Goal: Communication & Community: Answer question/provide support

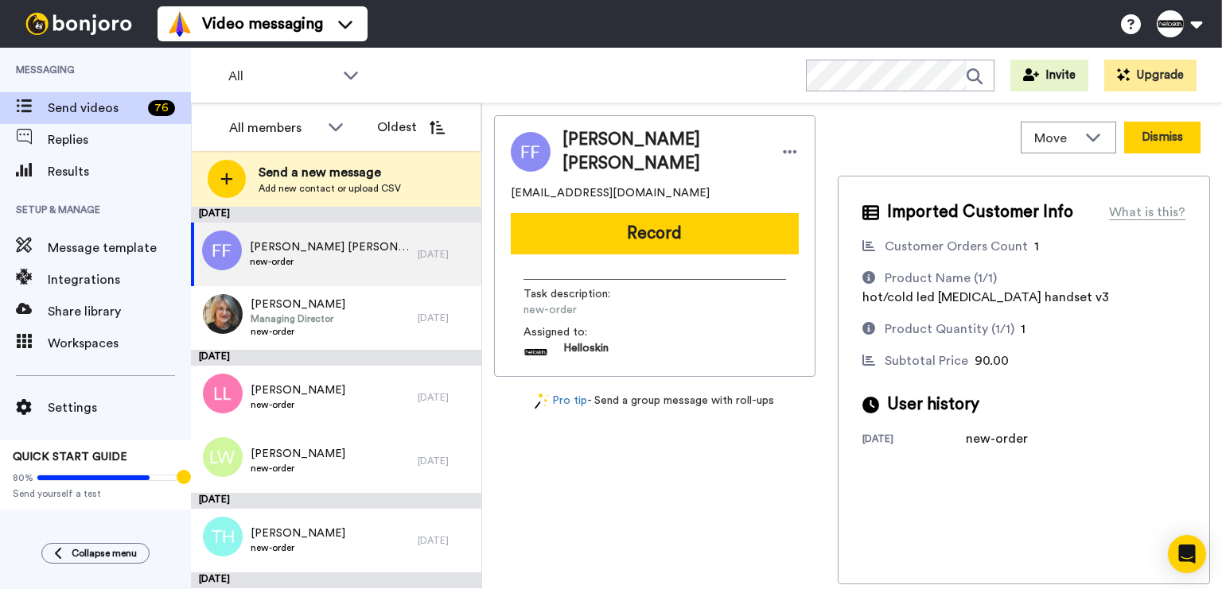
click at [1182, 142] on button "Dismiss" at bounding box center [1162, 138] width 76 height 32
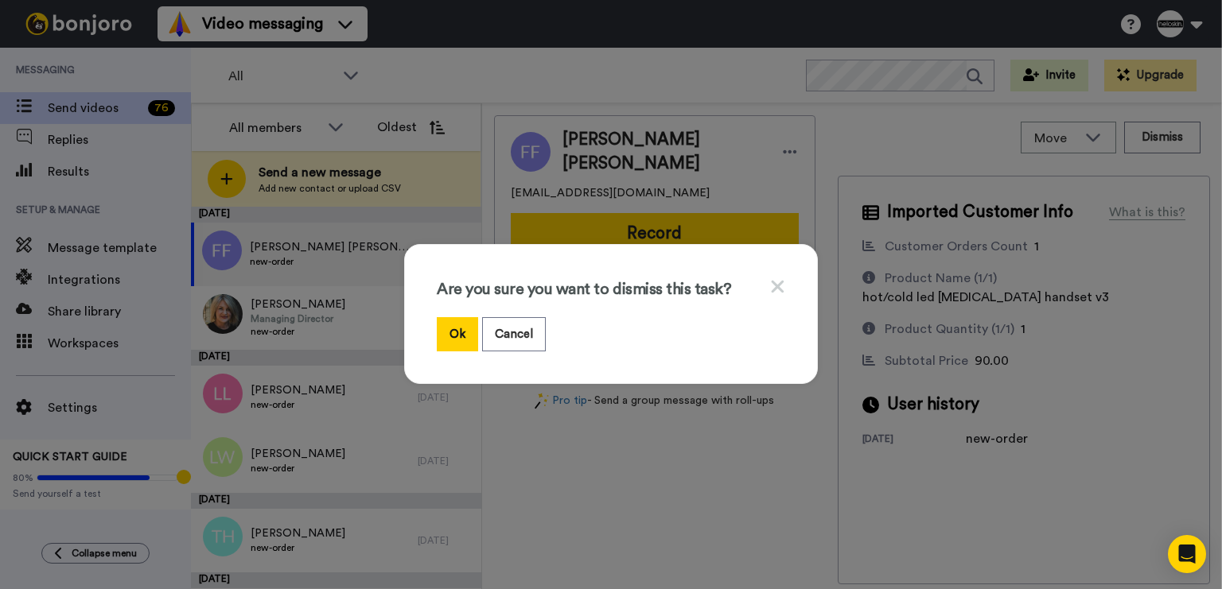
click at [453, 309] on div "Are you sure you want to dismiss this task?" at bounding box center [611, 297] width 348 height 41
click at [453, 339] on button "Ok" at bounding box center [457, 334] width 41 height 34
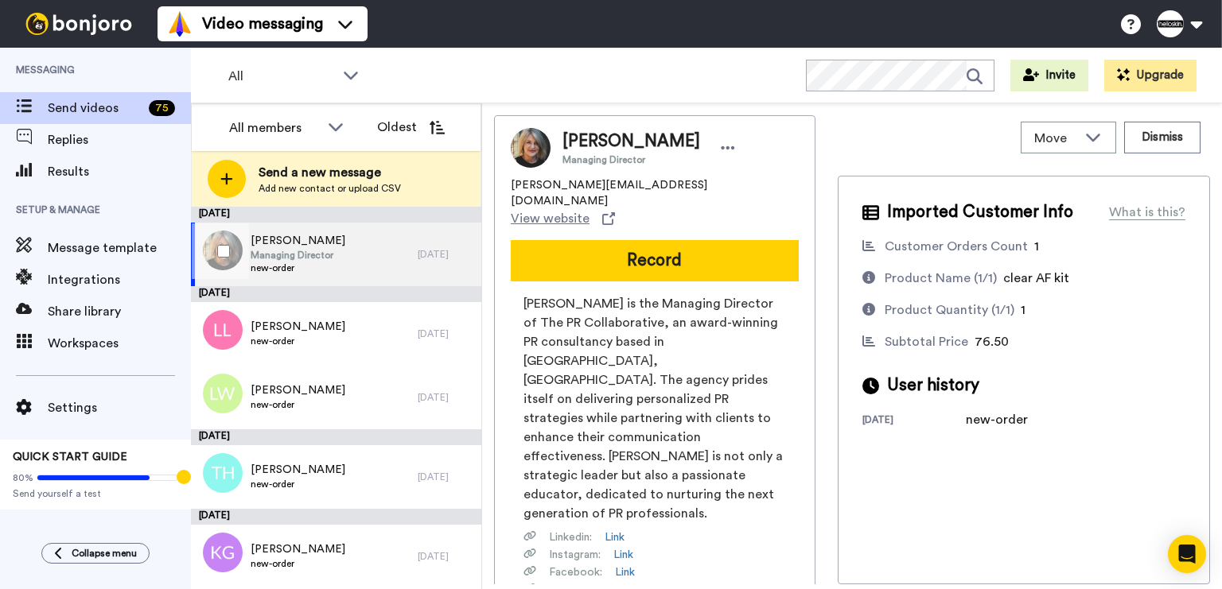
click at [329, 272] on span "new-order" at bounding box center [298, 268] width 95 height 13
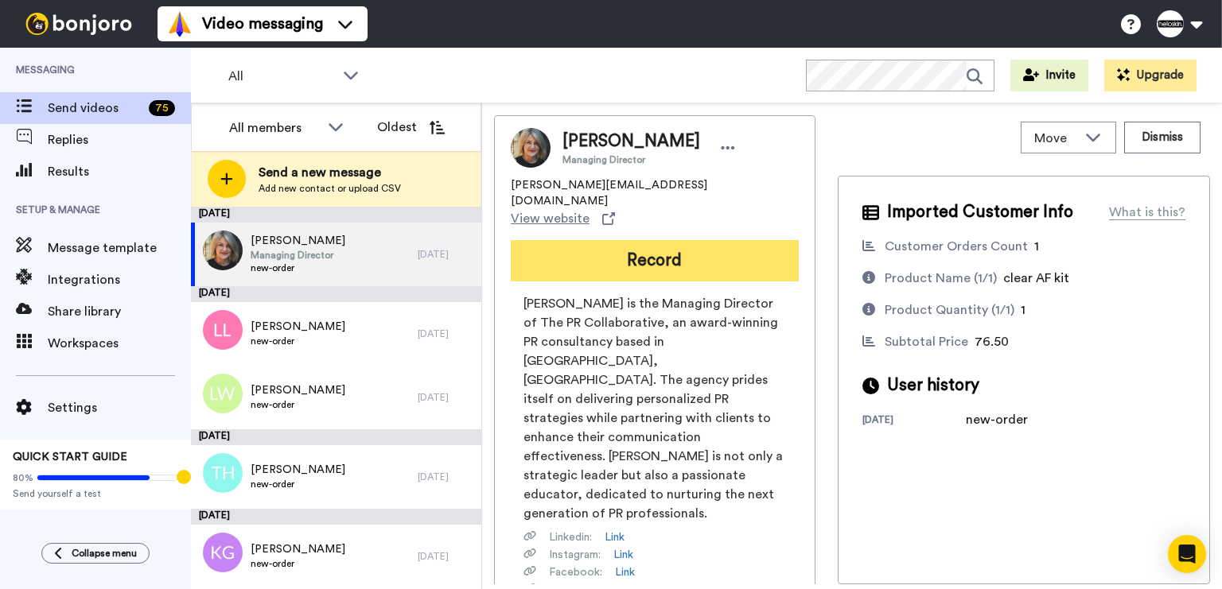
click at [656, 240] on button "Record" at bounding box center [655, 260] width 288 height 41
click at [656, 226] on div at bounding box center [818, 294] width 806 height 589
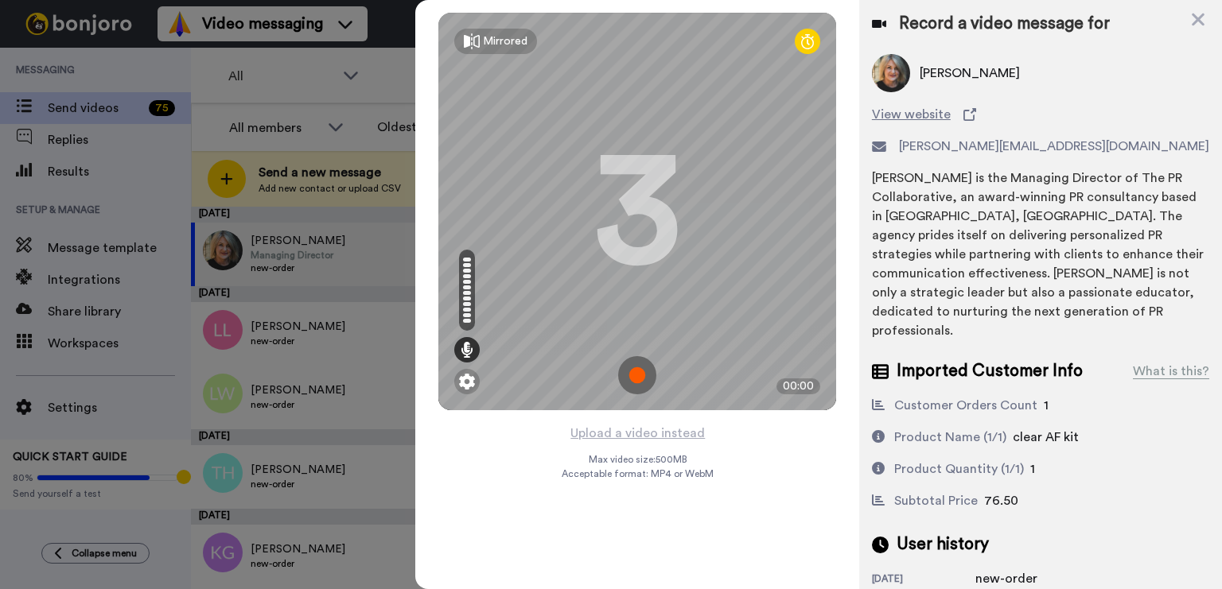
click at [638, 376] on img at bounding box center [637, 375] width 38 height 38
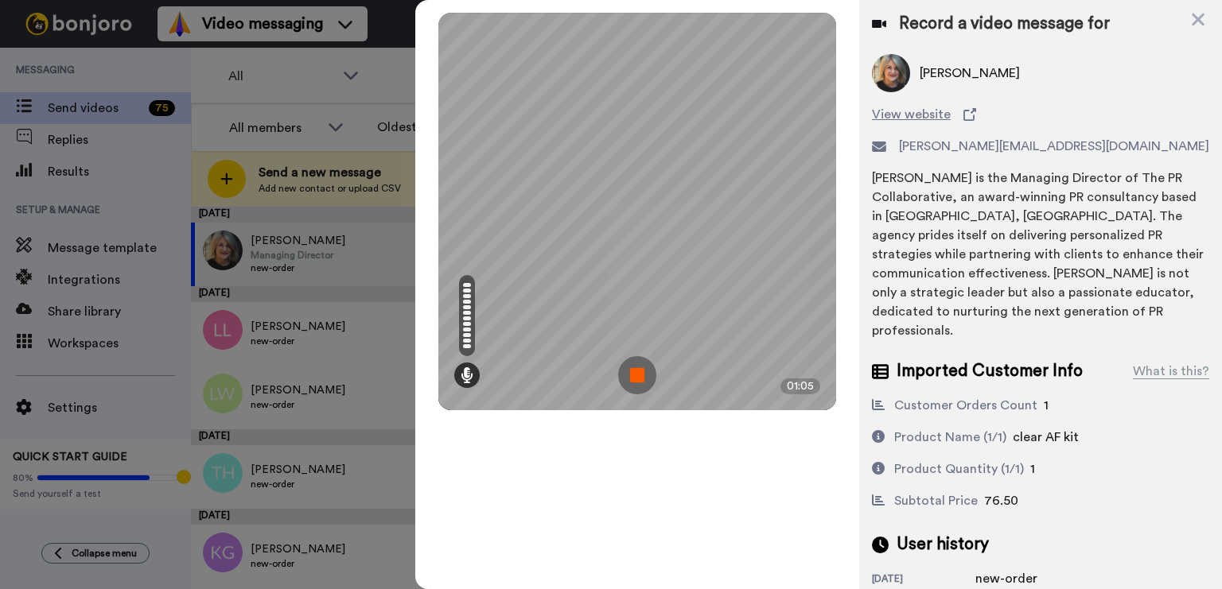
click at [632, 371] on img at bounding box center [637, 375] width 38 height 38
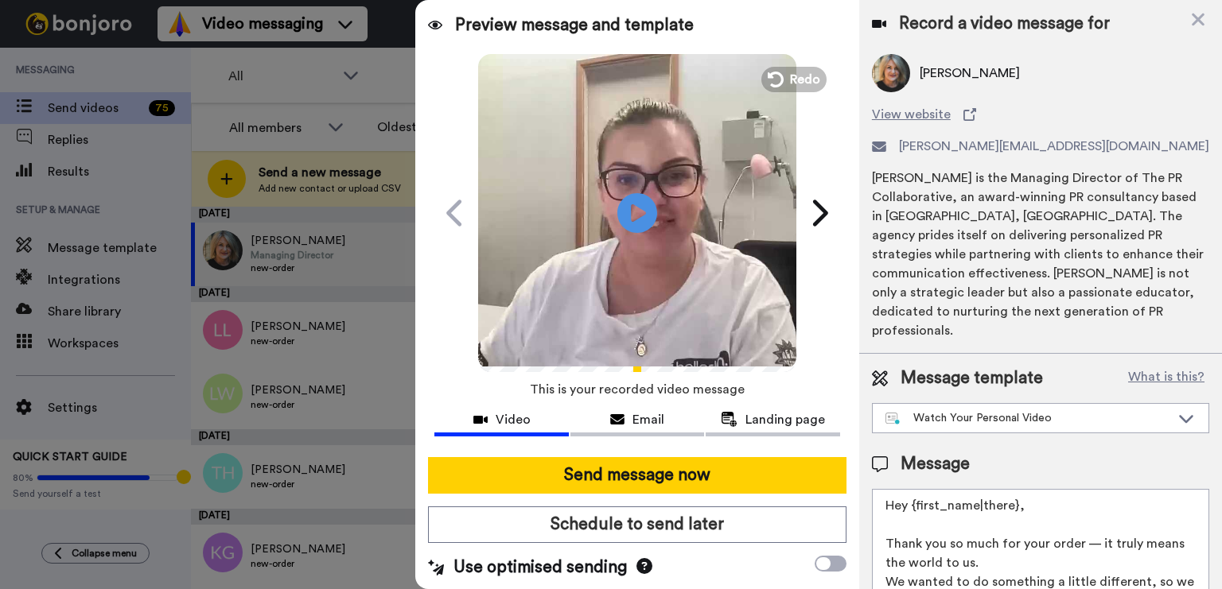
drag, startPoint x: 1029, startPoint y: 482, endPoint x: 914, endPoint y: 489, distance: 115.5
click at [914, 489] on textarea "Hey {first_name|there}, Thank you so much for your order — it truly means the w…" at bounding box center [1040, 560] width 337 height 143
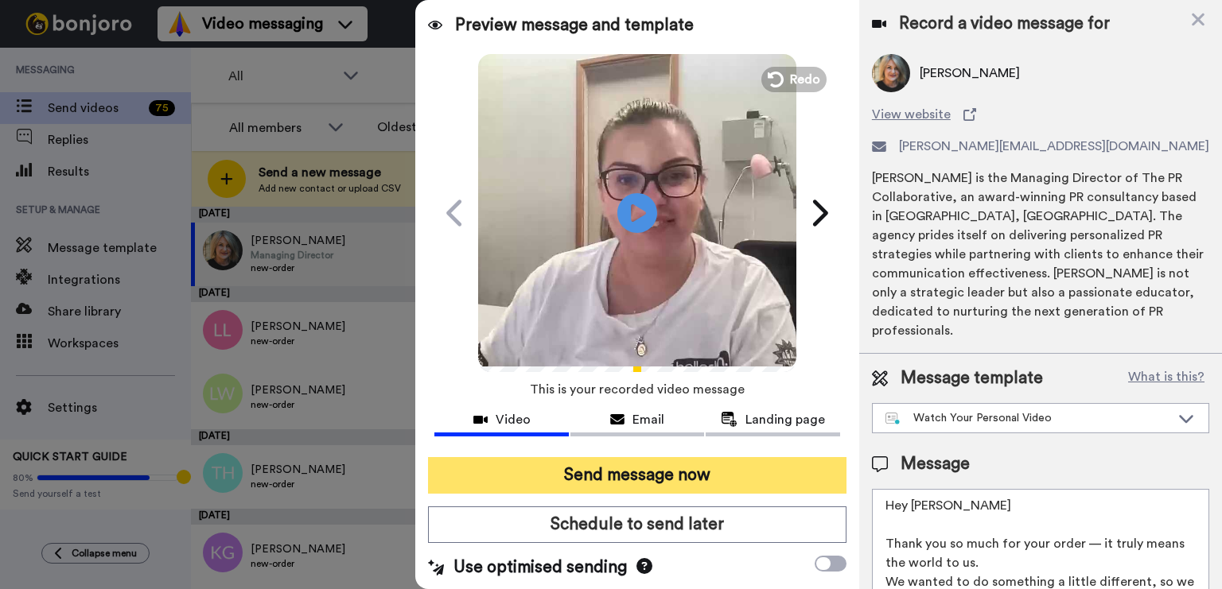
type textarea "Hey Carla Thank you so much for your order — it truly means the world to us. We…"
click at [468, 463] on button "Send message now" at bounding box center [637, 475] width 418 height 37
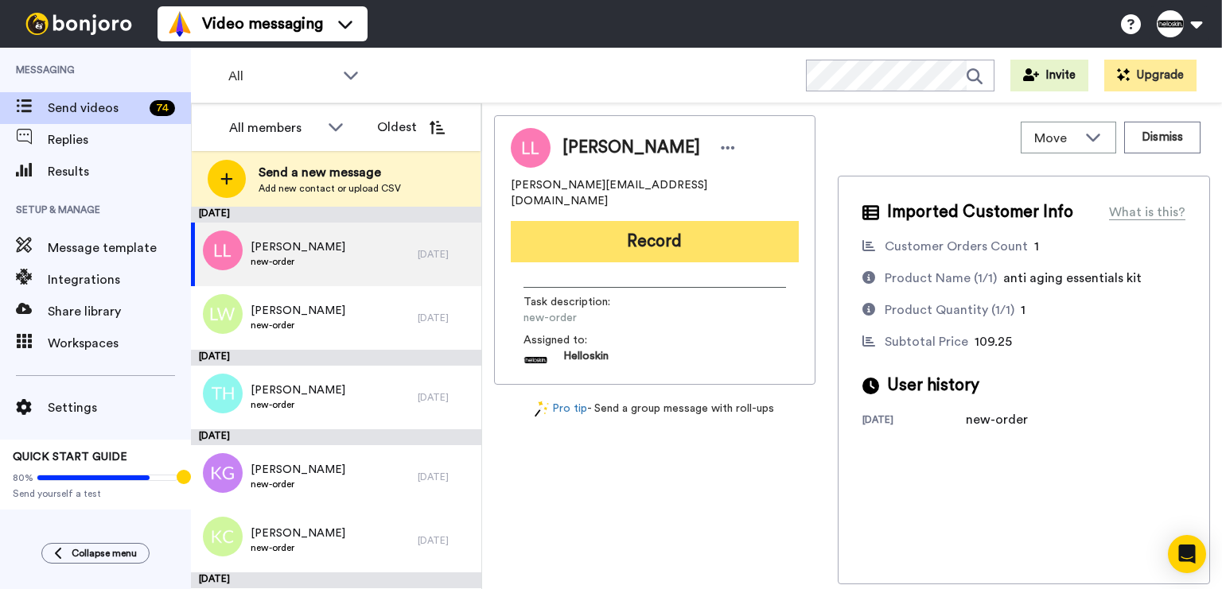
click at [638, 234] on button "Record" at bounding box center [655, 241] width 288 height 41
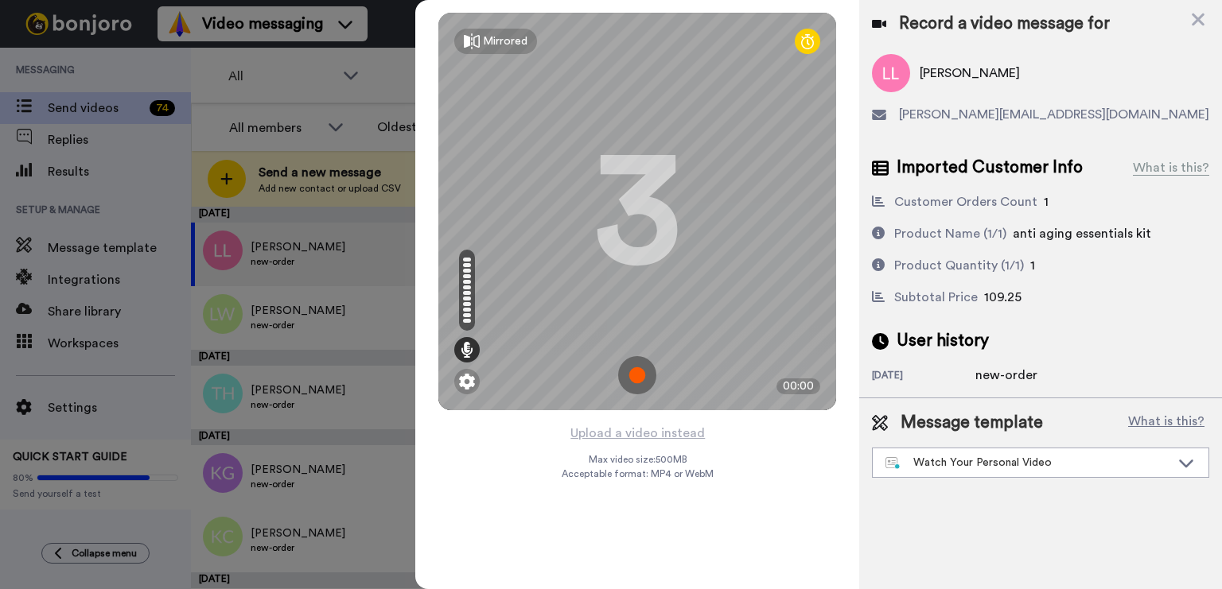
click at [652, 378] on img at bounding box center [637, 375] width 38 height 38
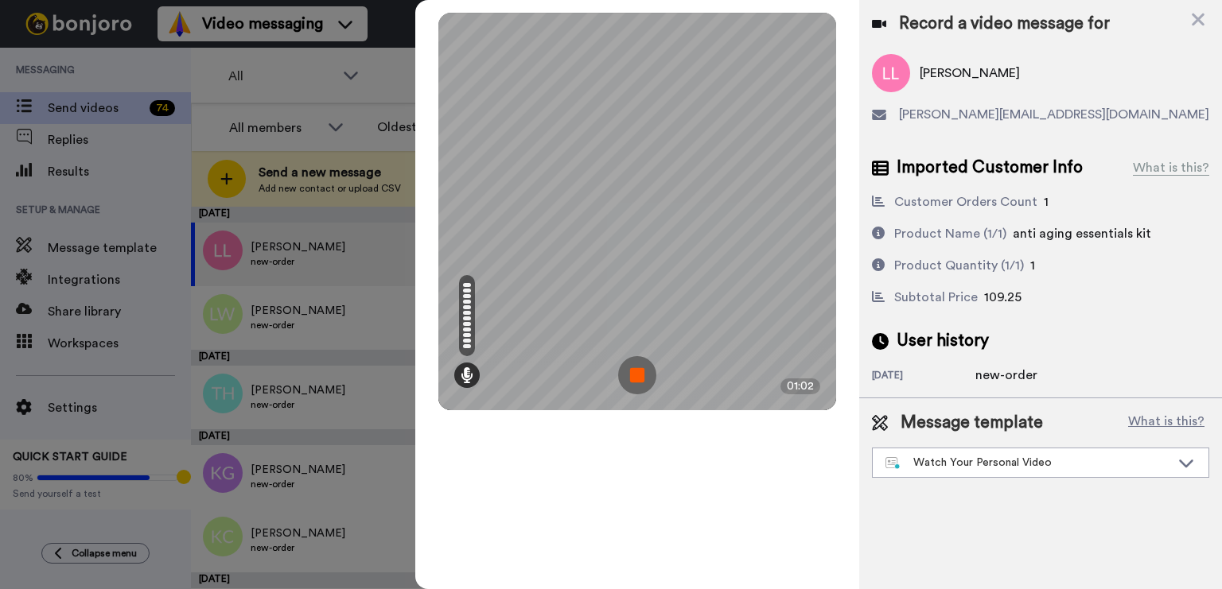
click at [634, 375] on img at bounding box center [637, 375] width 38 height 38
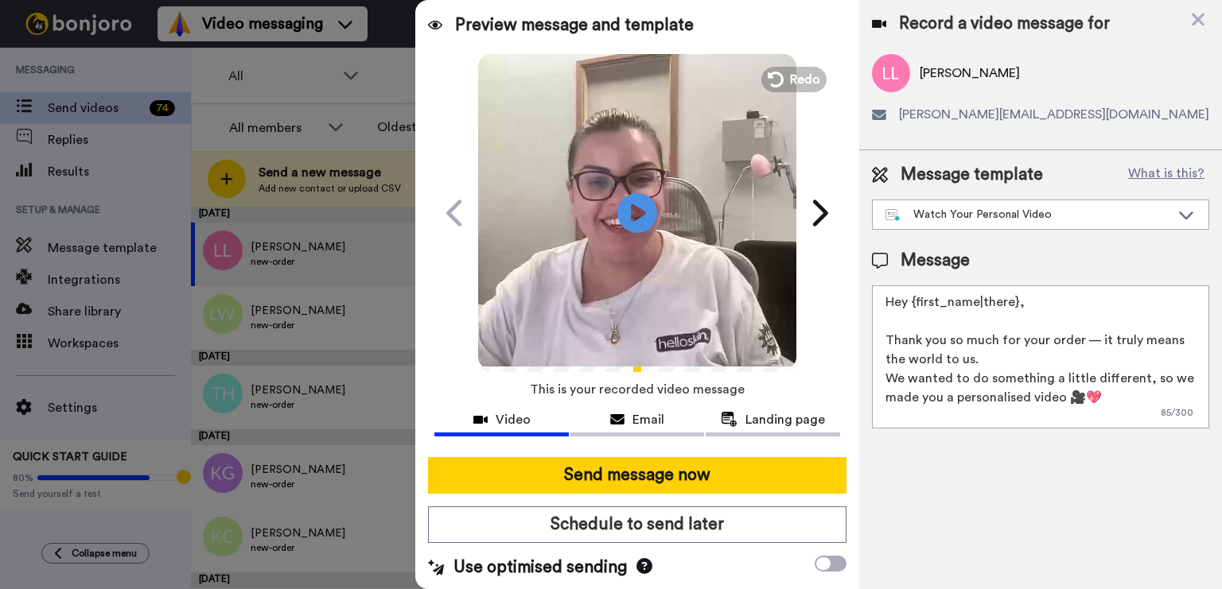
drag, startPoint x: 1048, startPoint y: 309, endPoint x: 911, endPoint y: 301, distance: 137.8
click at [911, 301] on textarea "Hey {first_name|there}, Thank you so much for your order — it truly means the w…" at bounding box center [1040, 356] width 337 height 143
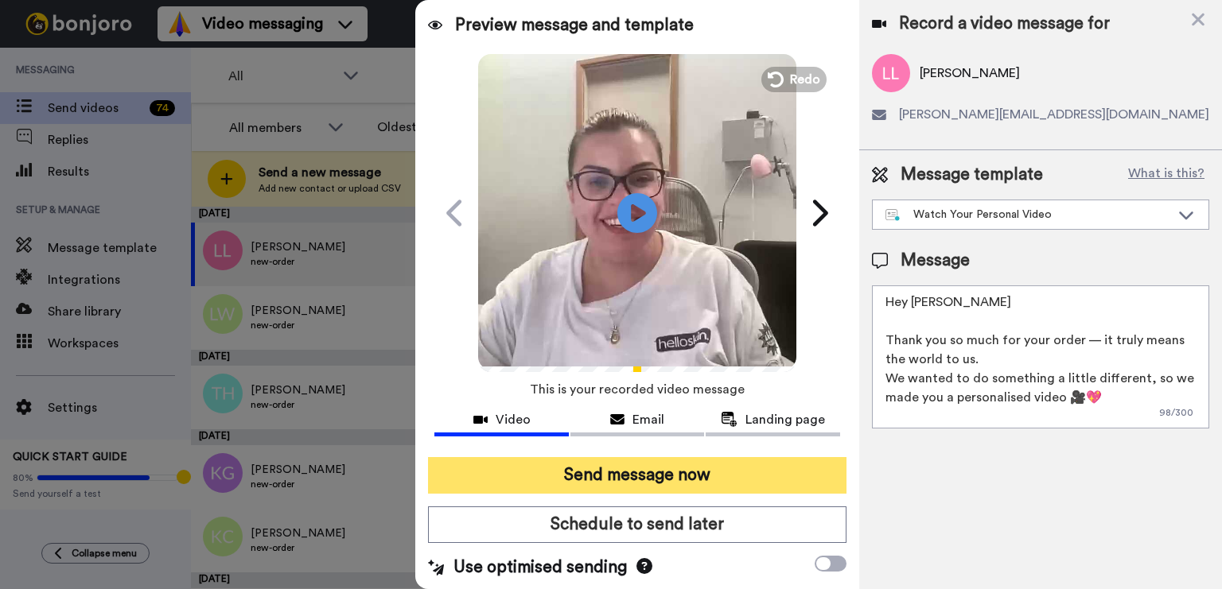
type textarea "Hey Louise Thank you so much for your order — it truly means the world to us. W…"
click at [503, 463] on button "Send message now" at bounding box center [637, 475] width 418 height 37
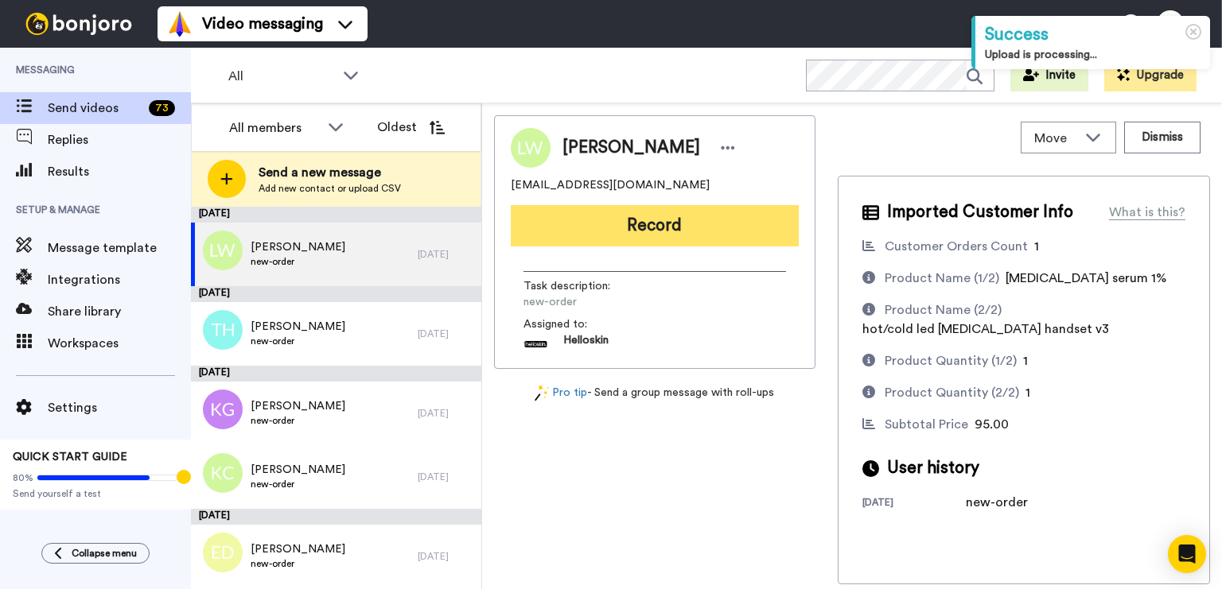
click at [737, 239] on button "Record" at bounding box center [655, 225] width 288 height 41
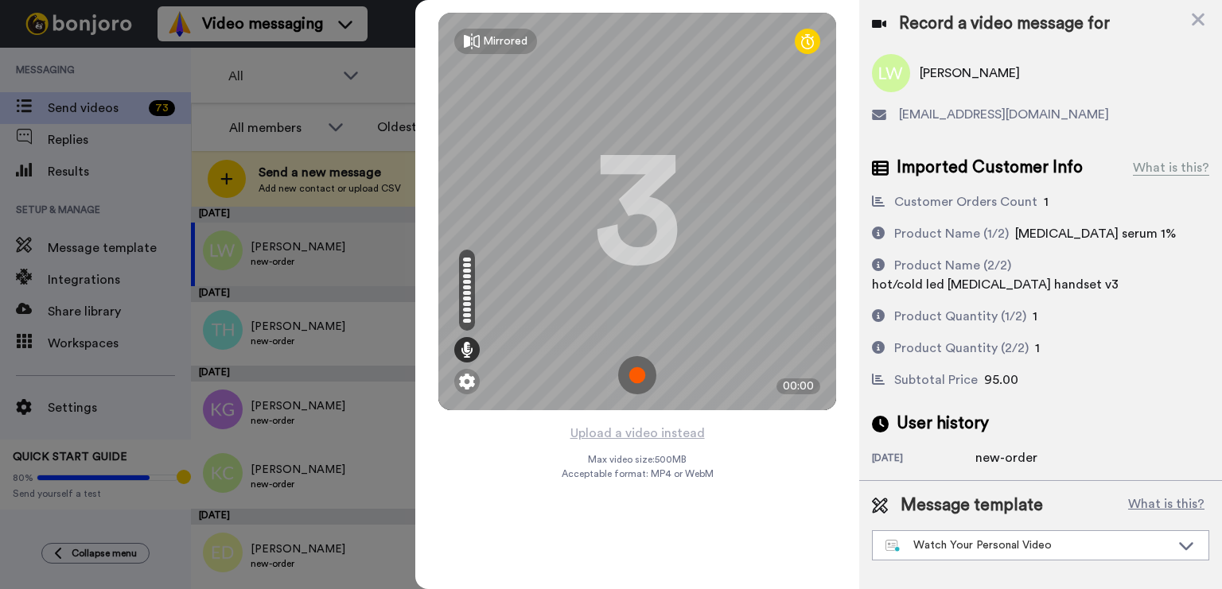
click at [638, 392] on img at bounding box center [637, 375] width 38 height 38
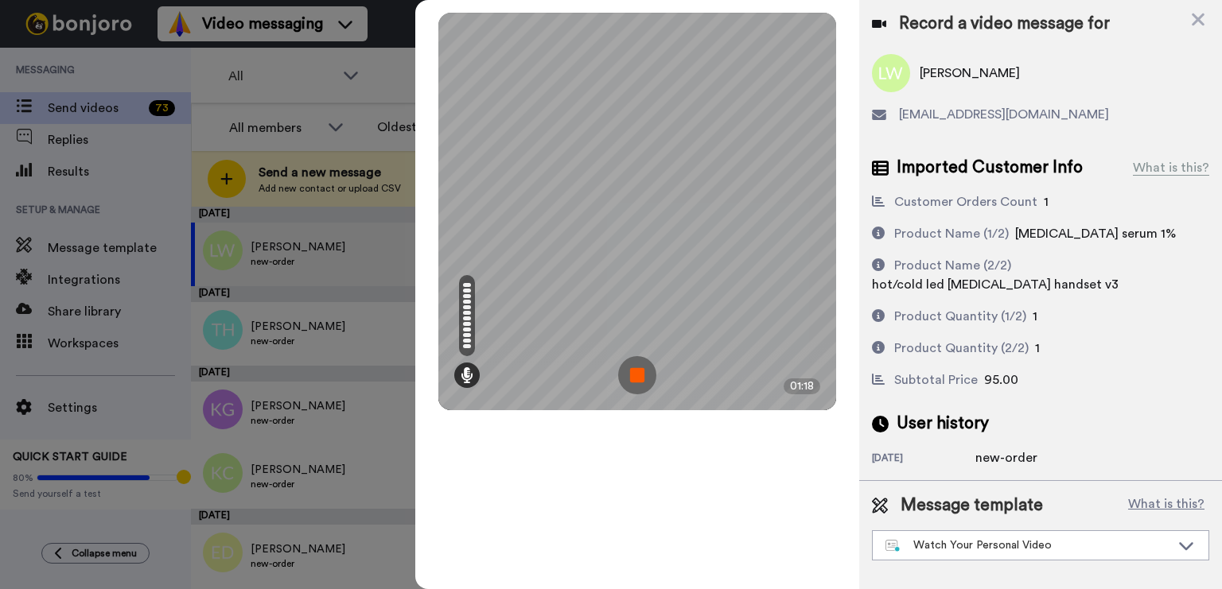
click at [639, 381] on img at bounding box center [637, 375] width 38 height 38
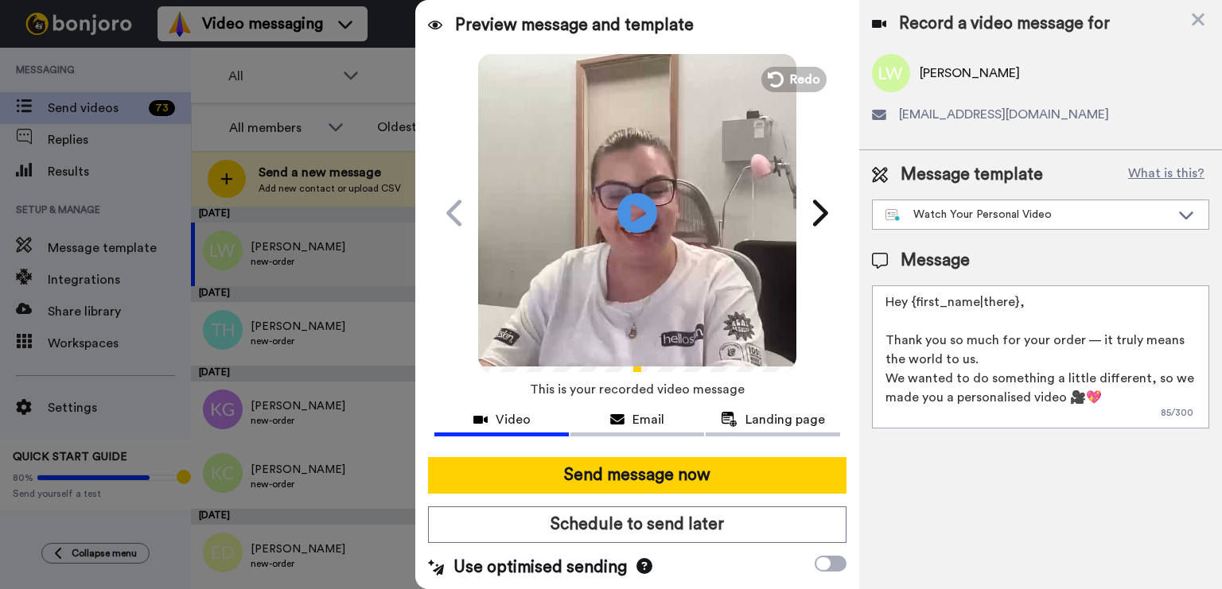
drag, startPoint x: 1037, startPoint y: 303, endPoint x: 907, endPoint y: 309, distance: 129.8
click at [907, 309] on textarea "Hey {first_name|there}, Thank you so much for your order — it truly means the w…" at bounding box center [1040, 356] width 337 height 143
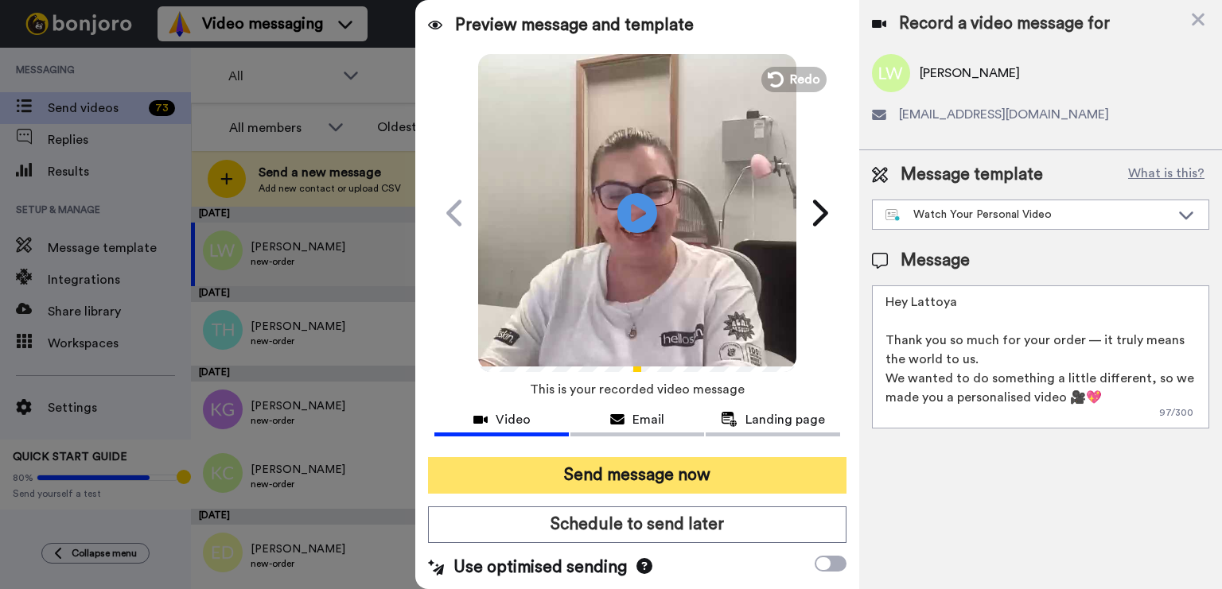
type textarea "Hey Lattoya Thank you so much for your order — it truly means the world to us. …"
click at [742, 460] on button "Send message now" at bounding box center [637, 475] width 418 height 37
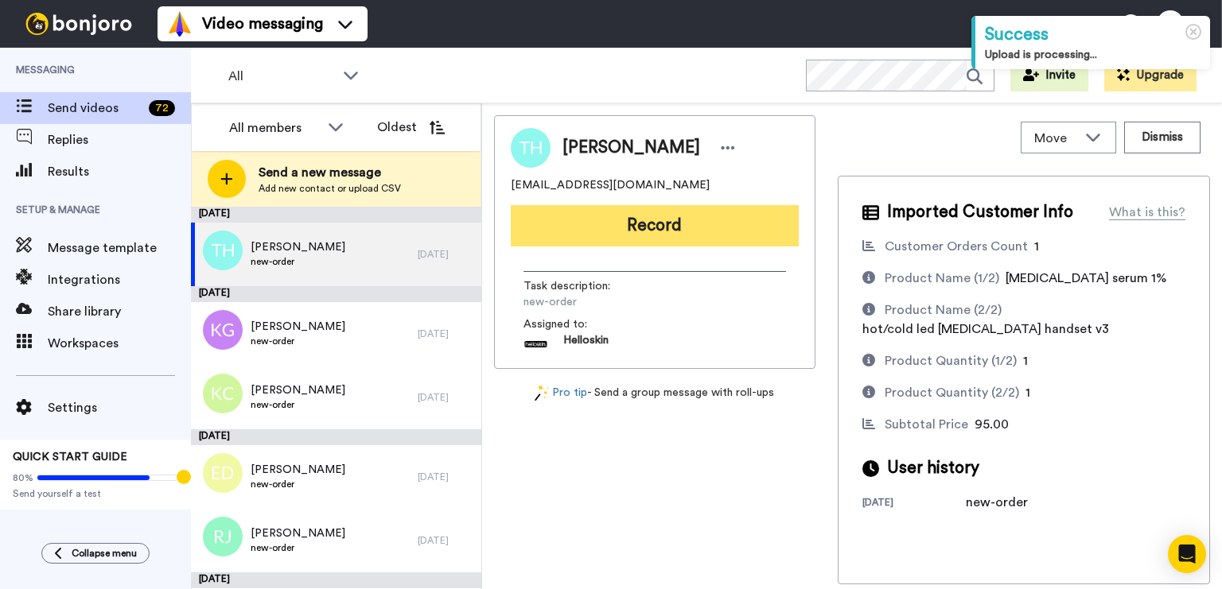
click at [684, 227] on button "Record" at bounding box center [655, 225] width 288 height 41
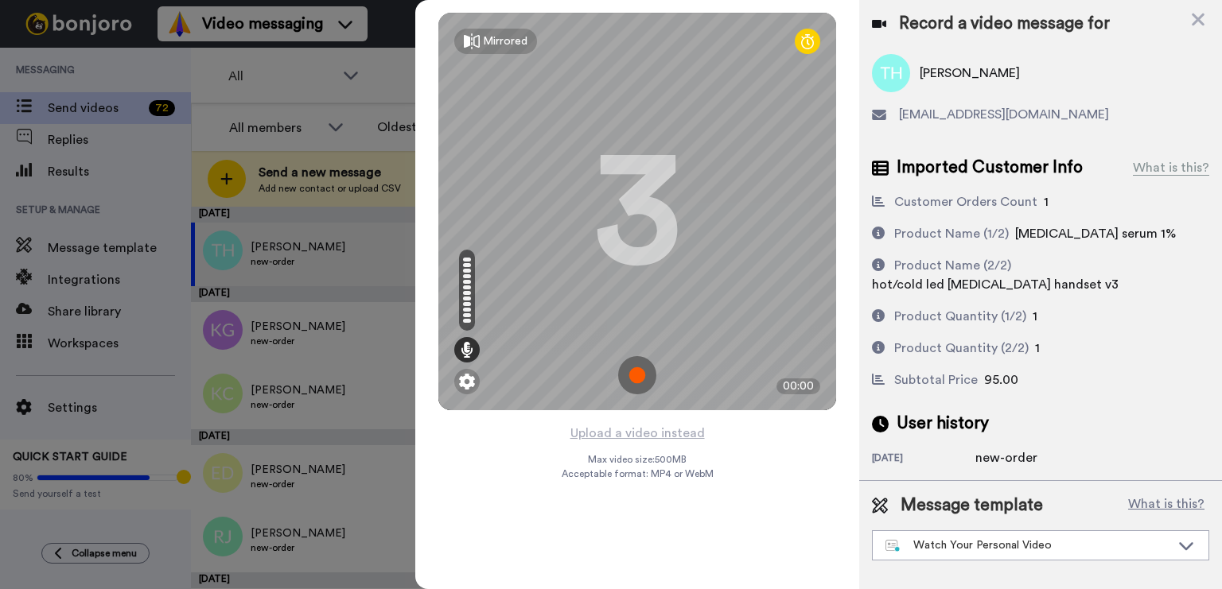
click at [639, 359] on img at bounding box center [637, 375] width 38 height 38
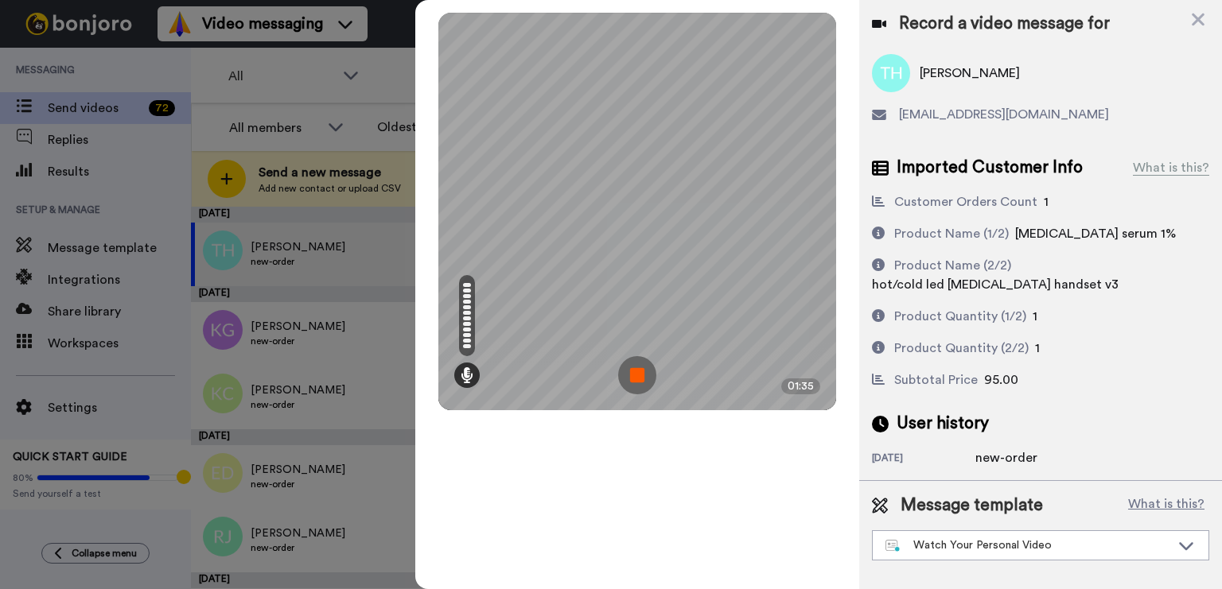
click at [629, 376] on img at bounding box center [637, 375] width 38 height 38
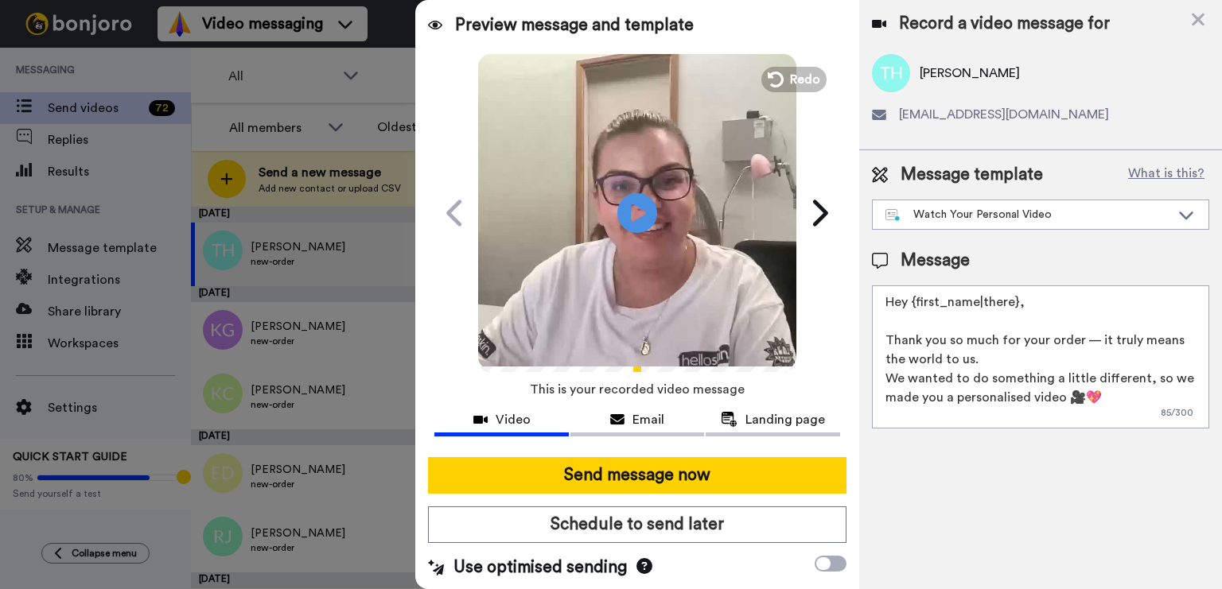
drag, startPoint x: 1026, startPoint y: 302, endPoint x: 923, endPoint y: 305, distance: 102.6
click at [923, 305] on textarea "Hey {first_name|there}, Thank you so much for your order — it truly means the w…" at bounding box center [1040, 356] width 337 height 143
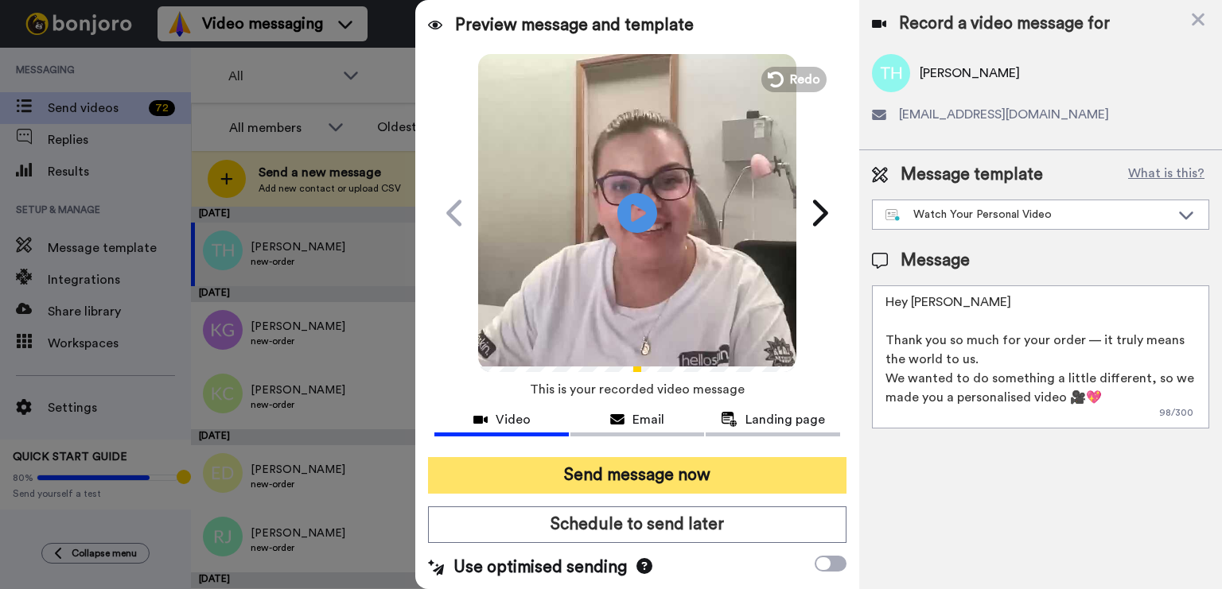
type textarea "Hey Terina Thank you so much for your order — it truly means the world to us. W…"
click at [644, 459] on button "Send message now" at bounding box center [637, 475] width 418 height 37
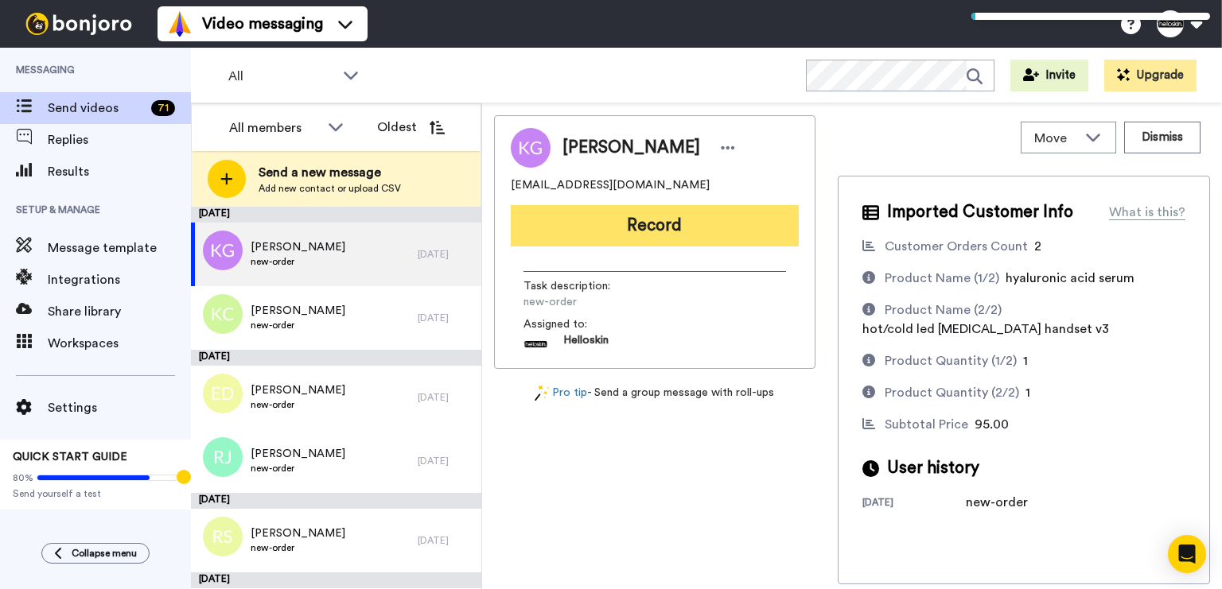
click at [573, 234] on button "Record" at bounding box center [655, 225] width 288 height 41
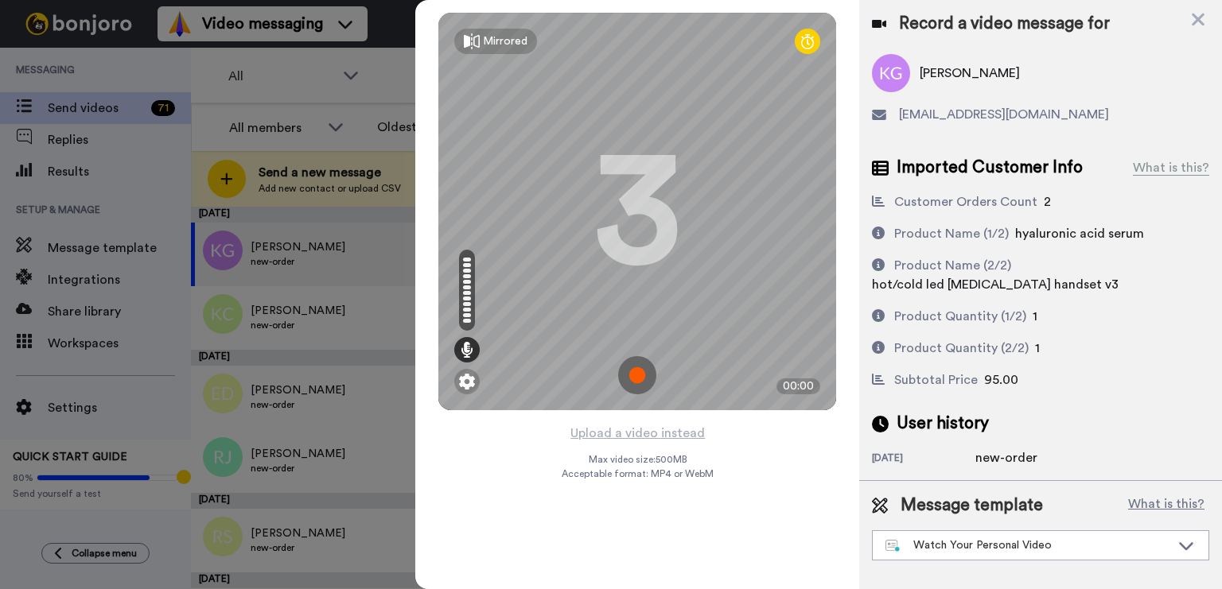
click at [644, 367] on img at bounding box center [637, 375] width 38 height 38
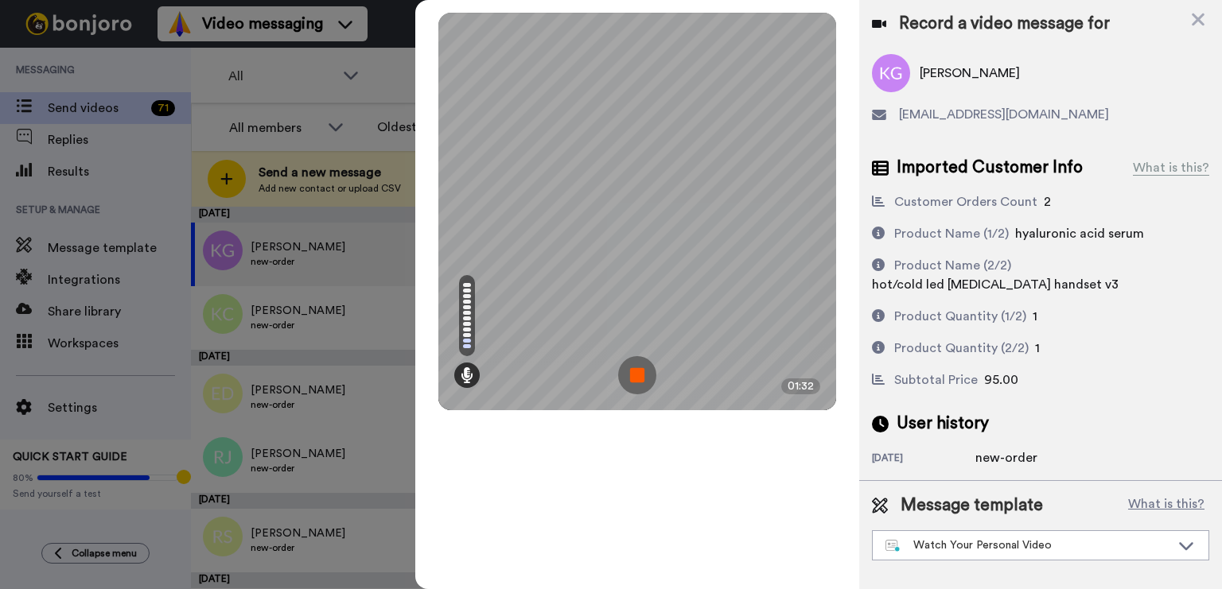
click at [638, 369] on img at bounding box center [637, 375] width 38 height 38
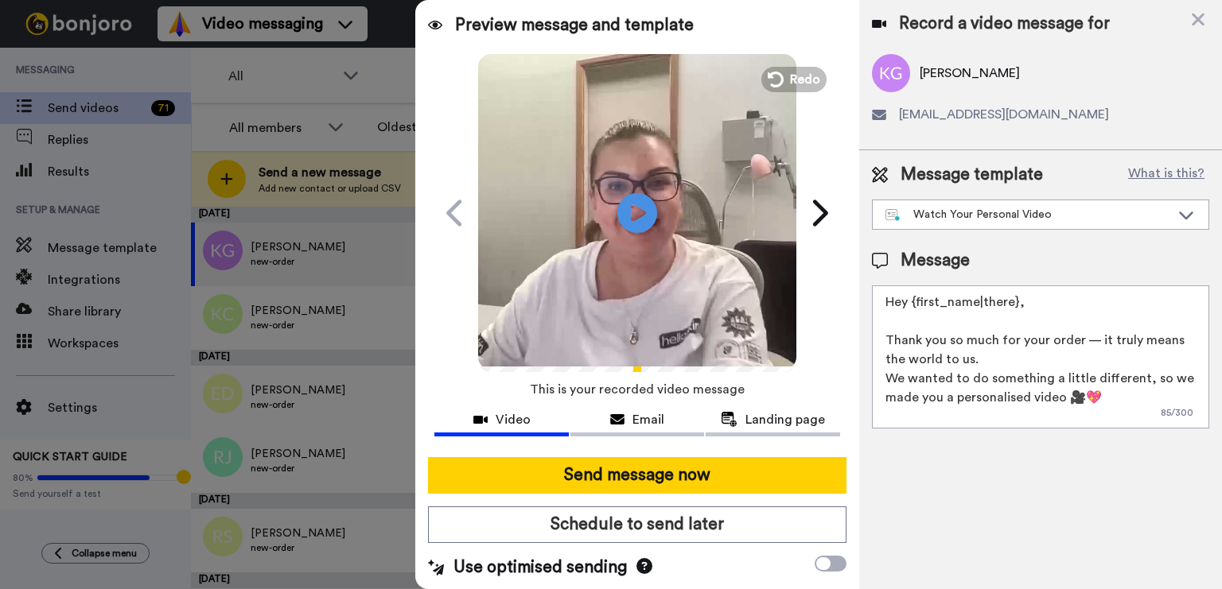
click at [1082, 321] on textarea "Hey {first_name|there}, Thank you so much for your order — it truly means the w…" at bounding box center [1040, 356] width 337 height 143
drag, startPoint x: 1062, startPoint y: 294, endPoint x: 919, endPoint y: 300, distance: 144.0
click at [919, 300] on textarea "Hey {first_name|there}, Thank you so much for your order — it truly means the w…" at bounding box center [1040, 356] width 337 height 143
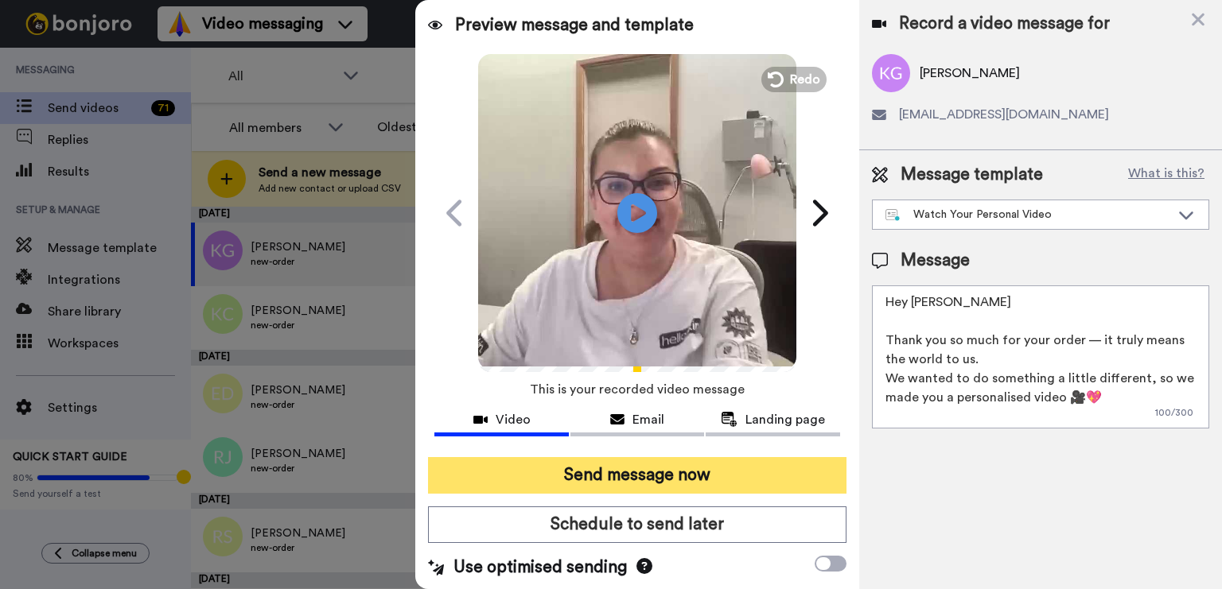
type textarea "Hey [PERSON_NAME] Thank you so much for your order — it truly means the world t…"
click at [578, 471] on button "Send message now" at bounding box center [637, 475] width 418 height 37
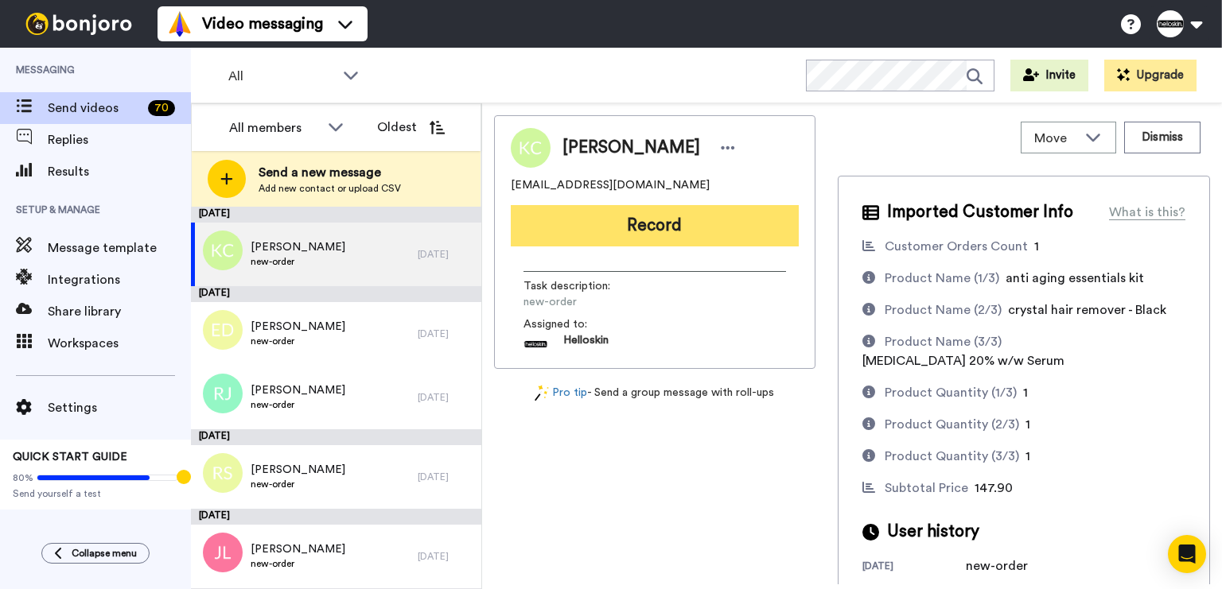
click at [703, 233] on button "Record" at bounding box center [655, 225] width 288 height 41
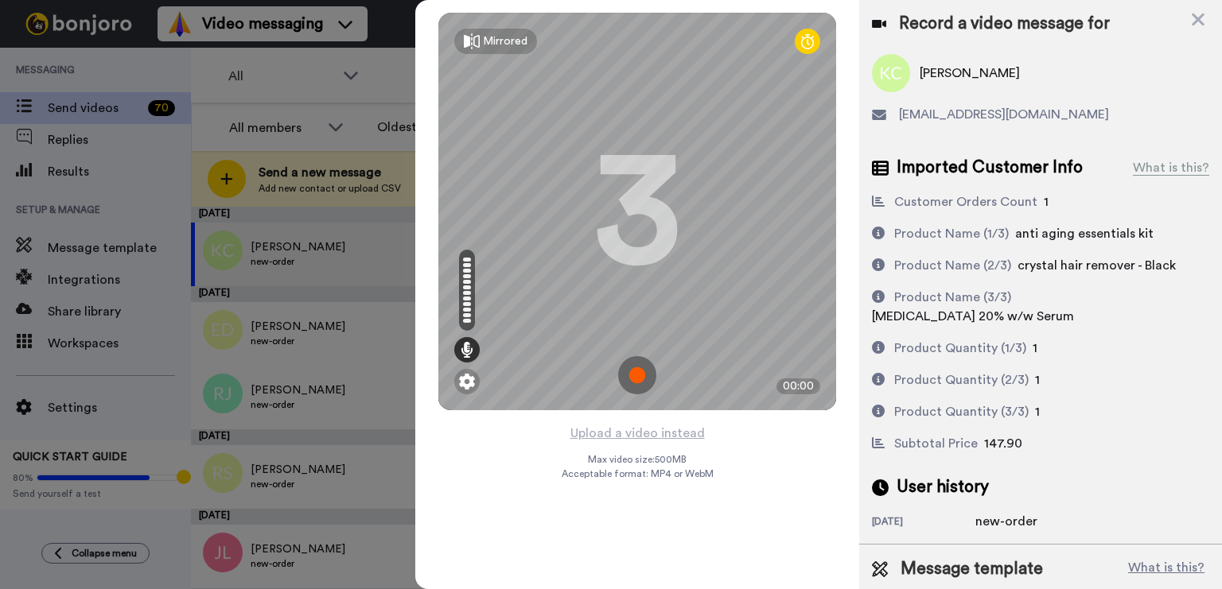
click at [648, 375] on img at bounding box center [637, 375] width 38 height 38
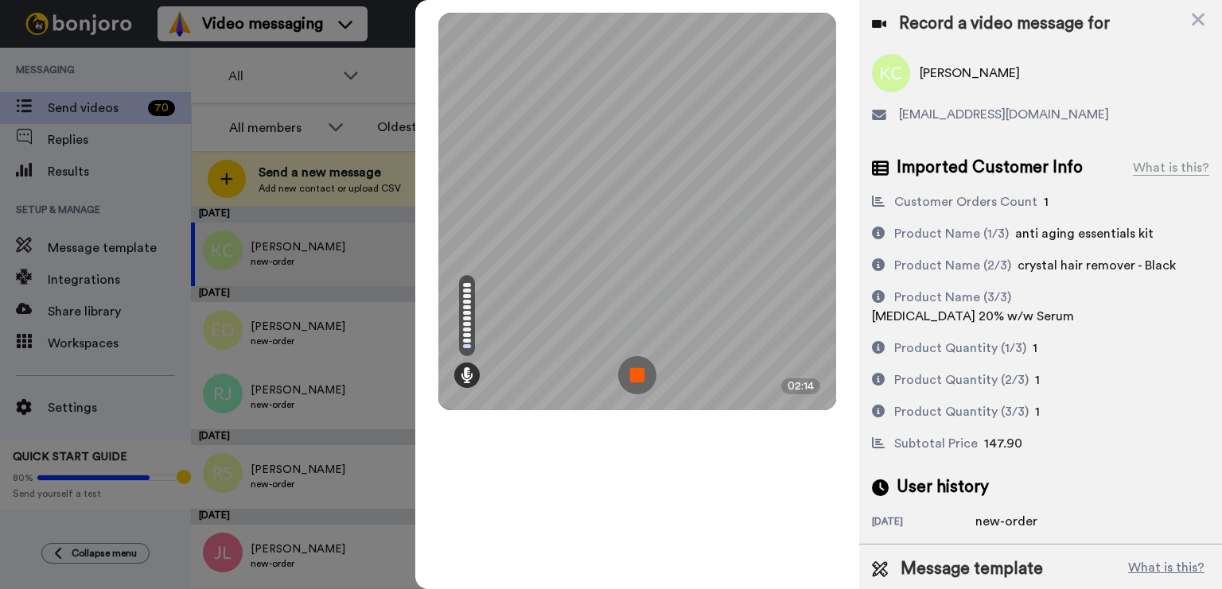
click at [651, 376] on img at bounding box center [637, 375] width 38 height 38
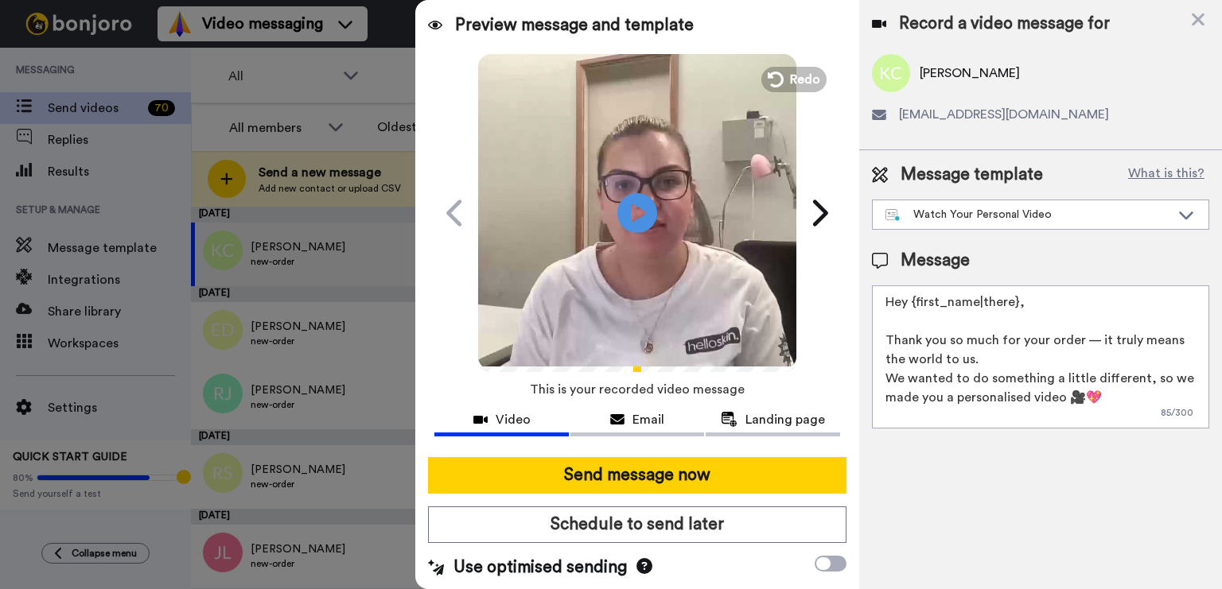
drag, startPoint x: 1046, startPoint y: 306, endPoint x: 912, endPoint y: 301, distance: 133.7
click at [912, 301] on textarea "Hey {first_name|there}, Thank you so much for your order — it truly means the w…" at bounding box center [1040, 356] width 337 height 143
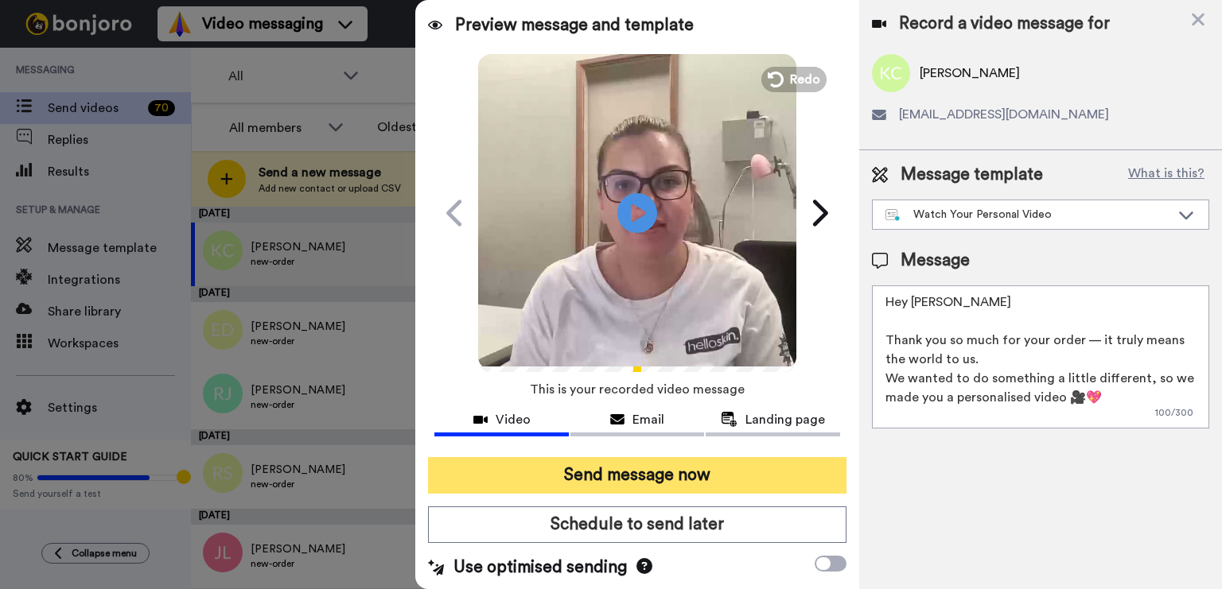
type textarea "Hey [PERSON_NAME] Thank you so much for your order — it truly means the world t…"
click at [620, 473] on button "Send message now" at bounding box center [637, 475] width 418 height 37
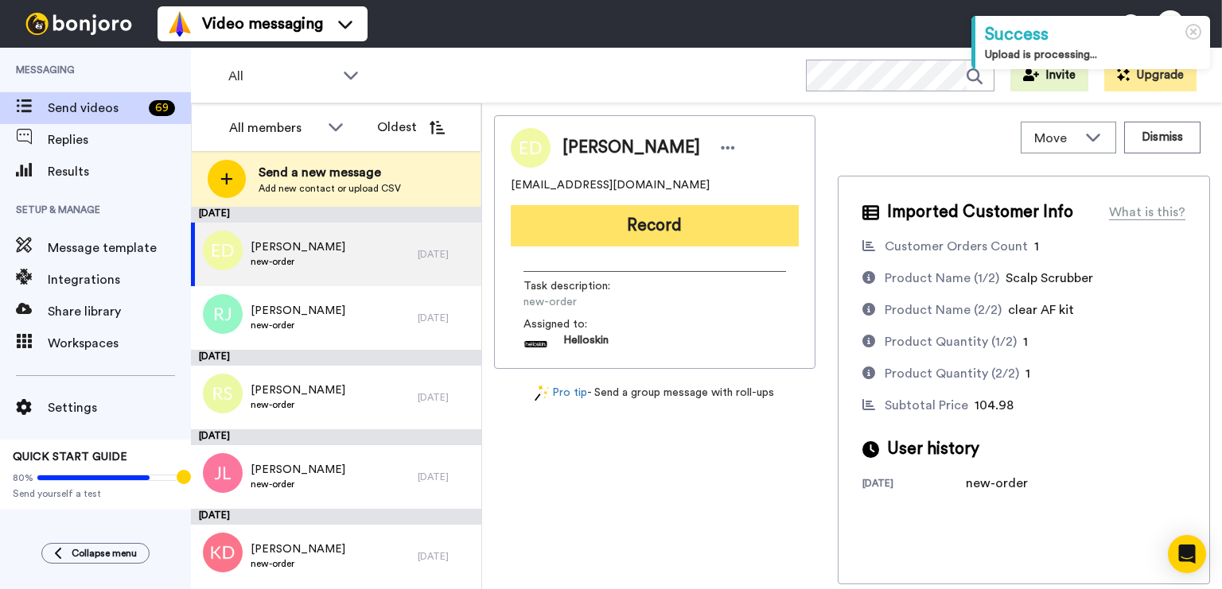
click at [728, 235] on button "Record" at bounding box center [655, 225] width 288 height 41
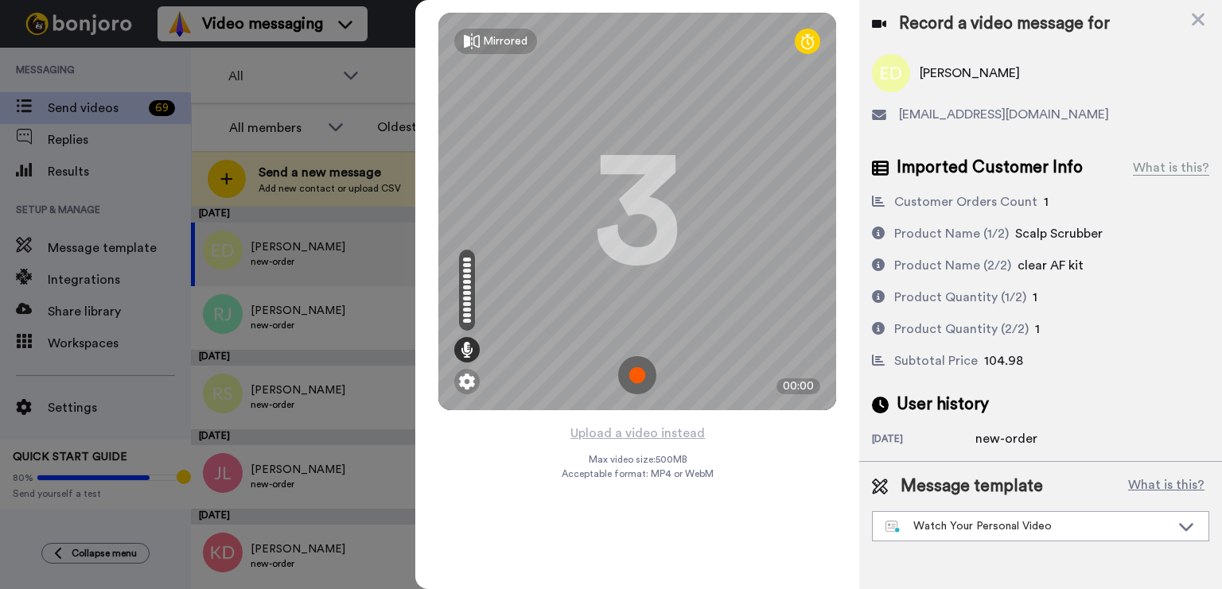
click at [634, 368] on img at bounding box center [637, 375] width 38 height 38
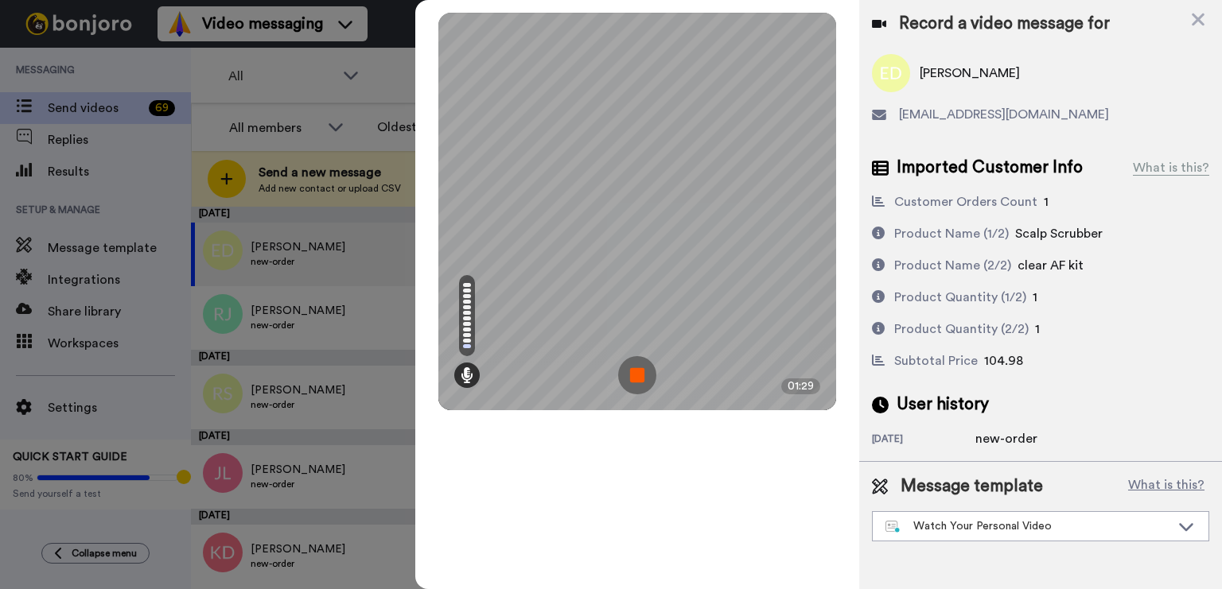
click at [618, 359] on img at bounding box center [637, 375] width 38 height 38
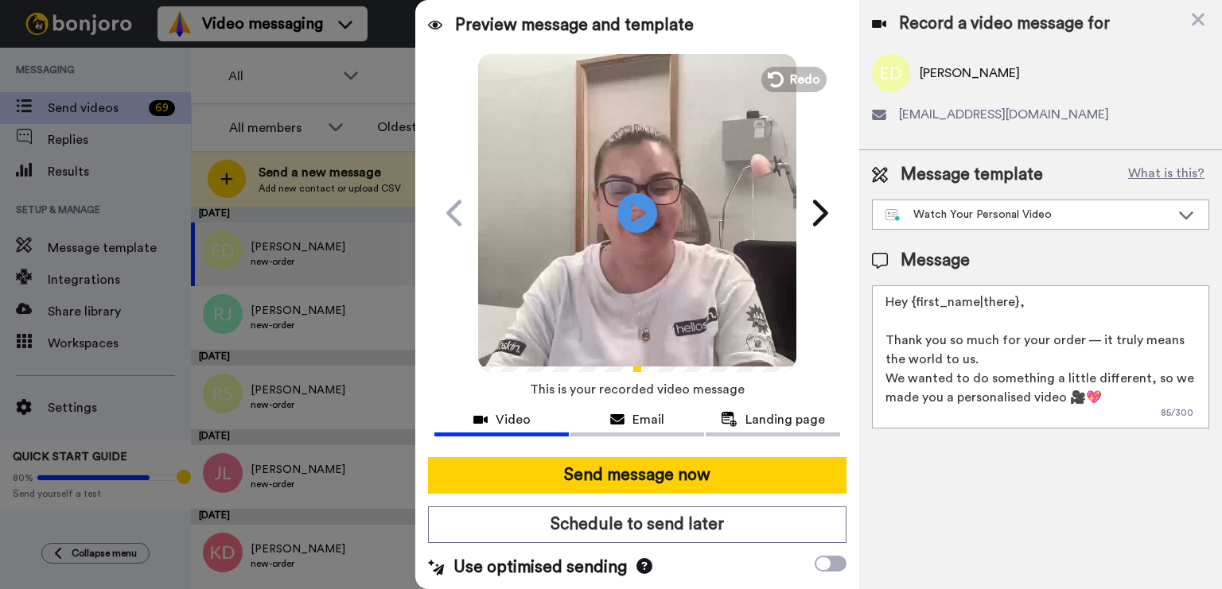
drag, startPoint x: 1088, startPoint y: 297, endPoint x: 915, endPoint y: 301, distance: 173.4
click at [915, 301] on textarea "Hey {first_name|there}, Thank you so much for your order — it truly means the w…" at bounding box center [1040, 356] width 337 height 143
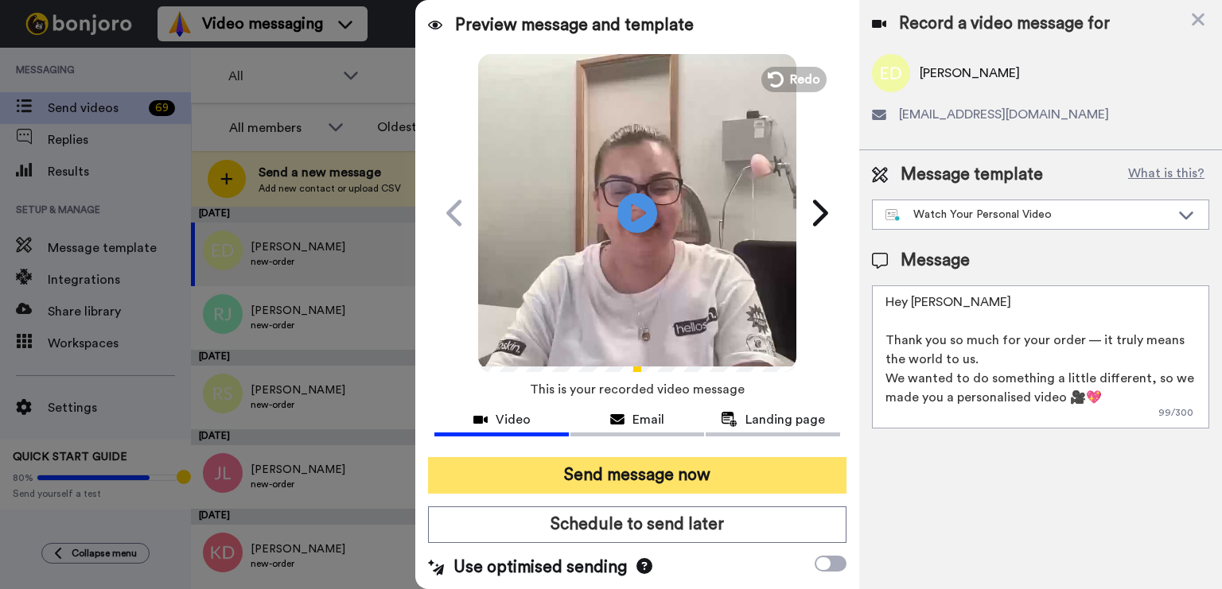
type textarea "Hey Erika Thank you so much for your order — it truly means the world to us. We…"
click at [596, 472] on button "Send message now" at bounding box center [637, 475] width 418 height 37
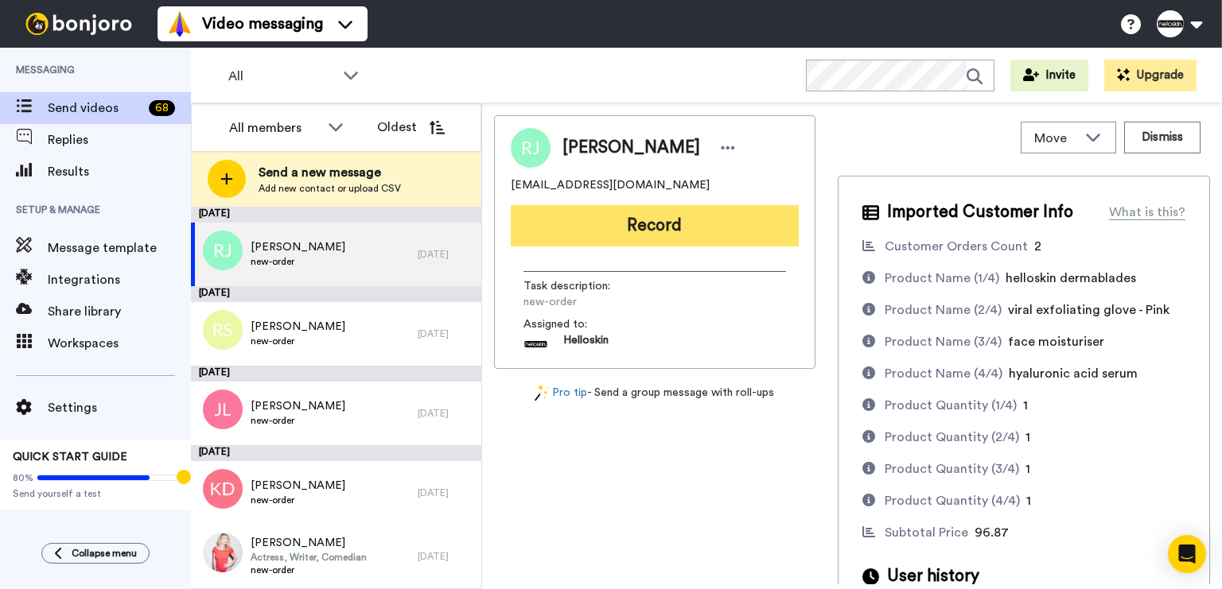
click at [535, 220] on button "Record" at bounding box center [655, 225] width 288 height 41
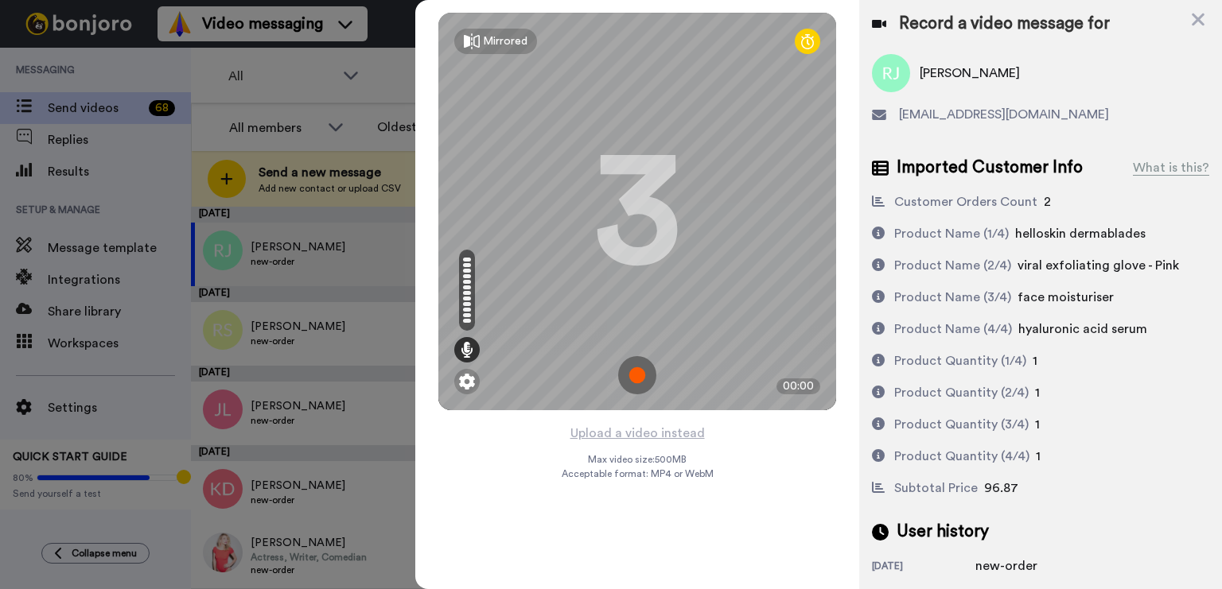
click at [647, 381] on img at bounding box center [637, 375] width 38 height 38
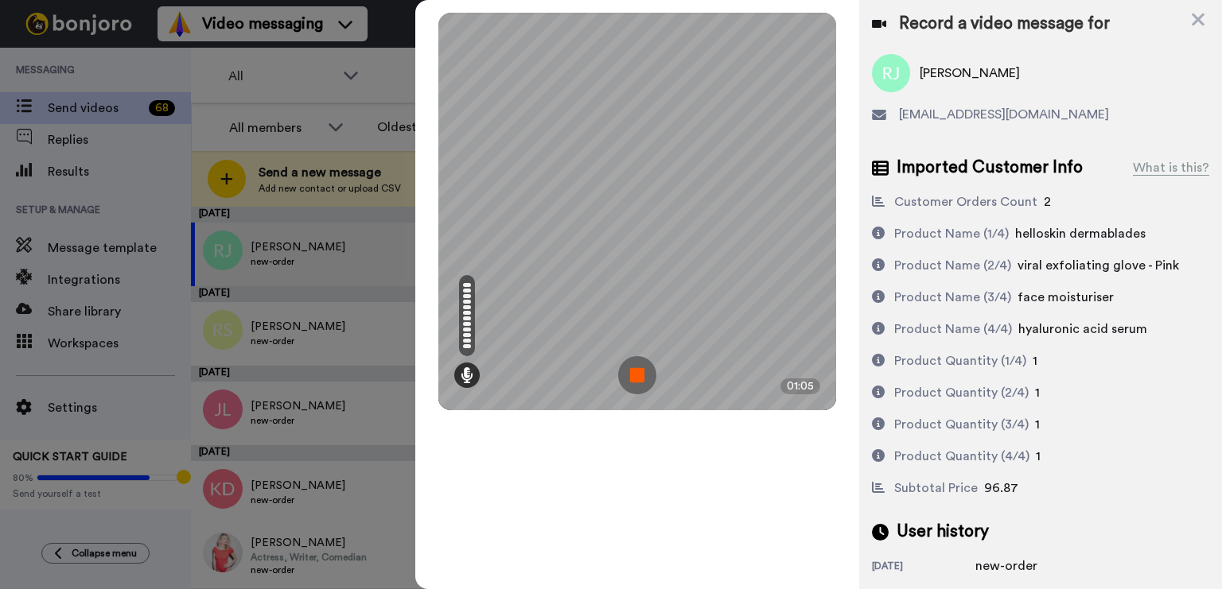
click at [634, 356] on img at bounding box center [637, 375] width 38 height 38
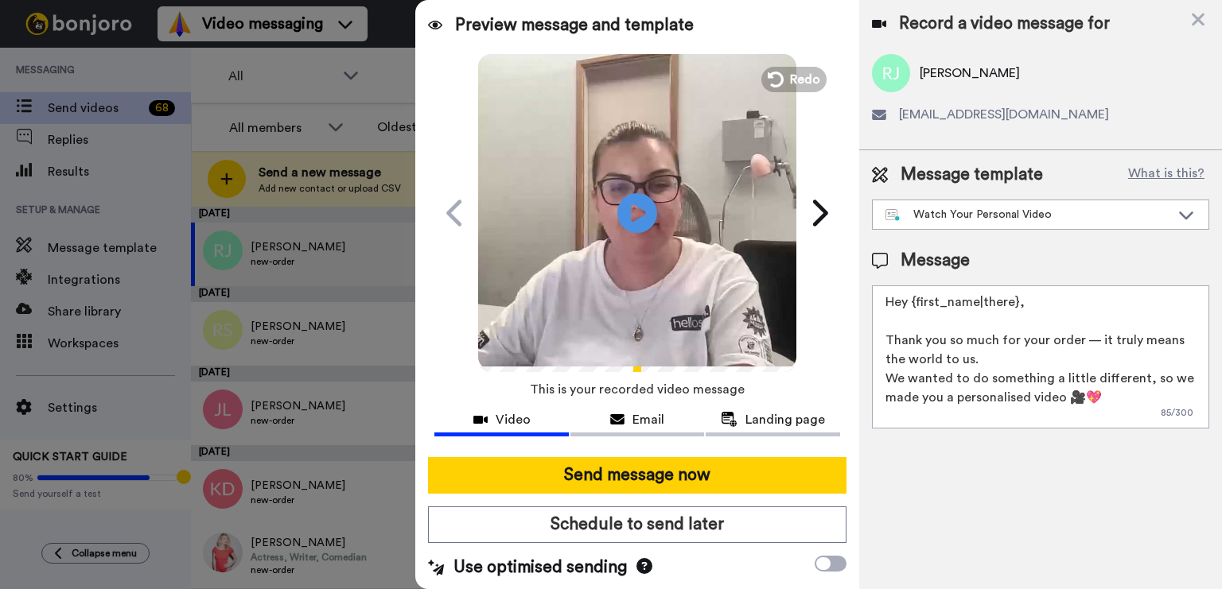
drag, startPoint x: 1004, startPoint y: 309, endPoint x: 924, endPoint y: 306, distance: 80.4
click at [924, 306] on textarea "Hey {first_name|there}, Thank you so much for your order — it truly means the w…" at bounding box center [1040, 356] width 337 height 143
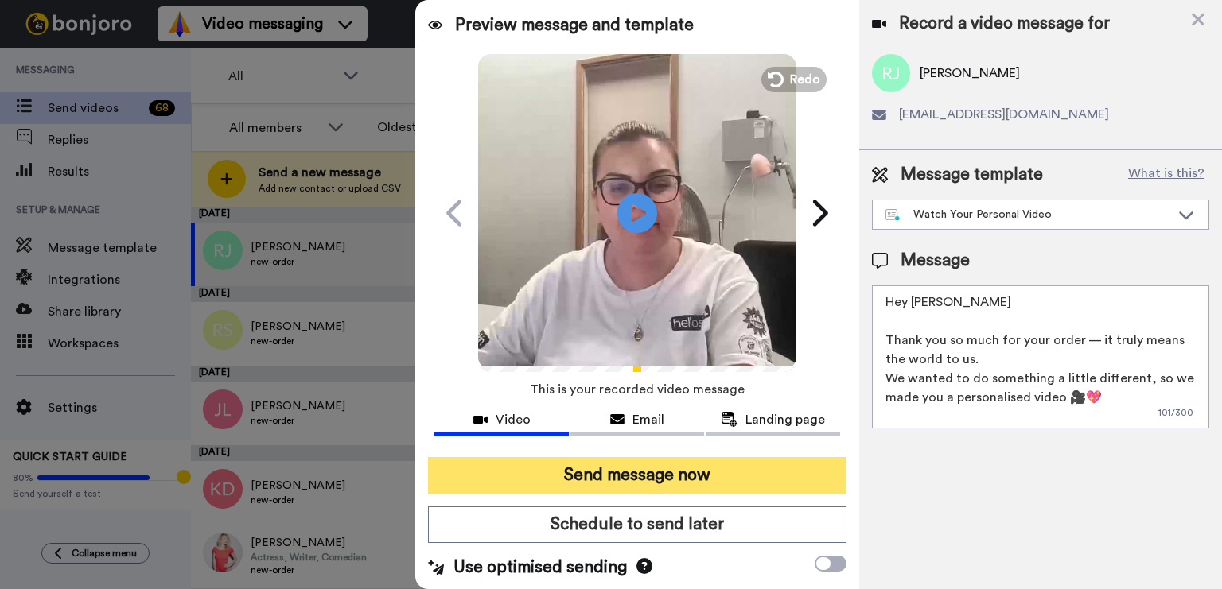
type textarea "Hey Rae Thank you so much for your order — it truly means the world to us. We w…"
click at [674, 468] on button "Send message now" at bounding box center [637, 475] width 418 height 37
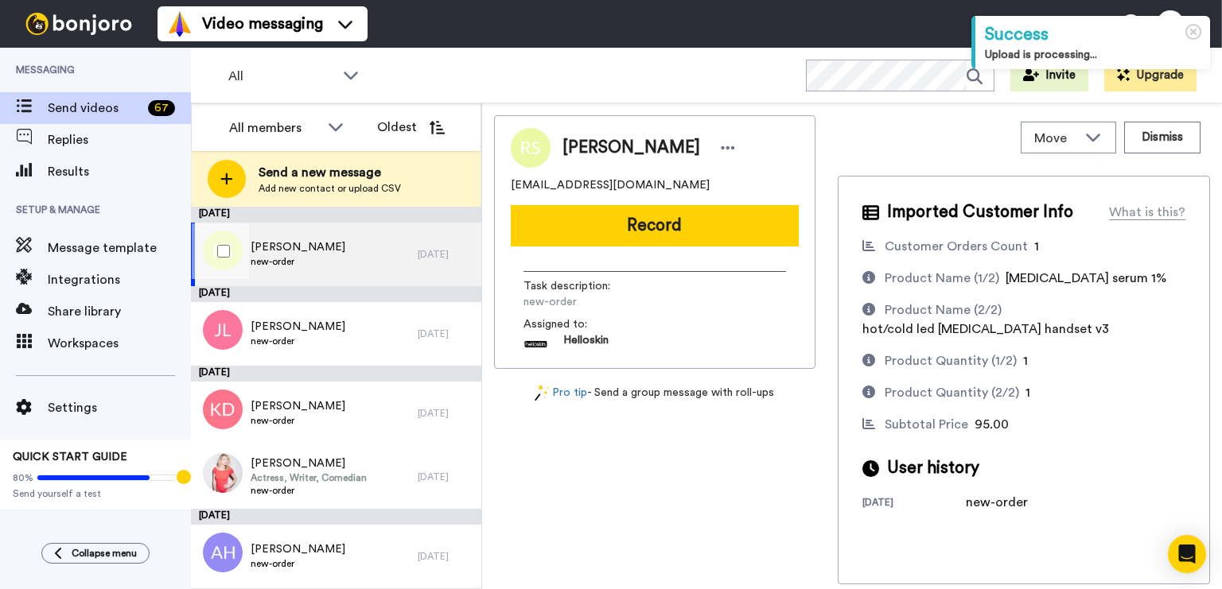
click at [316, 266] on div "[PERSON_NAME] S new-order" at bounding box center [304, 255] width 227 height 64
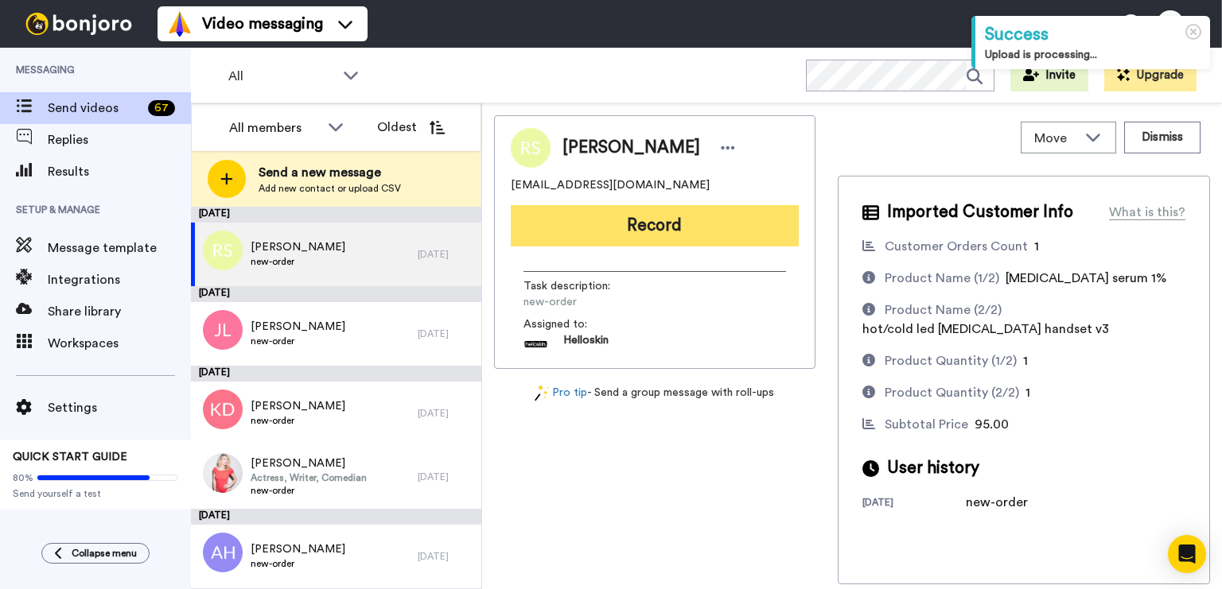
click at [593, 216] on button "Record" at bounding box center [655, 225] width 288 height 41
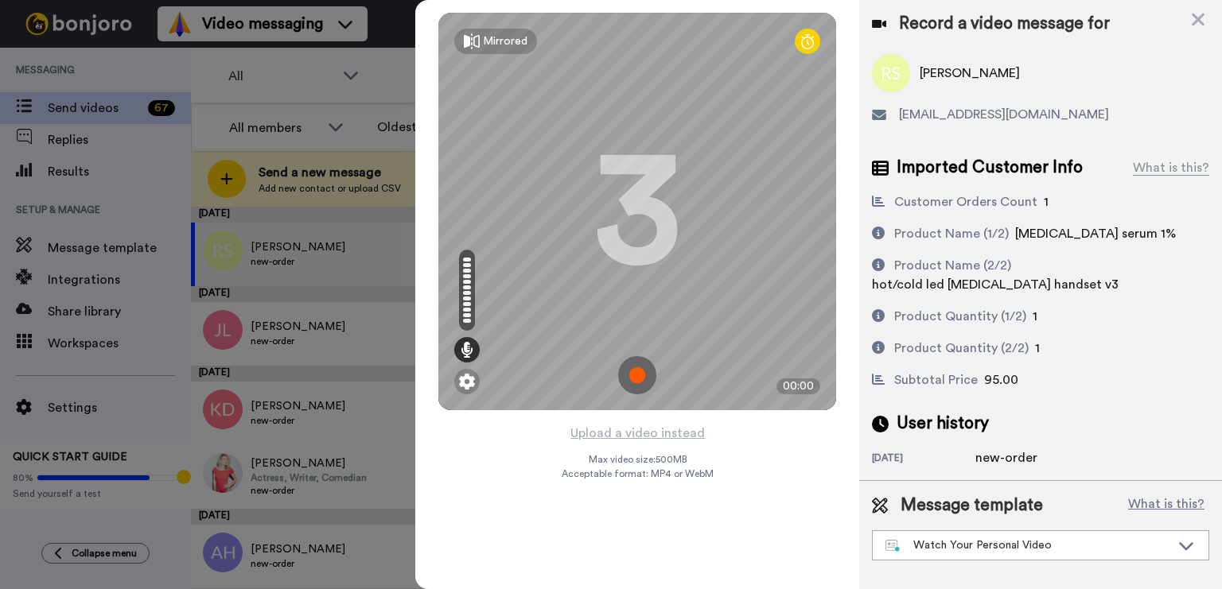
click at [630, 361] on img at bounding box center [637, 375] width 38 height 38
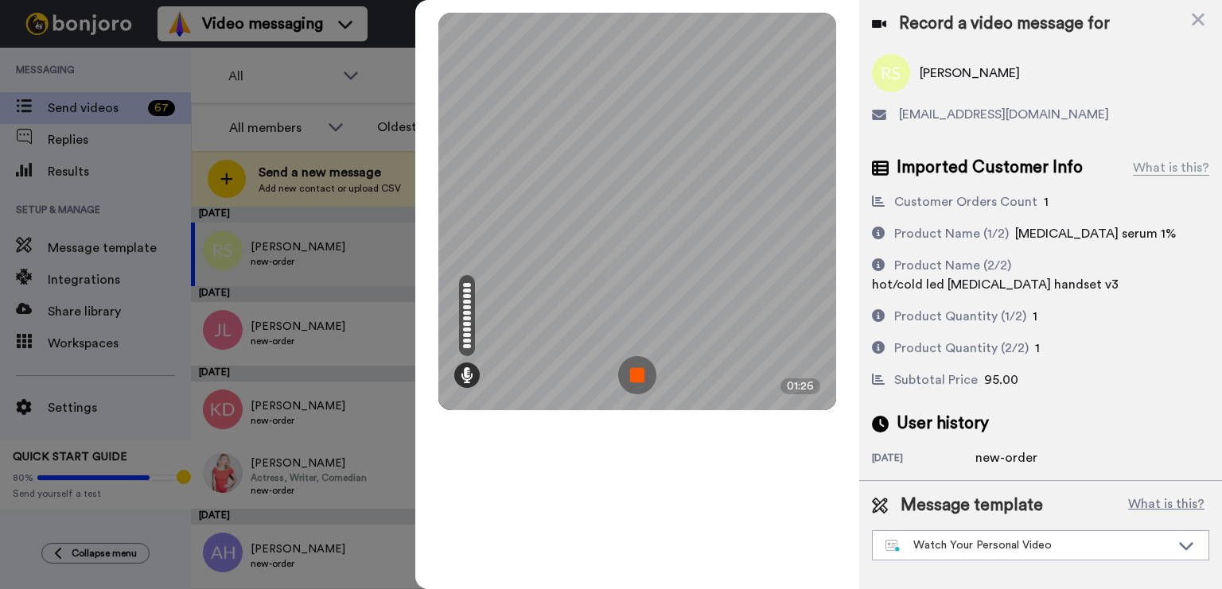
click at [637, 378] on img at bounding box center [637, 375] width 38 height 38
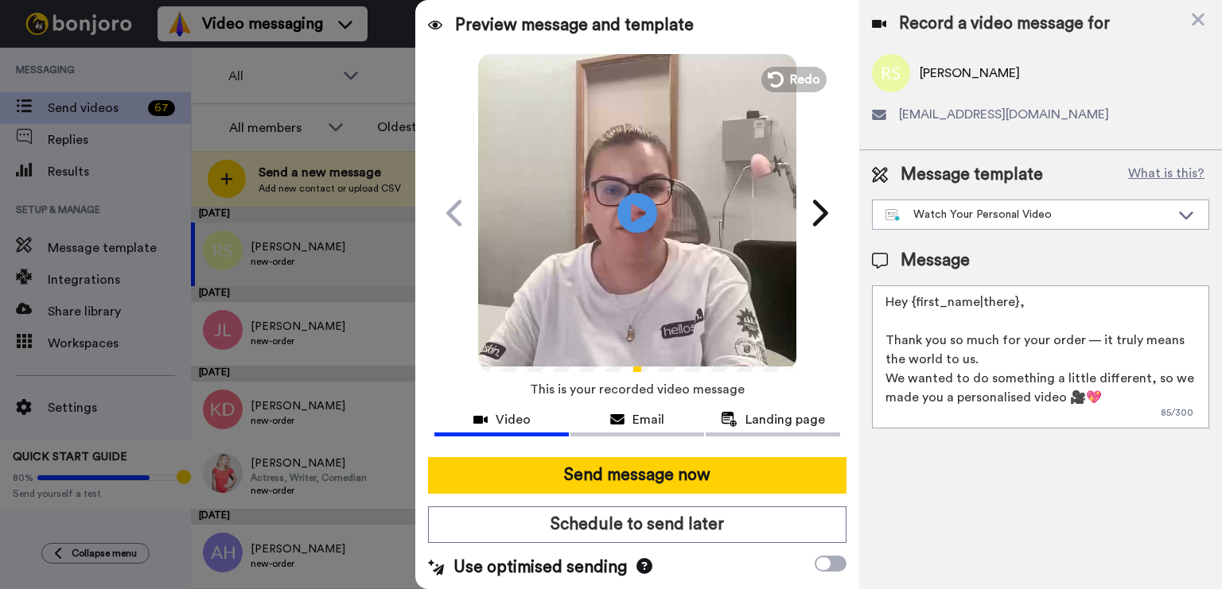
drag, startPoint x: 1040, startPoint y: 301, endPoint x: 1103, endPoint y: 291, distance: 63.7
click at [918, 298] on textarea "Hey {first_name|there}, Thank you so much for your order — it truly means the w…" at bounding box center [1040, 356] width 337 height 143
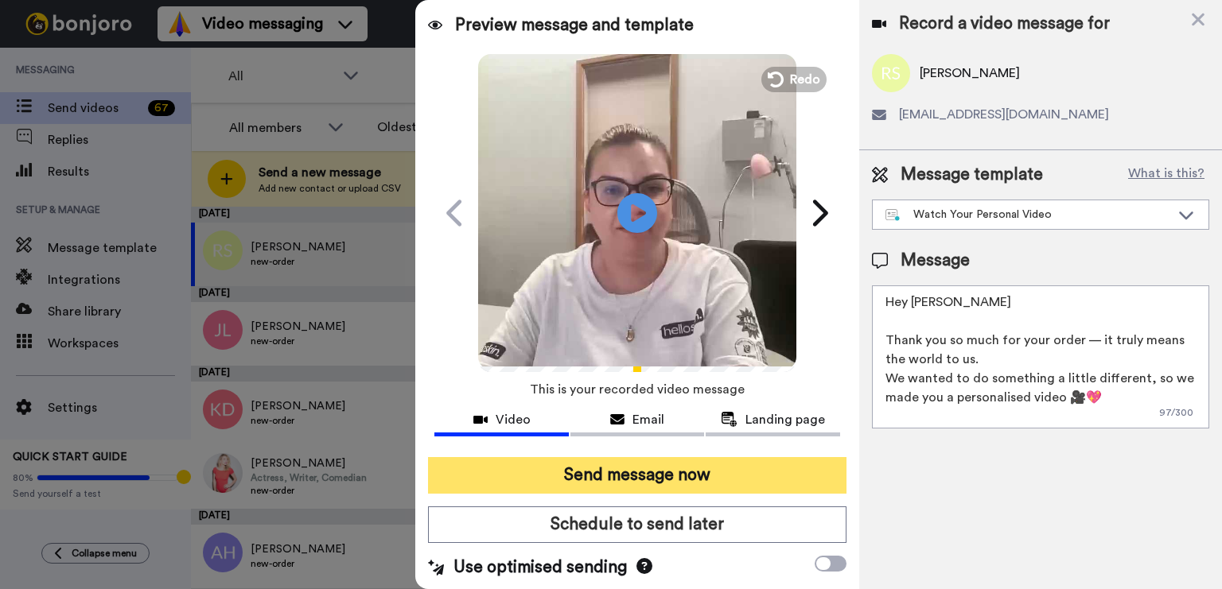
type textarea "Hey [PERSON_NAME] Thank you so much for your order — it truly means the world t…"
click at [758, 480] on button "Send message now" at bounding box center [637, 475] width 418 height 37
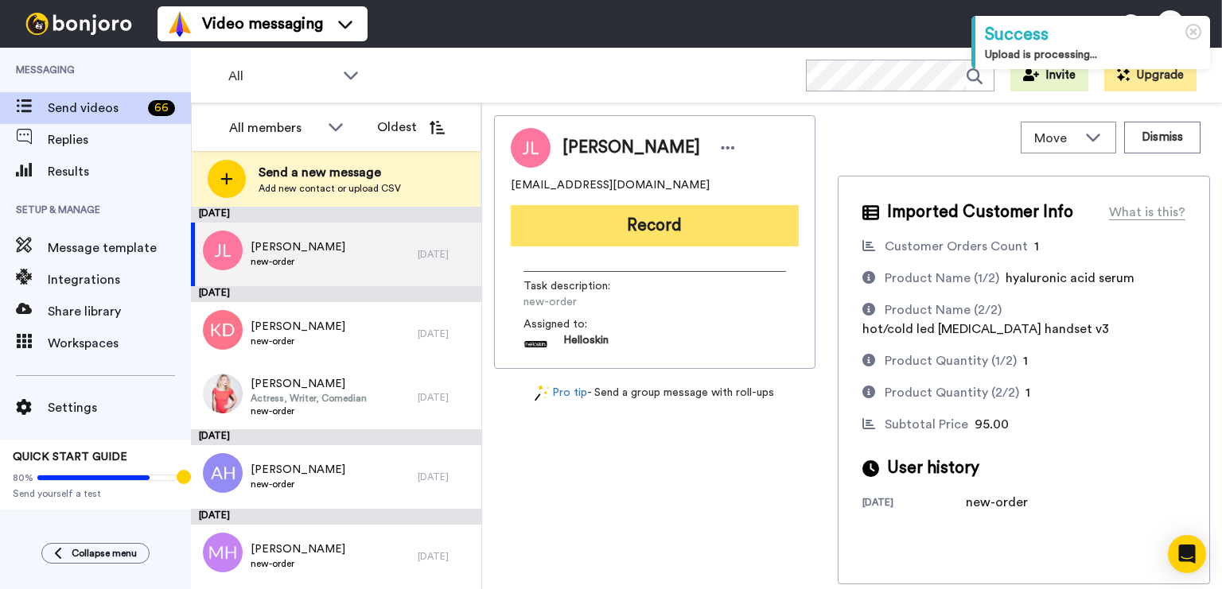
click at [579, 210] on button "Record" at bounding box center [655, 225] width 288 height 41
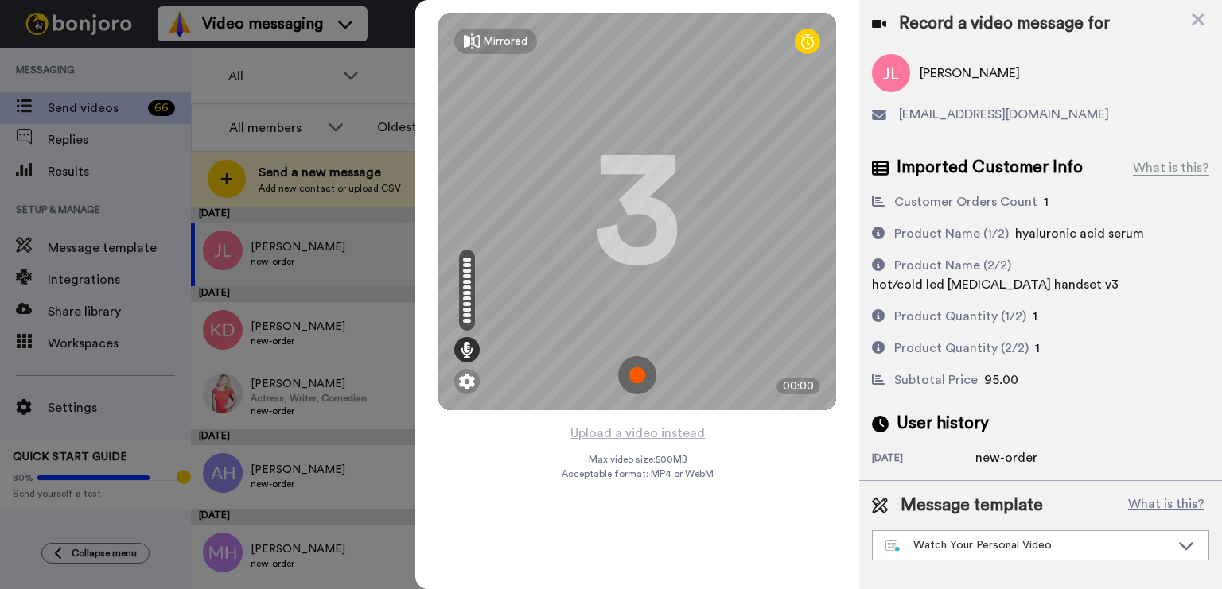
click at [633, 388] on img at bounding box center [637, 375] width 38 height 38
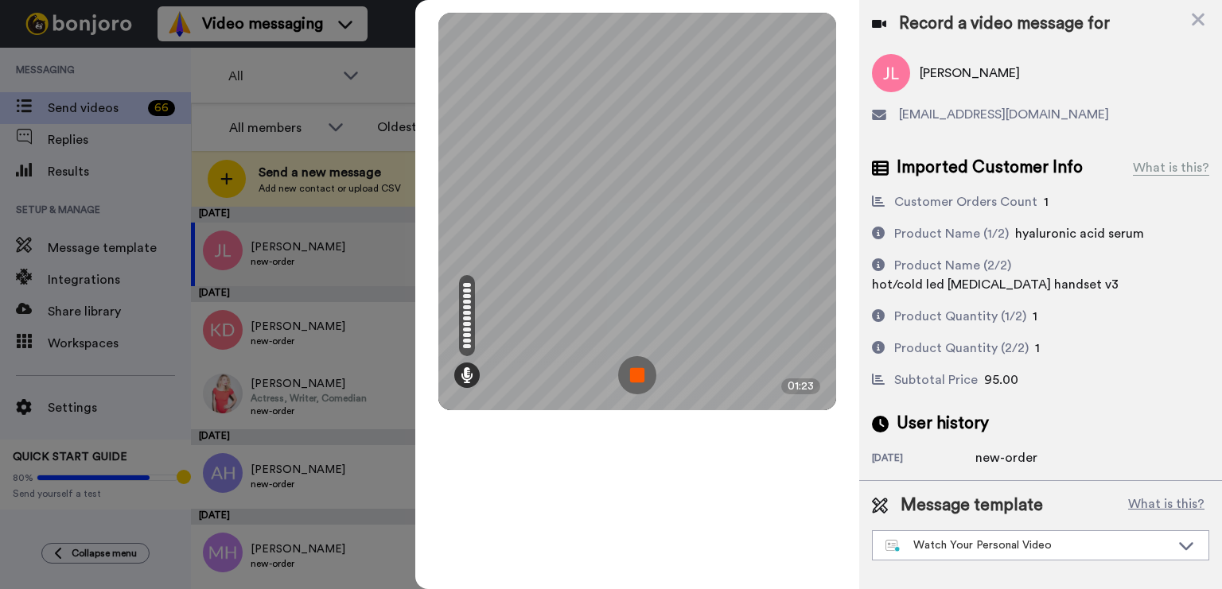
click at [636, 365] on img at bounding box center [637, 375] width 38 height 38
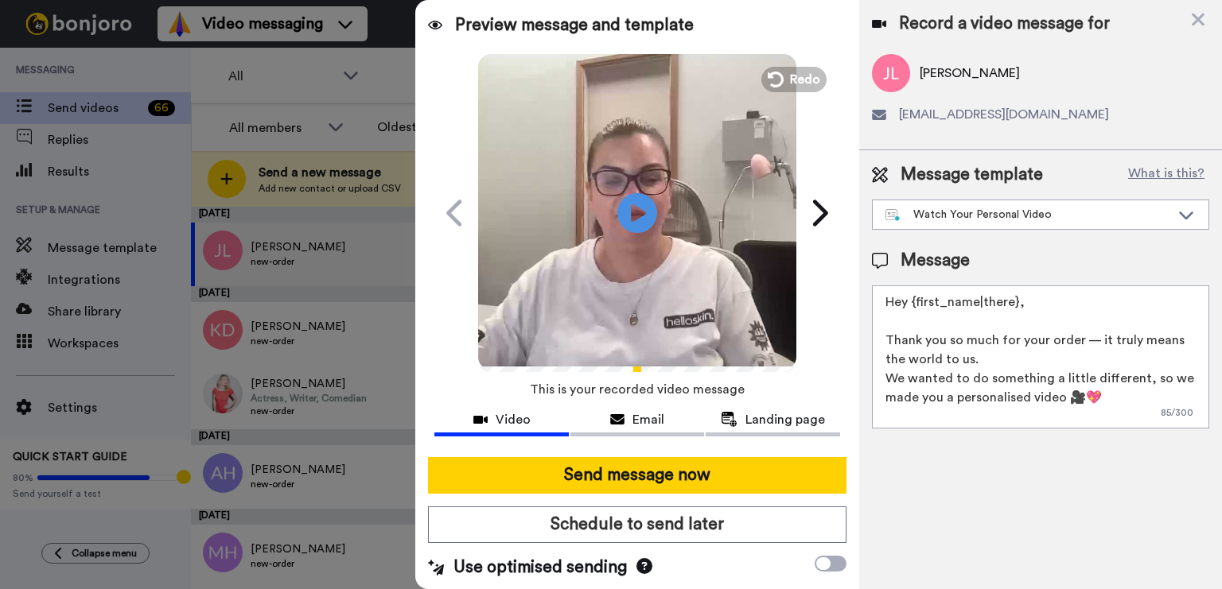
drag, startPoint x: 1023, startPoint y: 305, endPoint x: 913, endPoint y: 306, distance: 109.8
click at [913, 306] on textarea "Hey {first_name|there}, Thank you so much for your order — it truly means the w…" at bounding box center [1040, 356] width 337 height 143
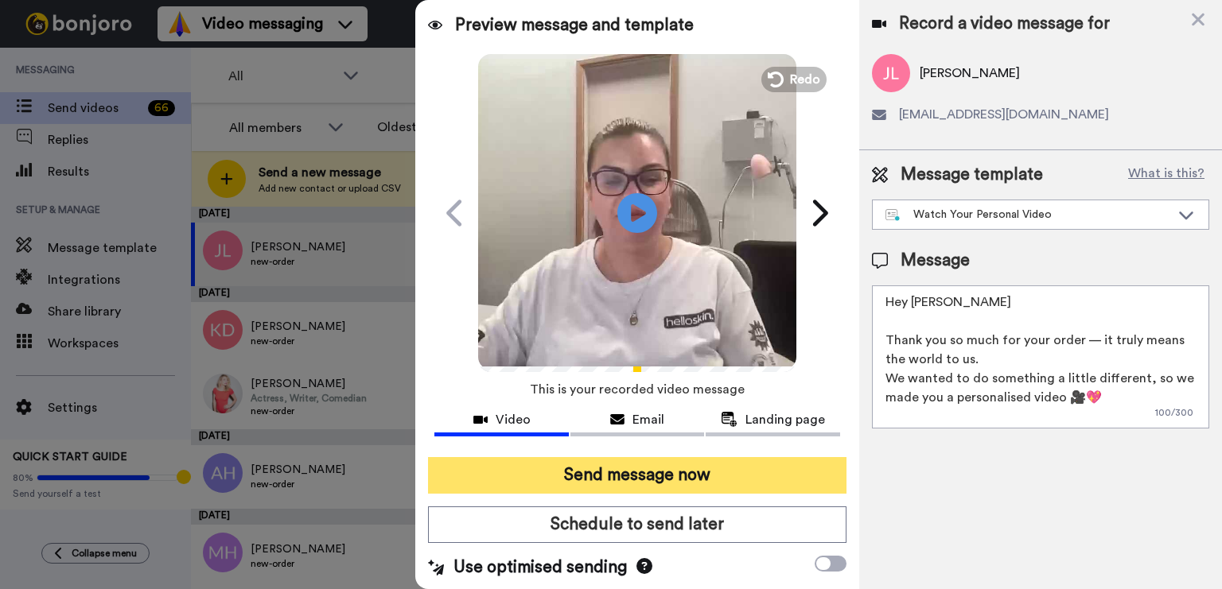
type textarea "Hey [PERSON_NAME] Thank you so much for your order — it truly means the world t…"
click at [658, 476] on button "Send message now" at bounding box center [637, 475] width 418 height 37
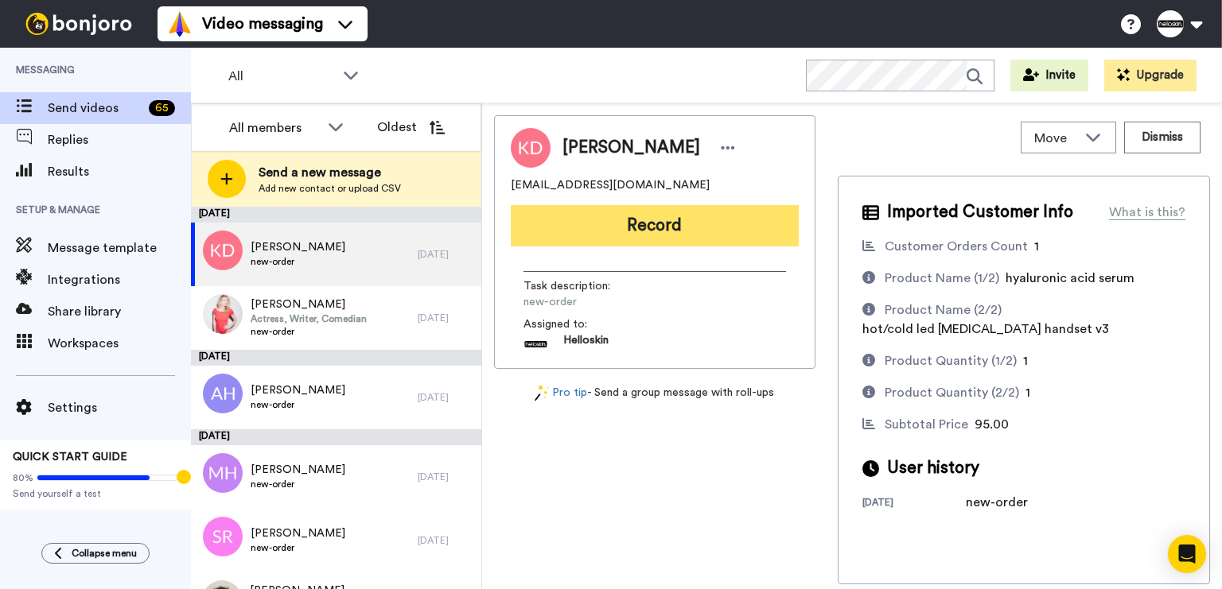
click at [723, 228] on button "Record" at bounding box center [655, 225] width 288 height 41
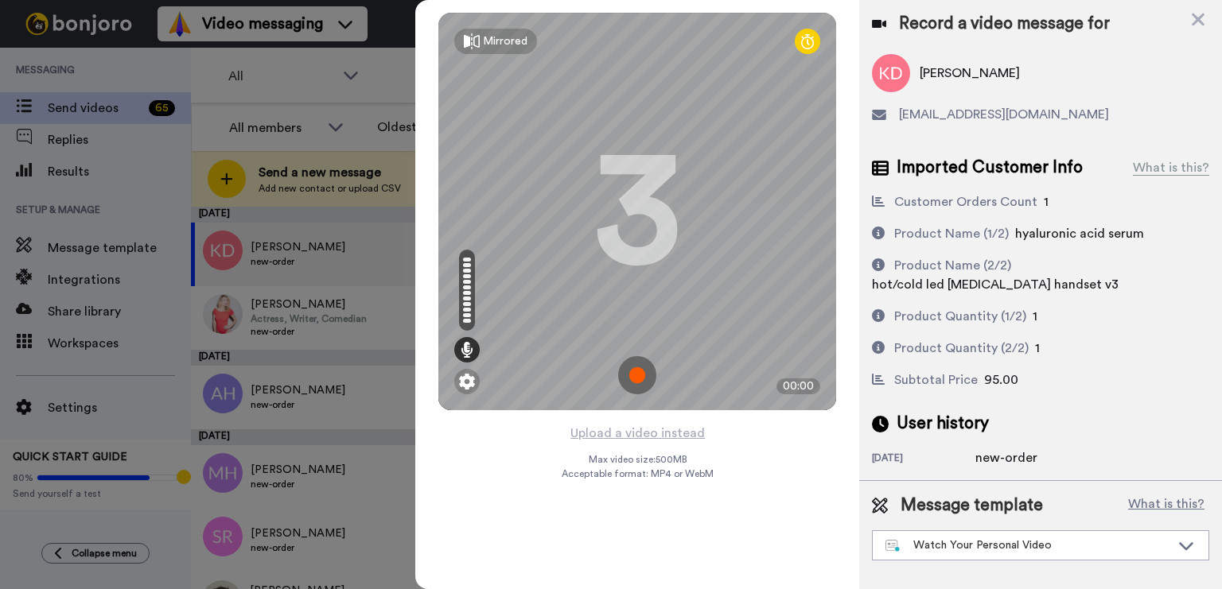
click at [647, 390] on img at bounding box center [637, 375] width 38 height 38
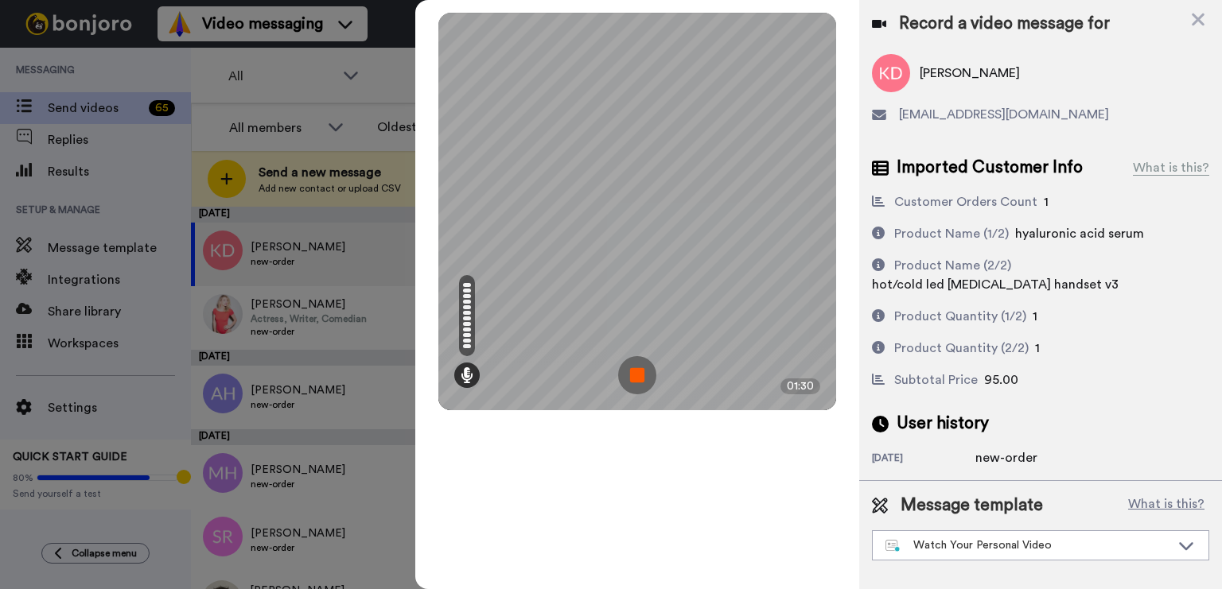
click at [640, 371] on img at bounding box center [637, 375] width 38 height 38
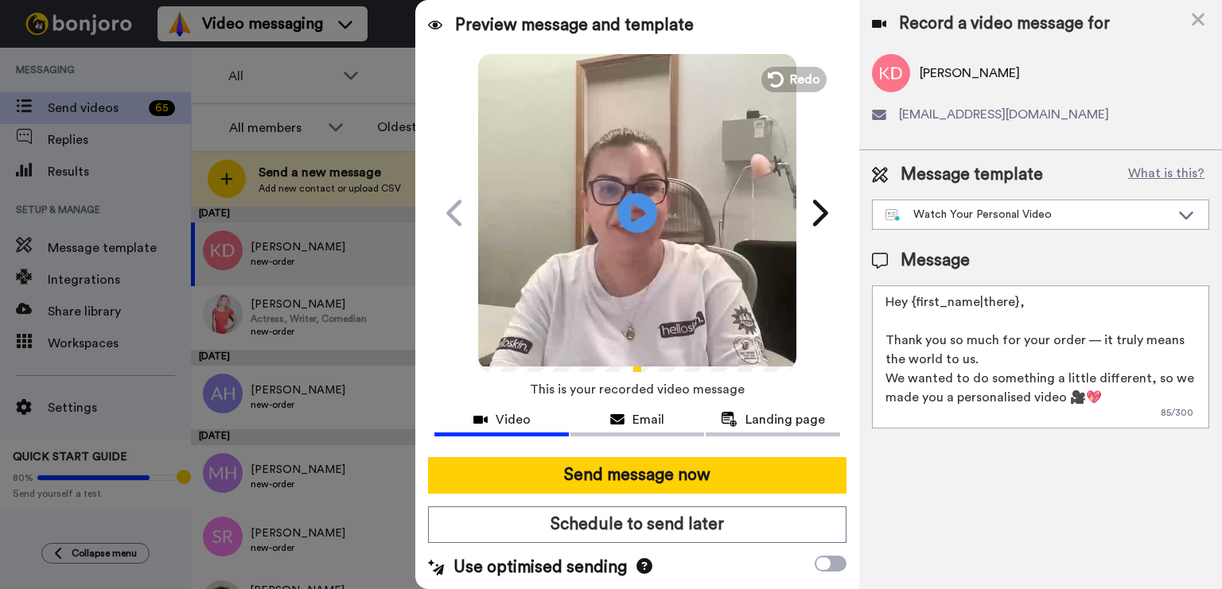
drag, startPoint x: 1052, startPoint y: 303, endPoint x: 916, endPoint y: 309, distance: 136.1
click at [916, 309] on textarea "Hey {first_name|there}, Thank you so much for your order — it truly means the w…" at bounding box center [1040, 356] width 337 height 143
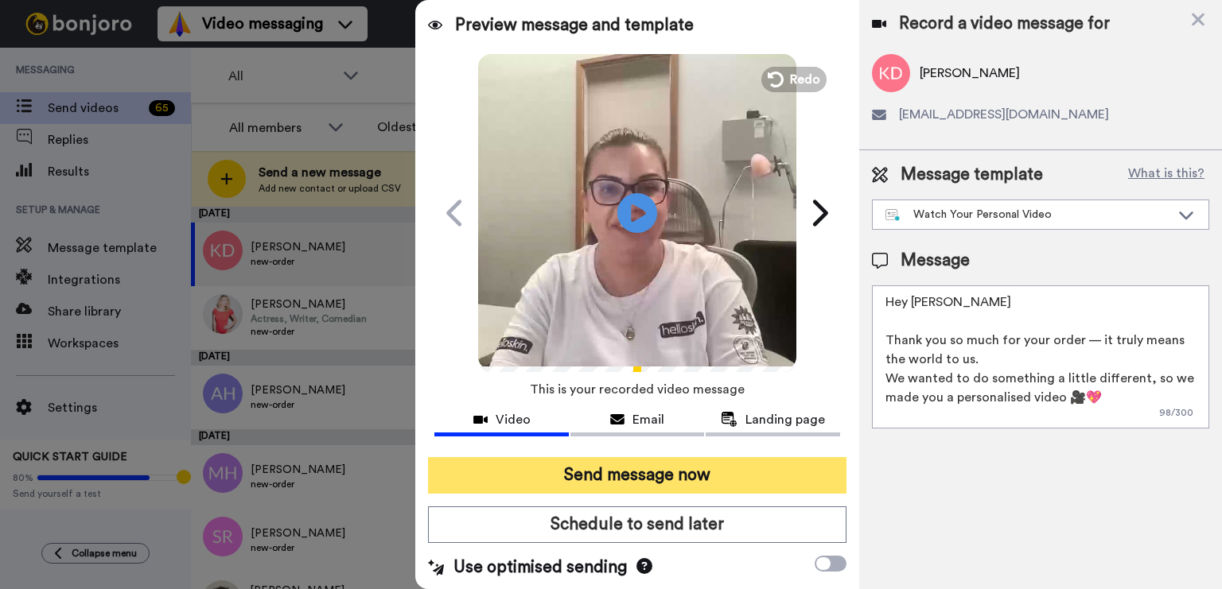
type textarea "Hey Kaylah Thank you so much for your order — it truly means the world to us. W…"
click at [561, 477] on button "Send message now" at bounding box center [637, 475] width 418 height 37
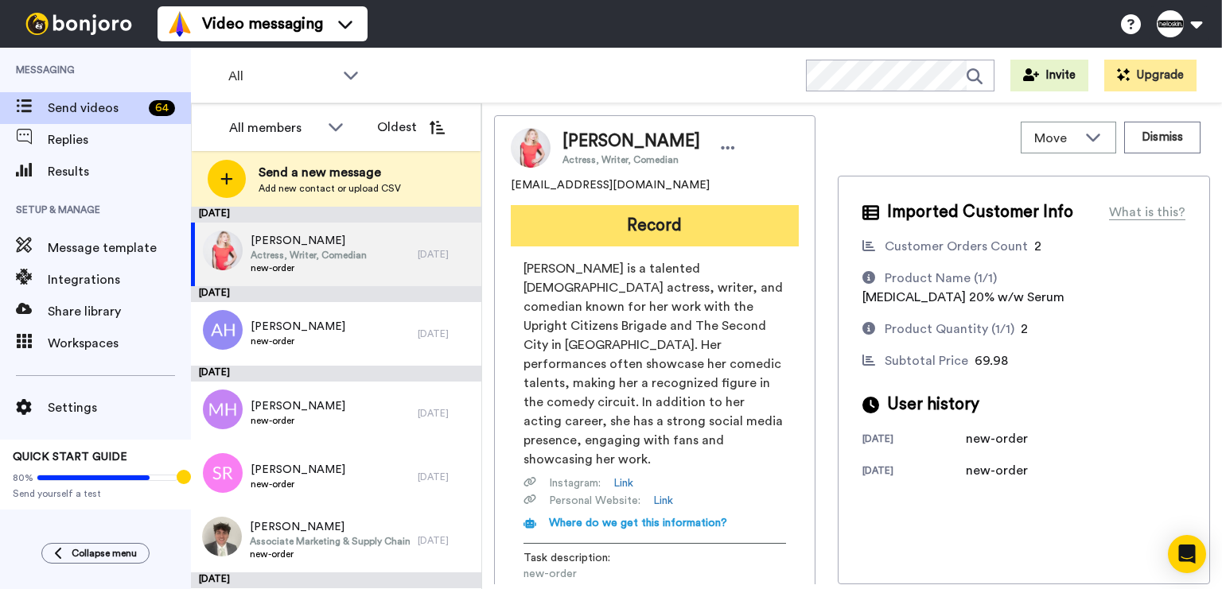
click at [652, 223] on button "Record" at bounding box center [655, 225] width 288 height 41
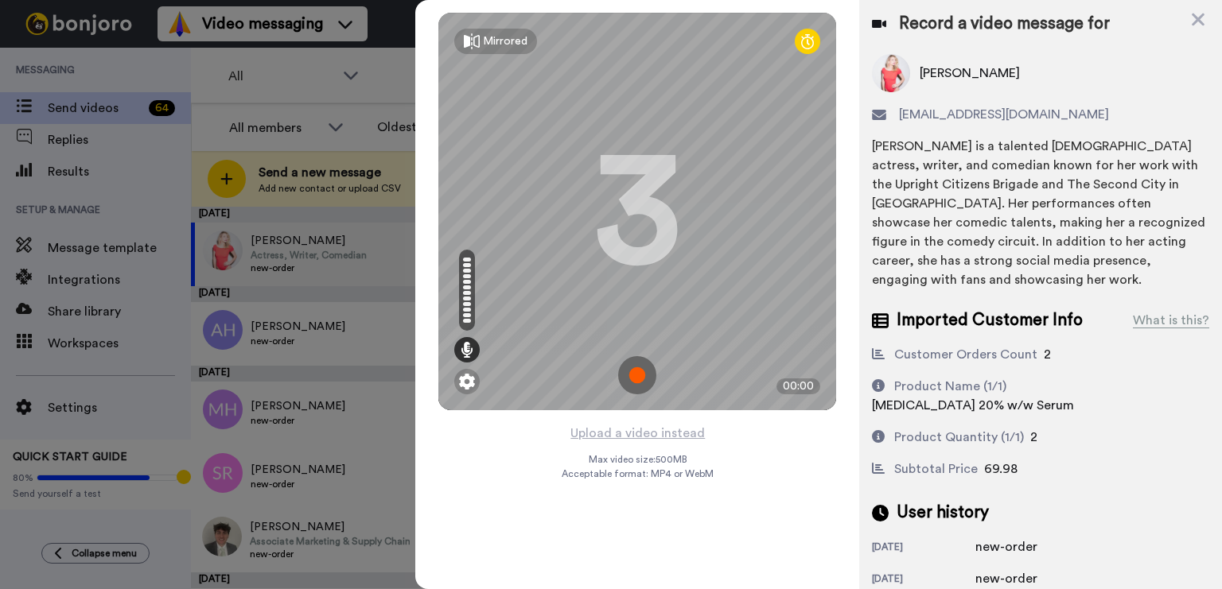
click at [642, 369] on img at bounding box center [637, 375] width 38 height 38
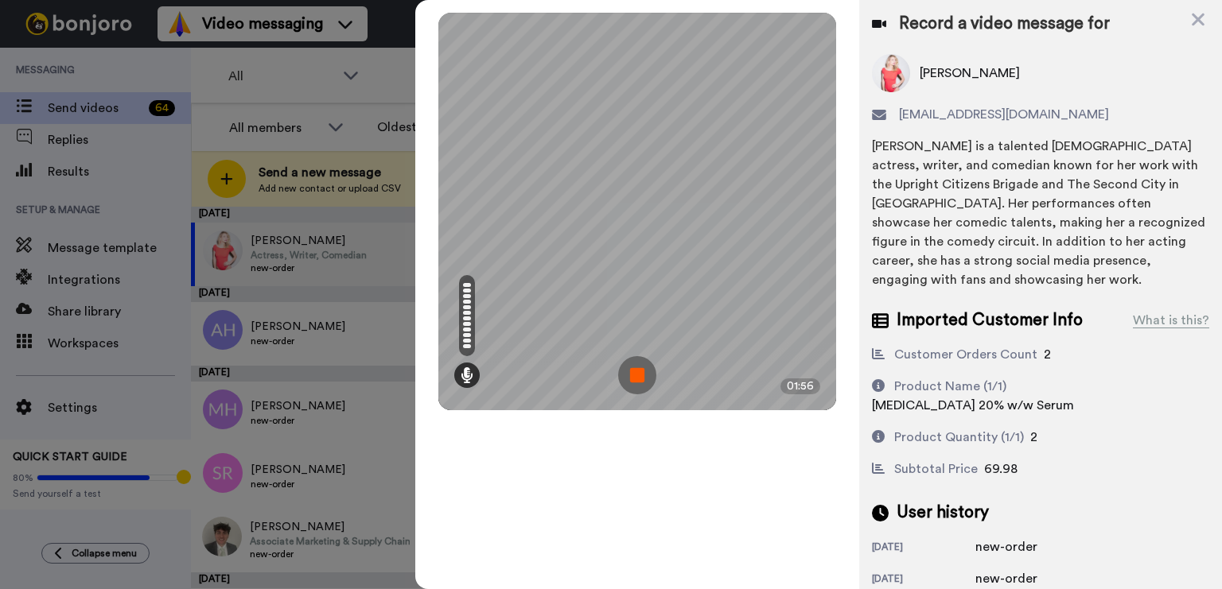
click at [640, 370] on img at bounding box center [637, 375] width 38 height 38
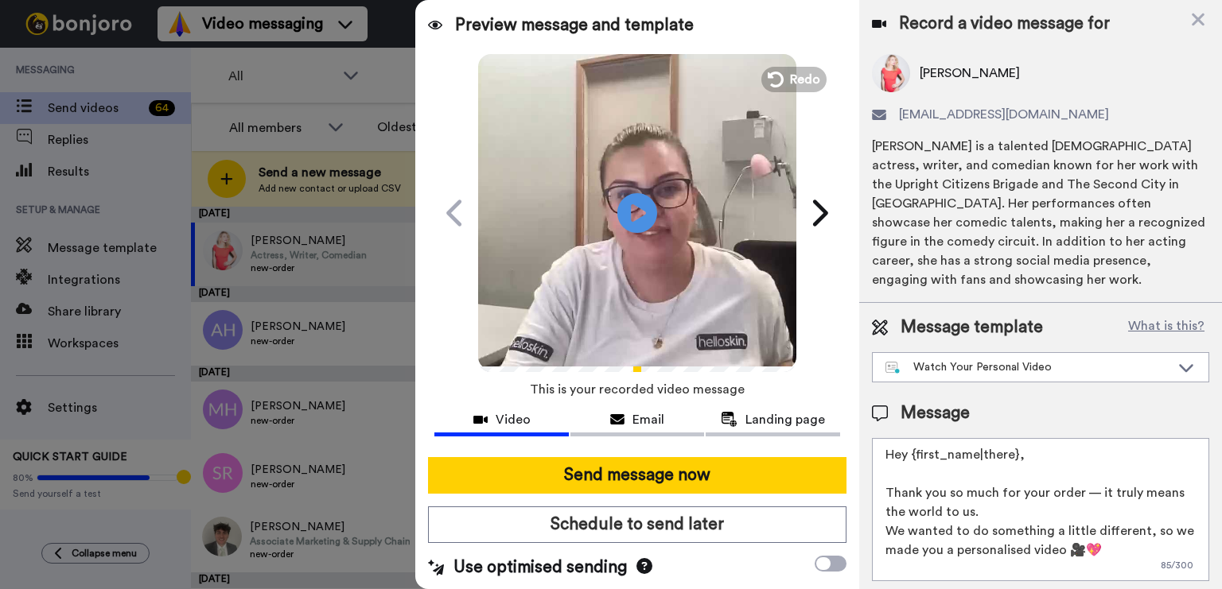
drag, startPoint x: 1032, startPoint y: 453, endPoint x: 927, endPoint y: 449, distance: 105.0
click at [927, 449] on textarea "Hey {first_name|there}, Thank you so much for your order — it truly means the w…" at bounding box center [1040, 509] width 337 height 143
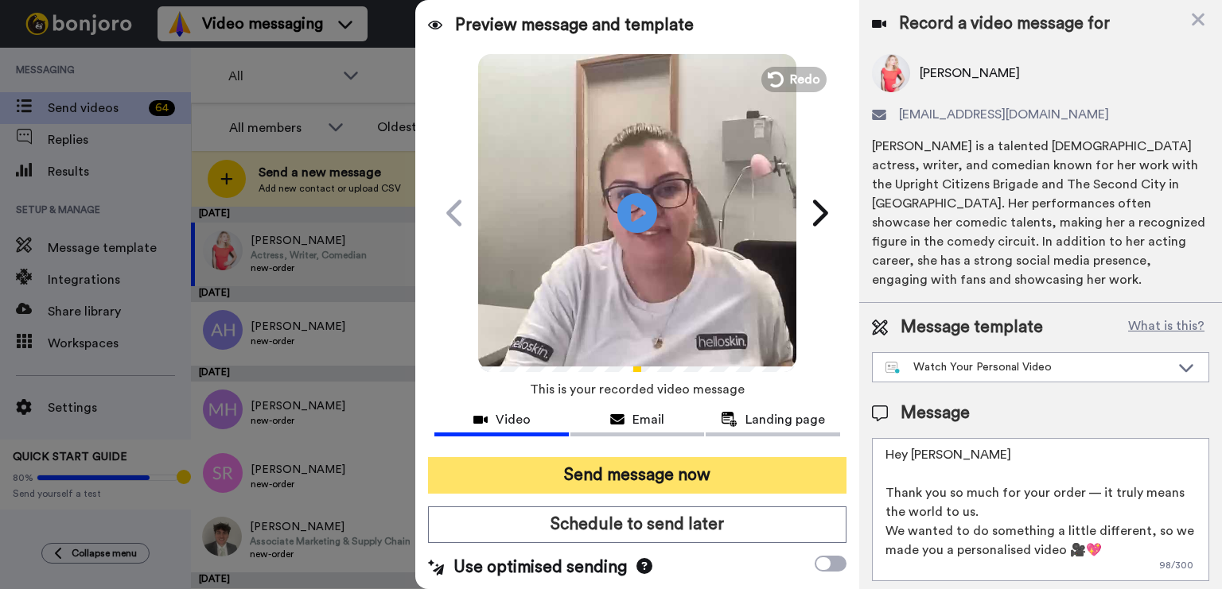
type textarea "Hey Monika Thank you so much for your order — it truly means the world to us. W…"
click at [540, 484] on button "Send message now" at bounding box center [637, 475] width 418 height 37
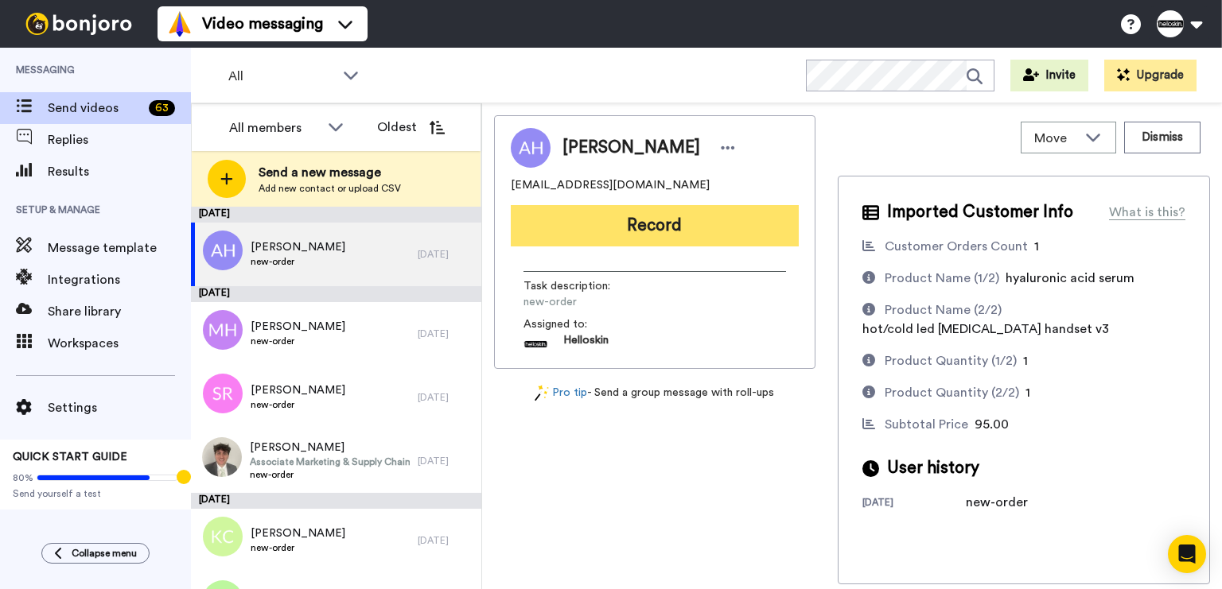
click at [684, 219] on button "Record" at bounding box center [655, 225] width 288 height 41
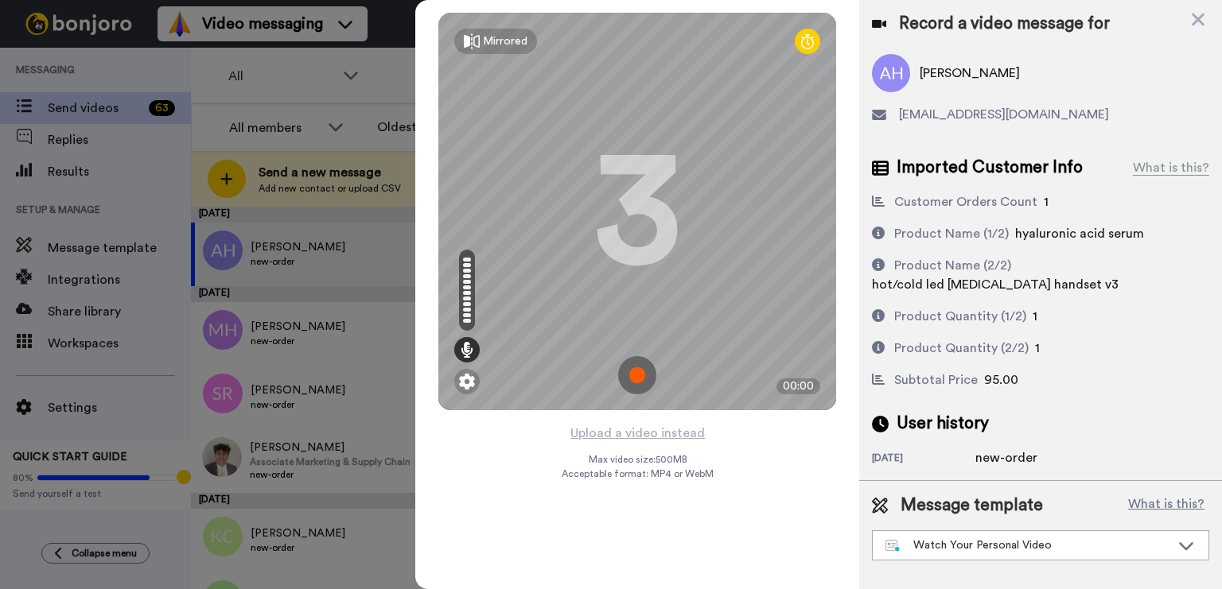
click at [640, 367] on img at bounding box center [637, 375] width 38 height 38
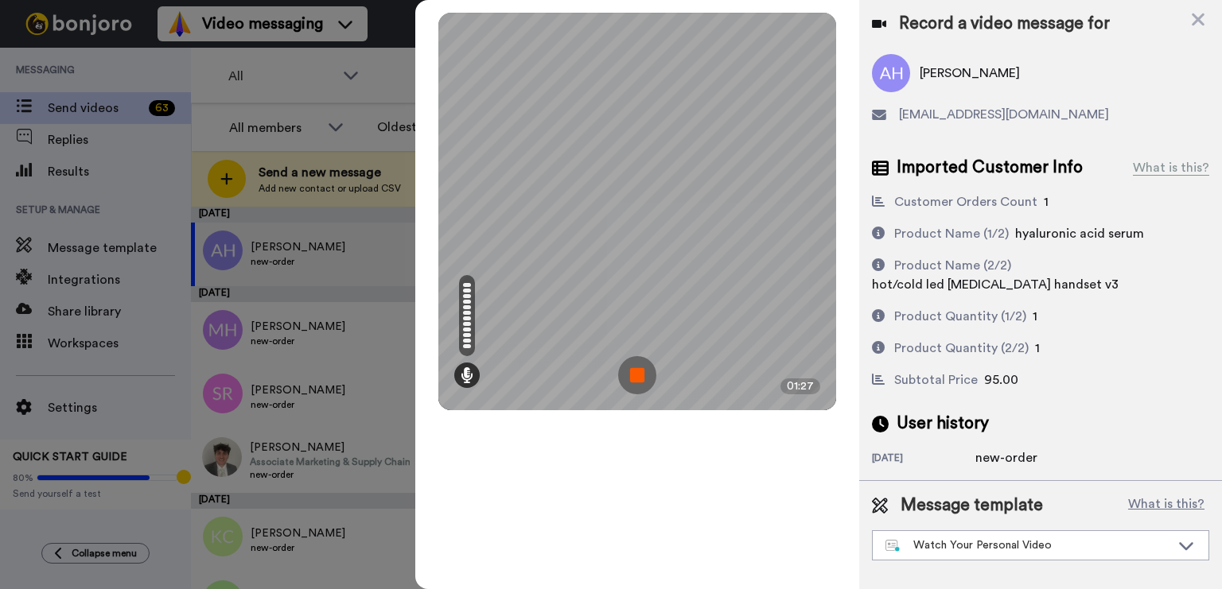
click at [638, 363] on img at bounding box center [637, 375] width 38 height 38
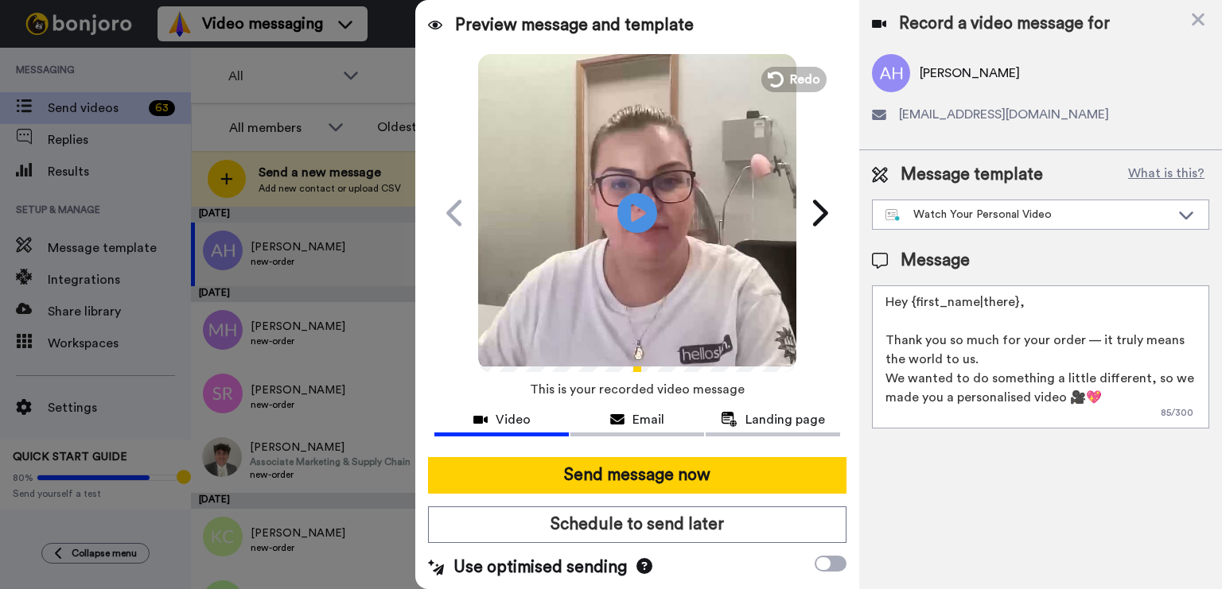
drag, startPoint x: 1028, startPoint y: 306, endPoint x: 911, endPoint y: 310, distance: 117.0
click at [911, 310] on textarea "Hey {first_name|there}, Thank you so much for your order — it truly means the w…" at bounding box center [1040, 356] width 337 height 143
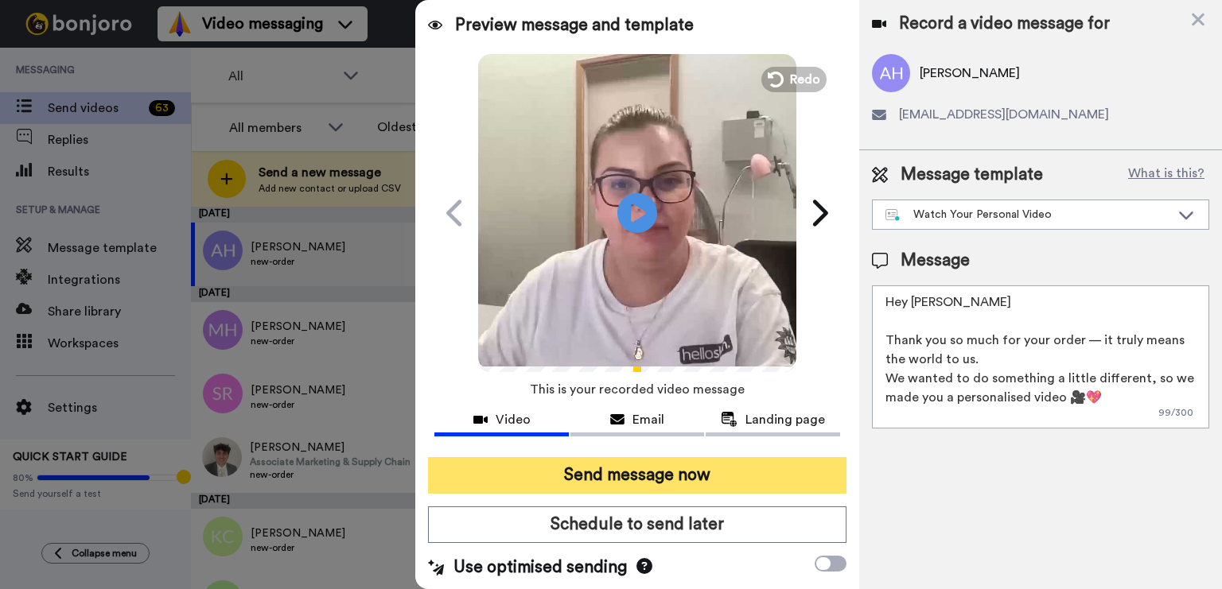
type textarea "Hey Alana Thank you so much for your order — it truly means the world to us. We…"
click at [712, 480] on button "Send message now" at bounding box center [637, 475] width 418 height 37
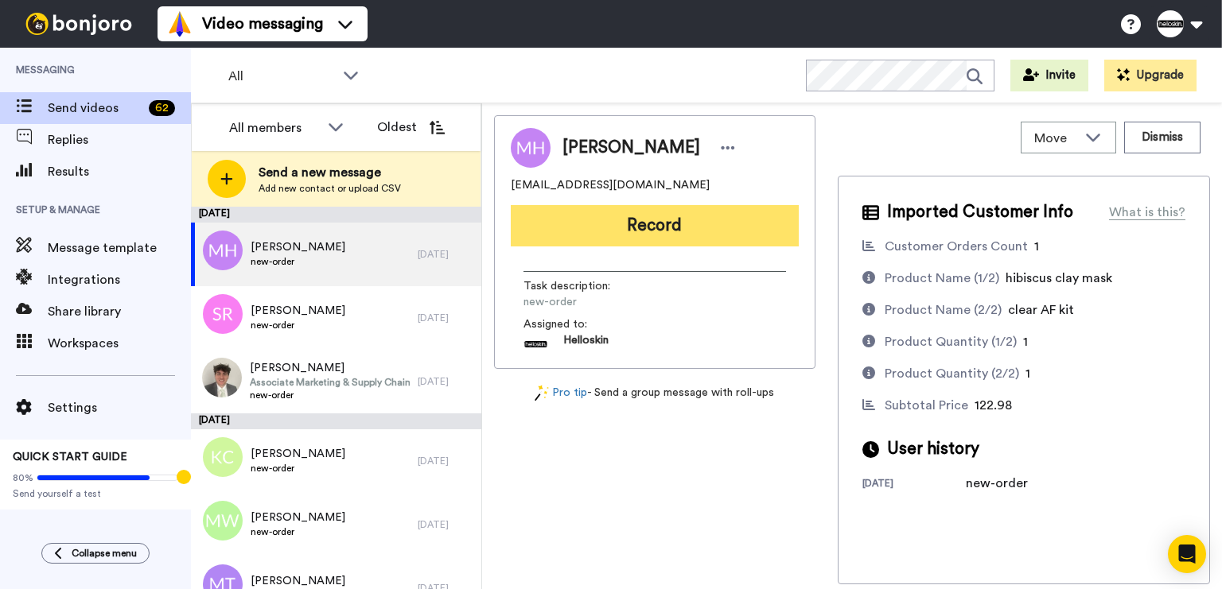
click at [729, 231] on button "Record" at bounding box center [655, 225] width 288 height 41
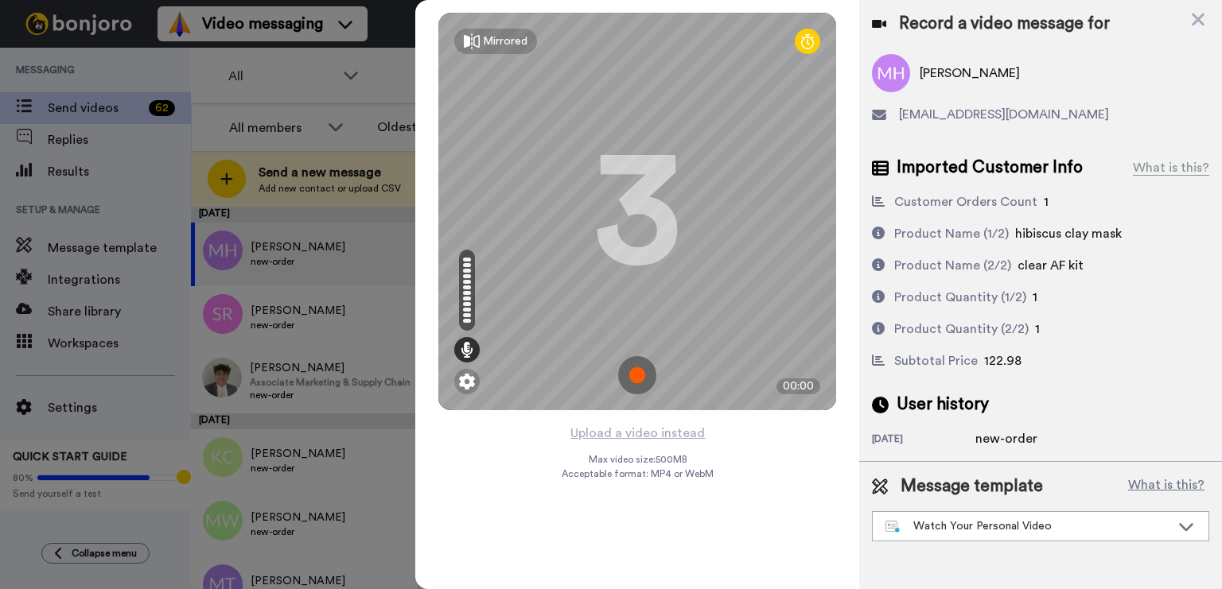
click at [643, 379] on img at bounding box center [637, 375] width 38 height 38
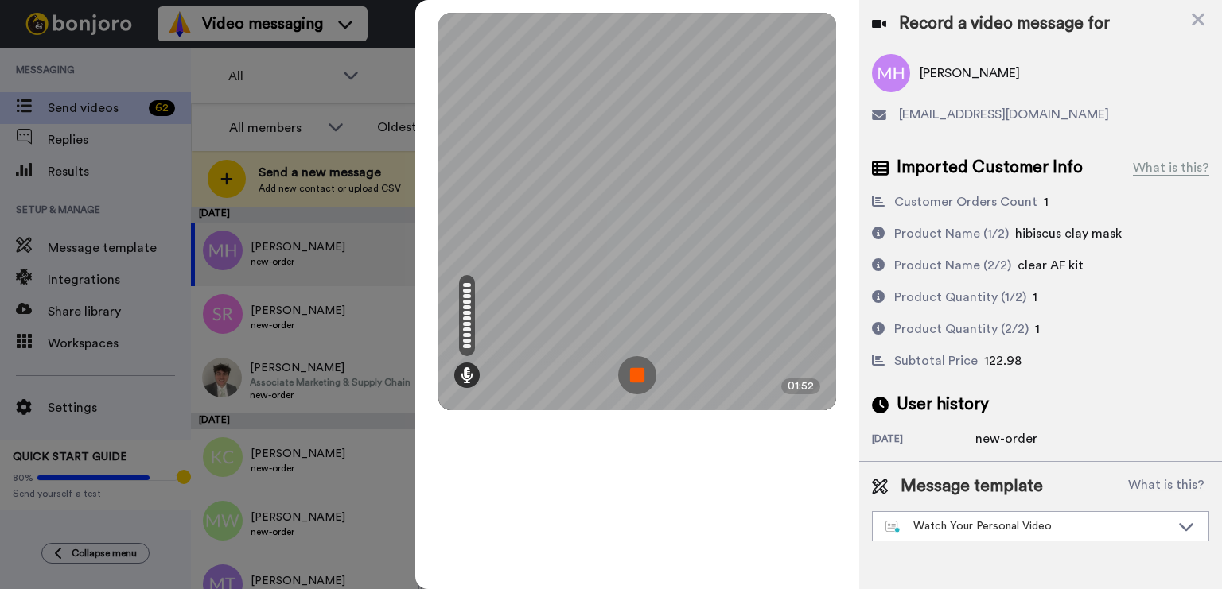
click at [643, 382] on img at bounding box center [637, 375] width 38 height 38
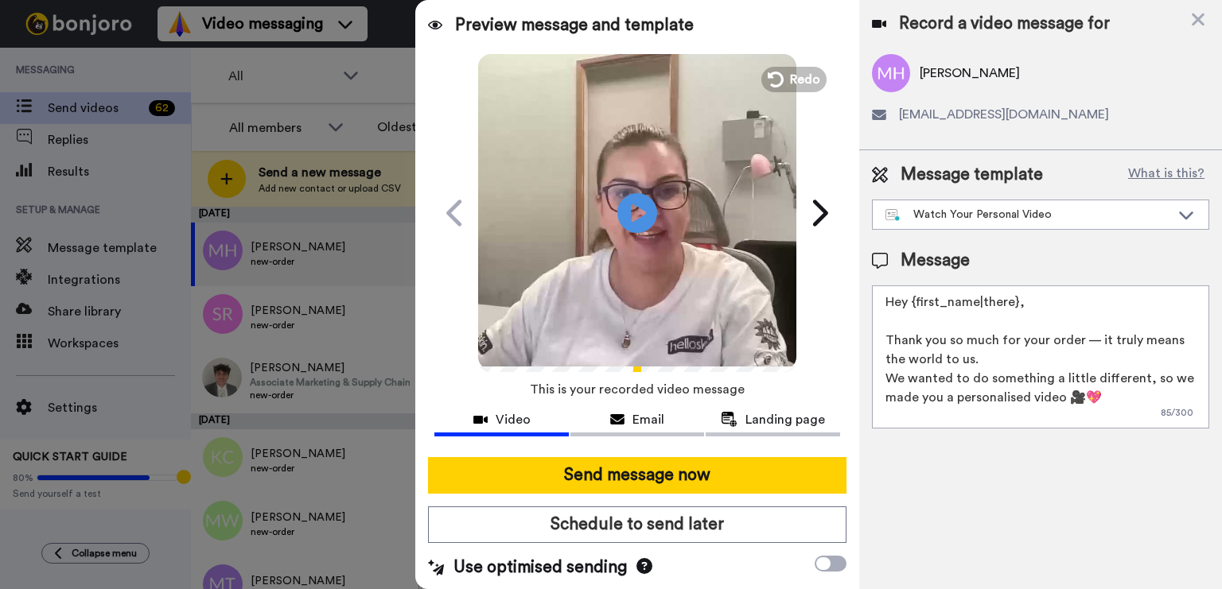
drag, startPoint x: 1049, startPoint y: 300, endPoint x: 916, endPoint y: 308, distance: 133.0
click at [916, 308] on textarea "Hey {first_name|there}, Thank you so much for your order — it truly means the w…" at bounding box center [1040, 356] width 337 height 143
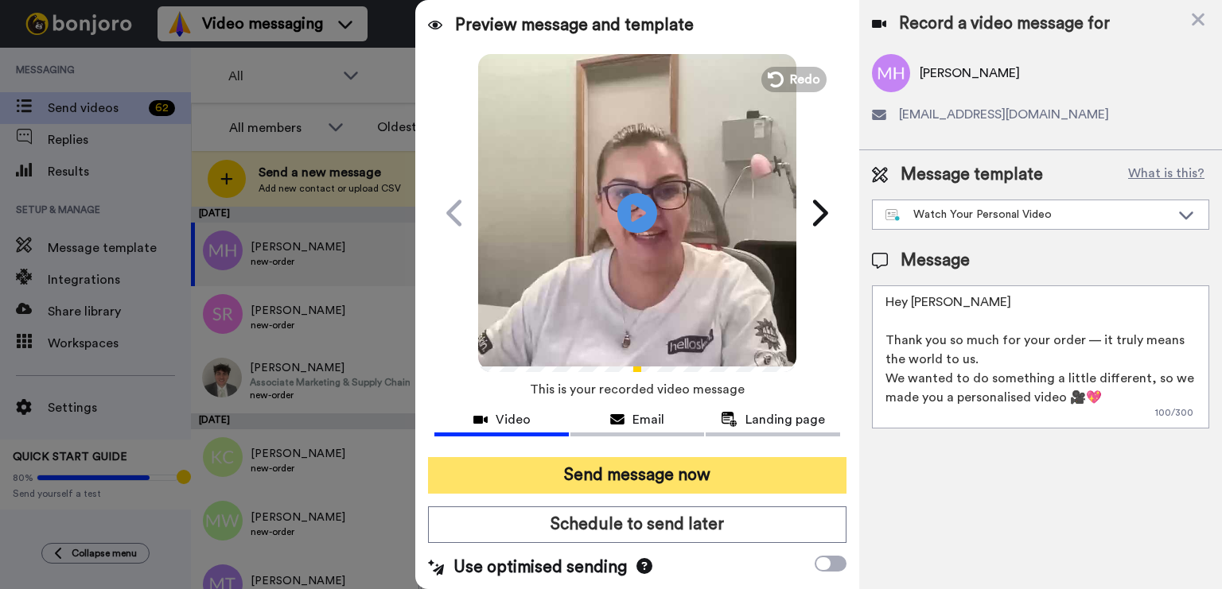
type textarea "Hey [PERSON_NAME] Thank you so much for your order — it truly means the world t…"
click at [617, 477] on button "Send message now" at bounding box center [637, 475] width 418 height 37
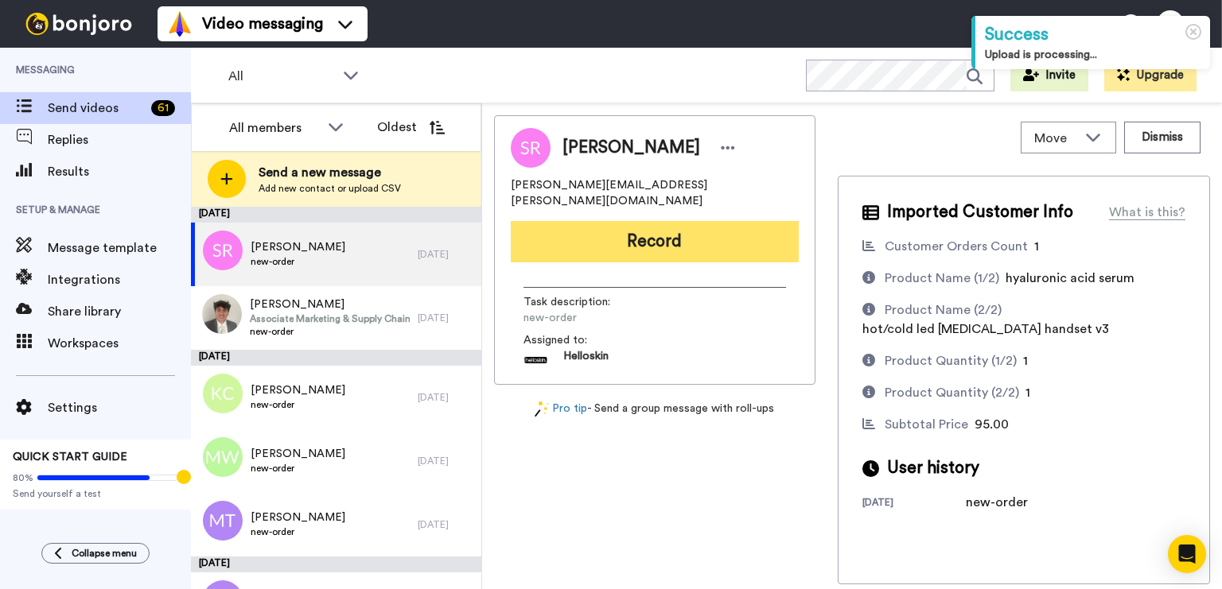
click at [731, 237] on button "Record" at bounding box center [655, 241] width 288 height 41
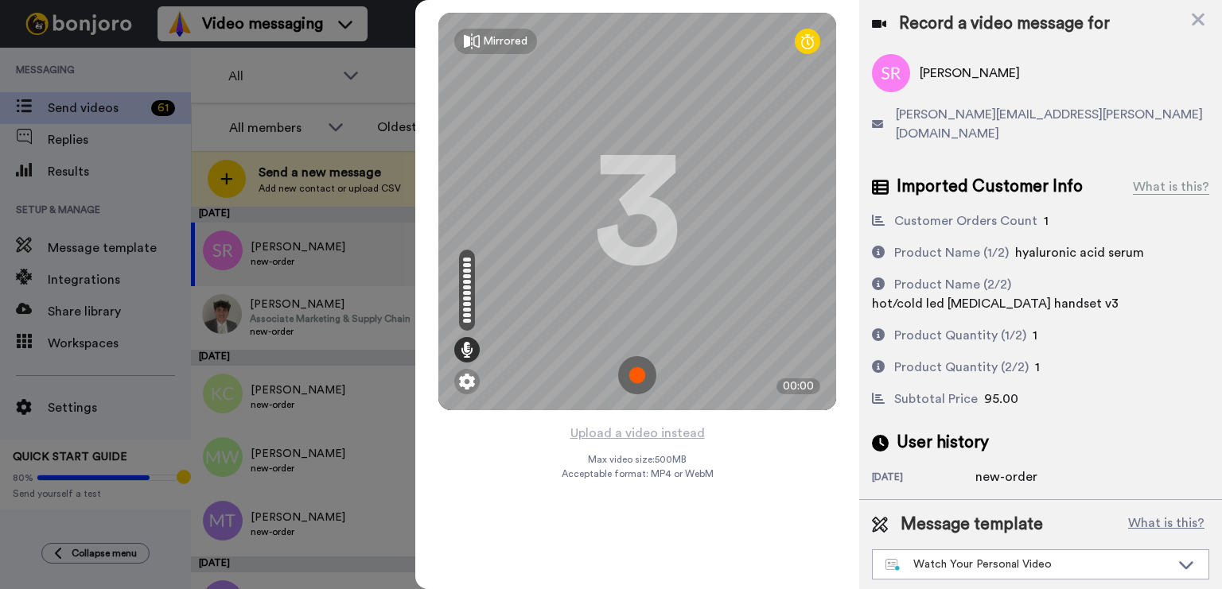
click at [640, 376] on img at bounding box center [637, 375] width 38 height 38
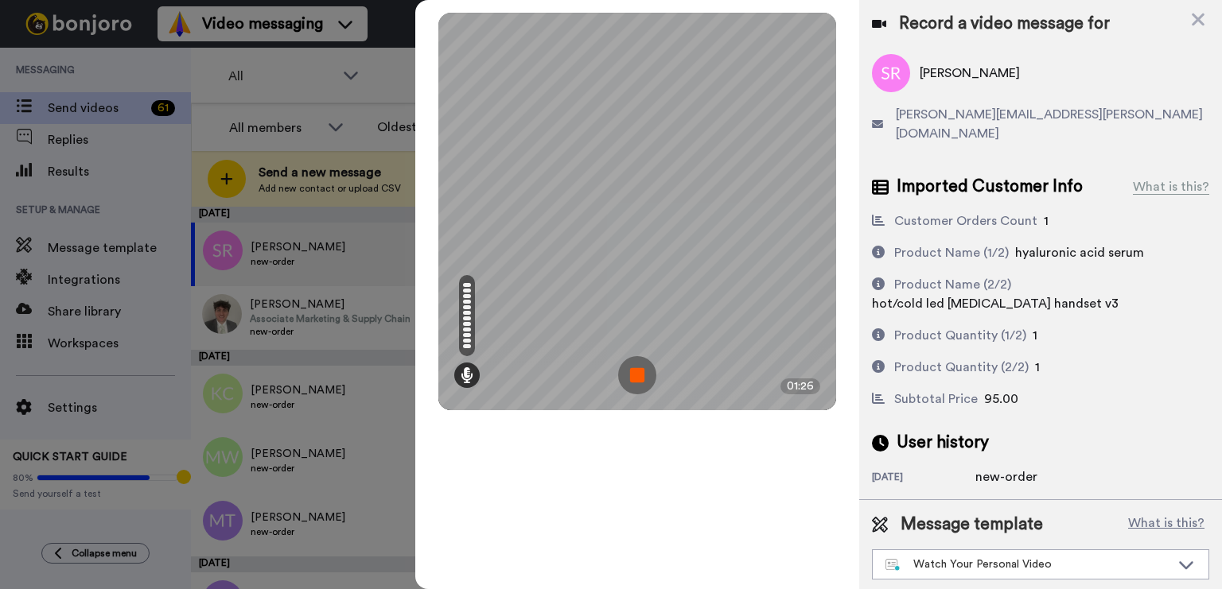
click at [629, 386] on img at bounding box center [637, 375] width 38 height 38
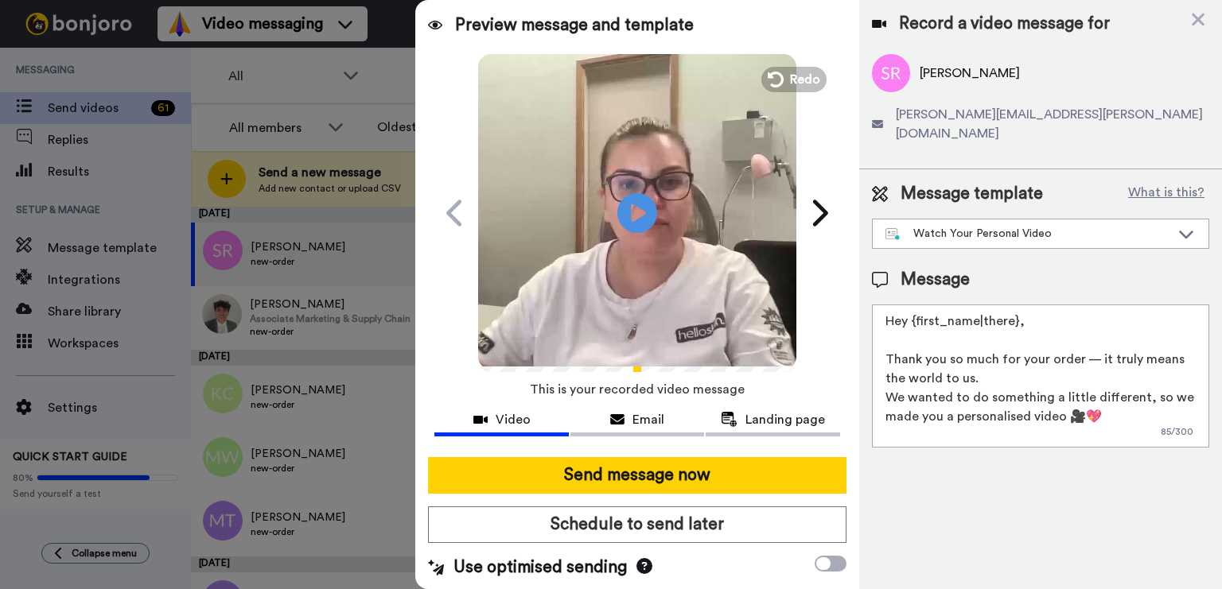
drag, startPoint x: 1035, startPoint y: 301, endPoint x: 914, endPoint y: 309, distance: 121.9
click at [914, 309] on textarea "Hey {first_name|there}, Thank you so much for your order — it truly means the w…" at bounding box center [1040, 376] width 337 height 143
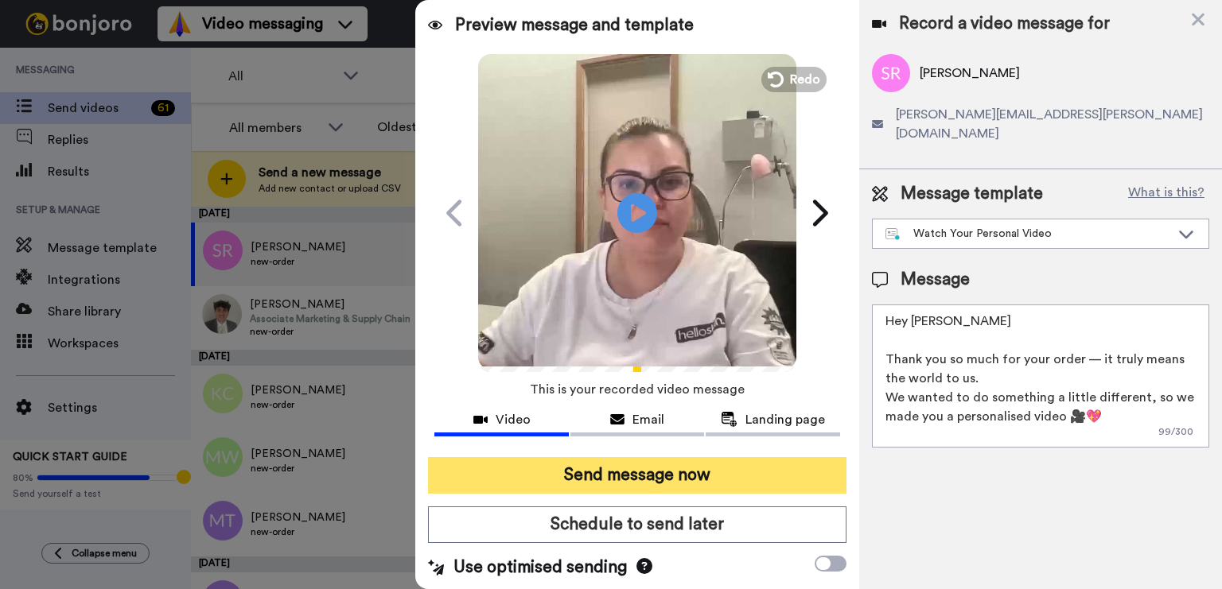
type textarea "Hey [PERSON_NAME] Thank you so much for your order — it truly means the world t…"
click at [787, 478] on button "Send message now" at bounding box center [637, 475] width 418 height 37
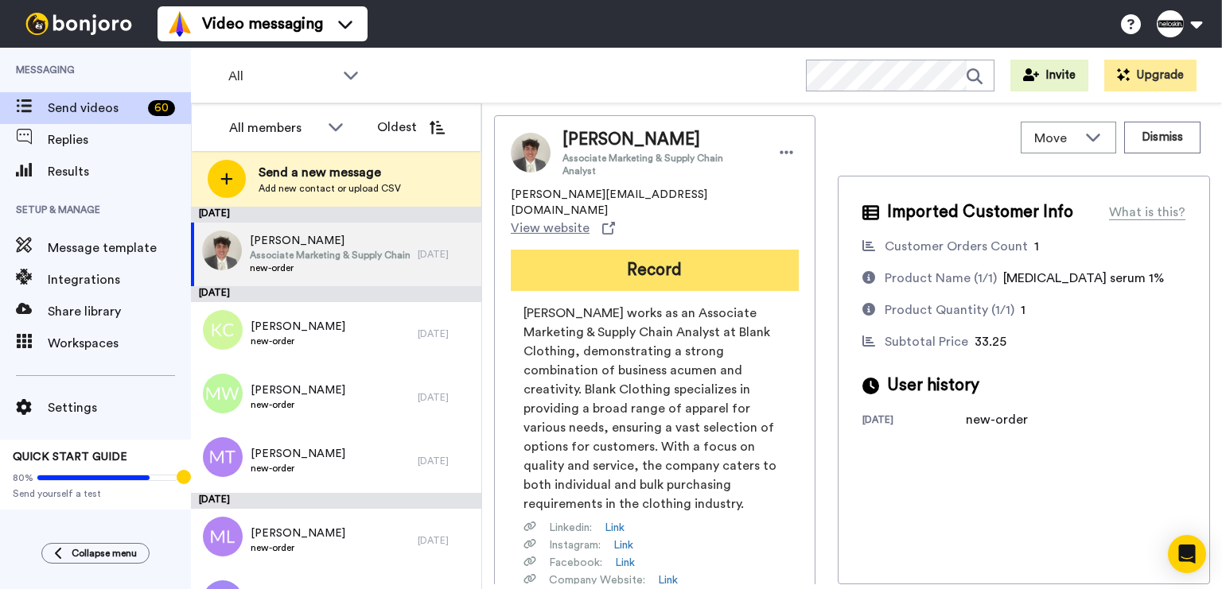
click at [603, 250] on button "Record" at bounding box center [655, 270] width 288 height 41
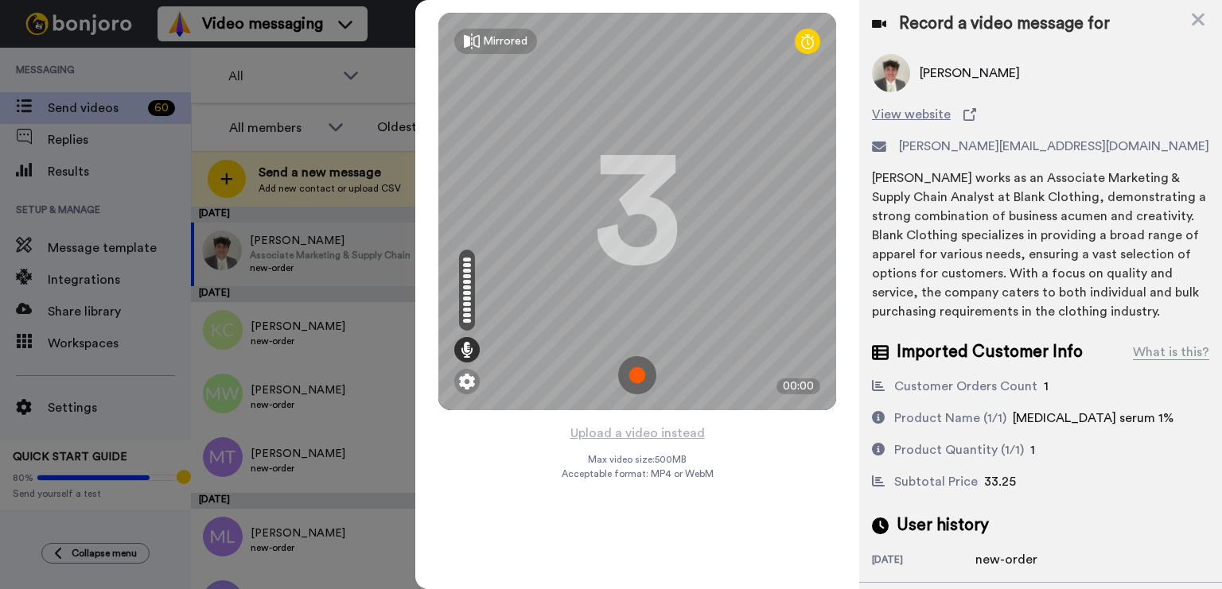
click at [628, 373] on img at bounding box center [637, 375] width 38 height 38
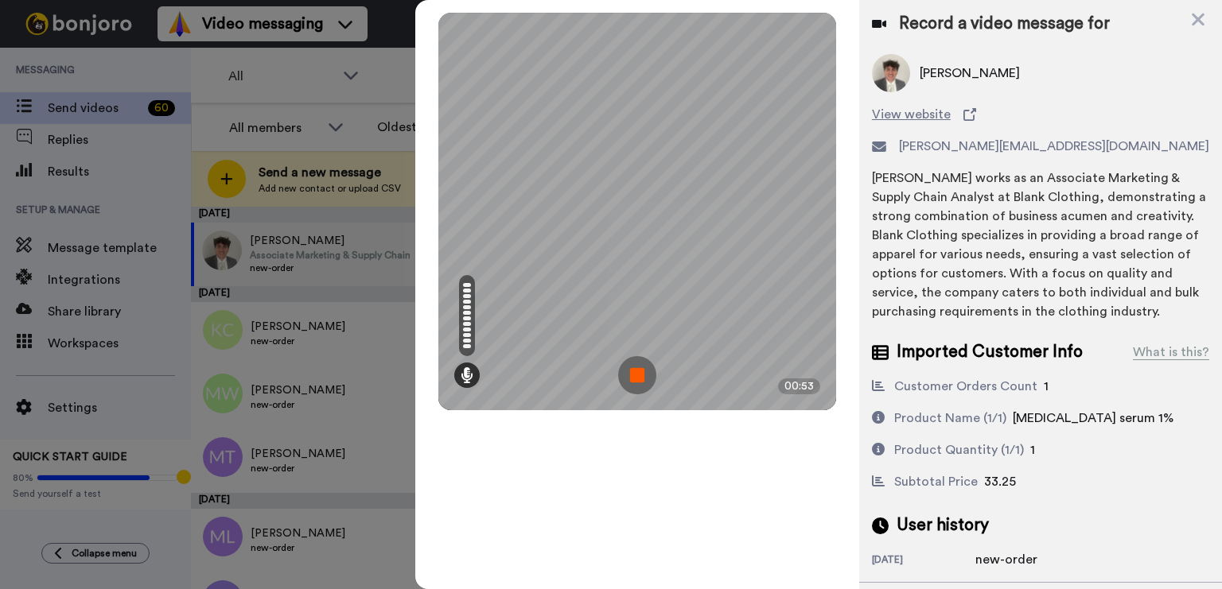
click at [628, 373] on img at bounding box center [637, 375] width 38 height 38
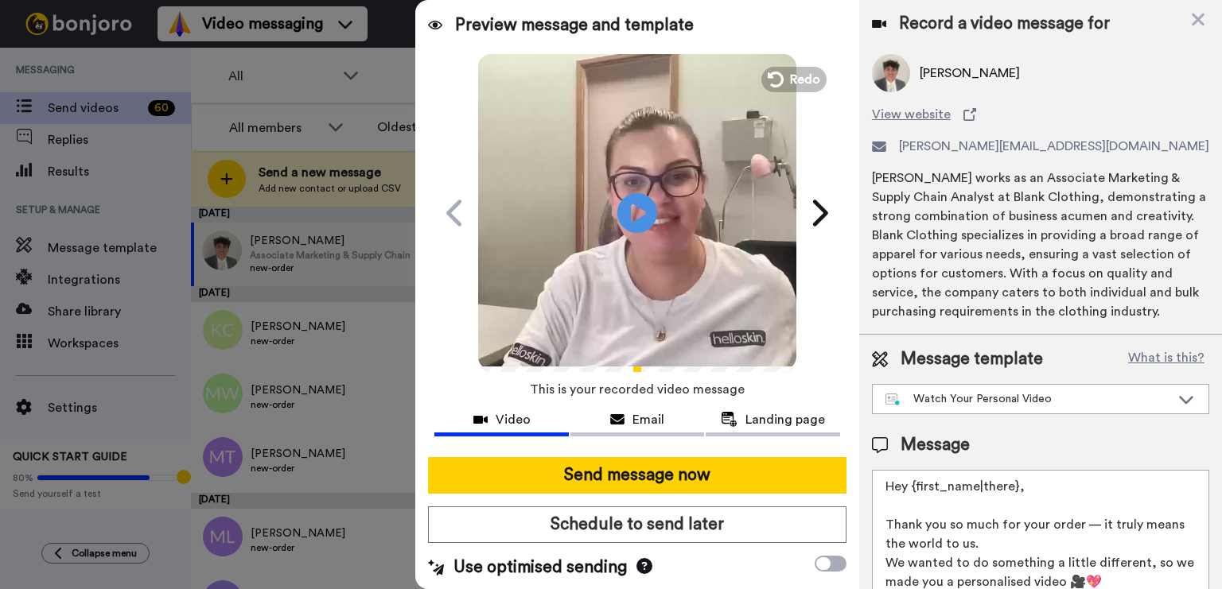
drag, startPoint x: 1027, startPoint y: 505, endPoint x: 913, endPoint y: 512, distance: 114.7
click at [913, 512] on textarea "Hey {first_name|there}, Thank you so much for your order — it truly means the w…" at bounding box center [1040, 541] width 337 height 143
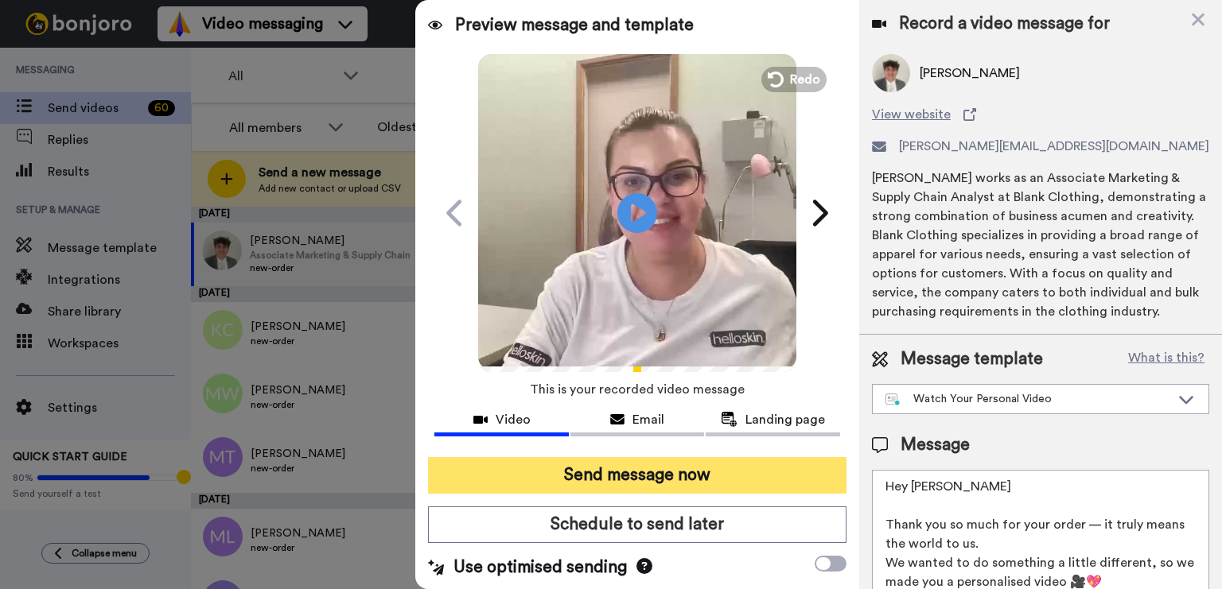
type textarea "Hey Leo Thank you so much for your order — it truly means the world to us. We w…"
click at [581, 458] on button "Send message now" at bounding box center [637, 475] width 418 height 37
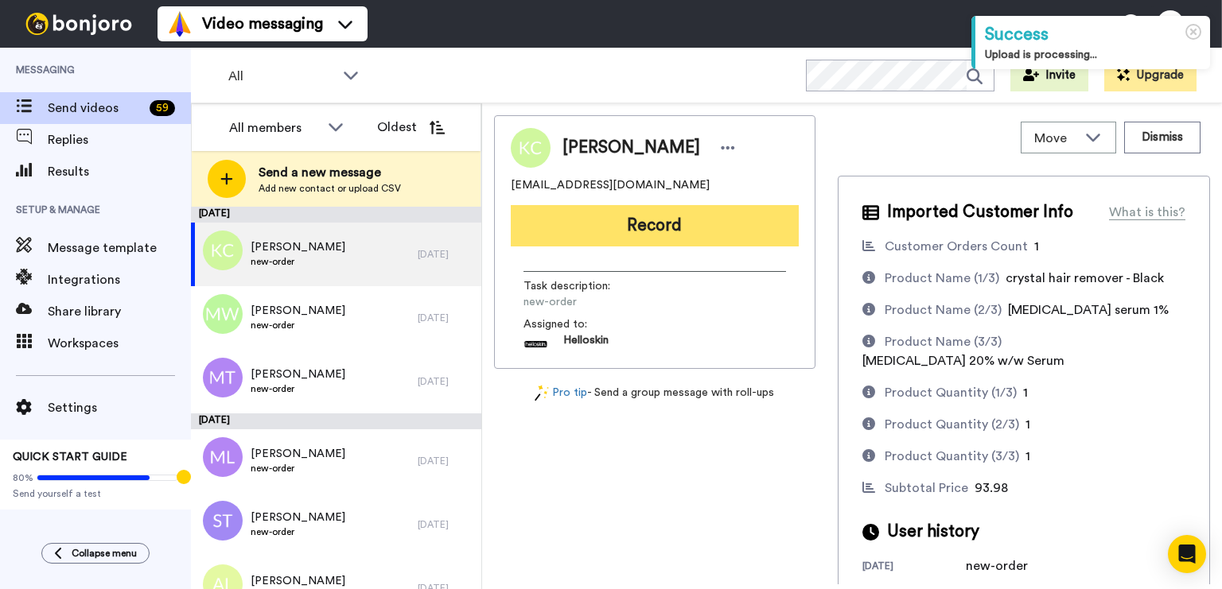
click at [650, 227] on button "Record" at bounding box center [655, 225] width 288 height 41
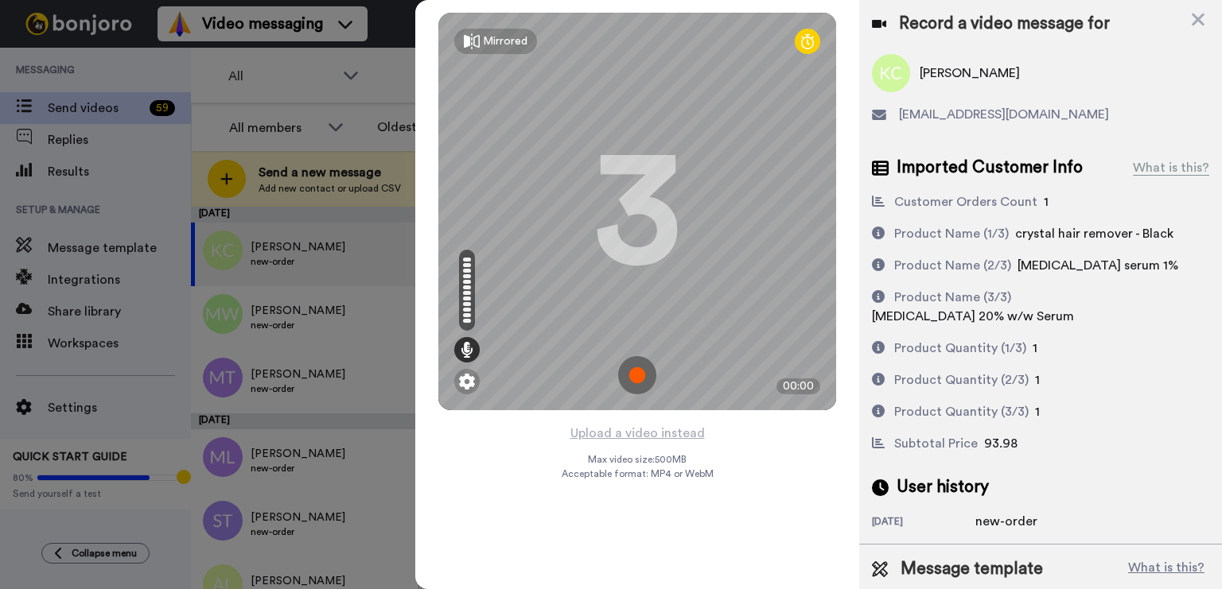
click at [637, 379] on img at bounding box center [637, 375] width 38 height 38
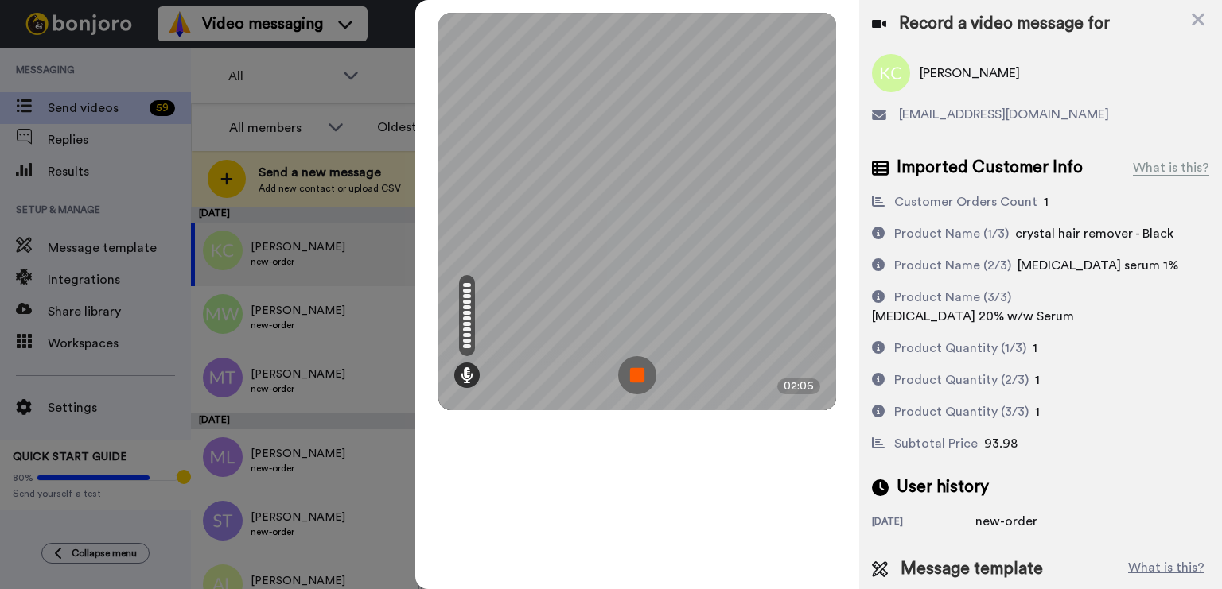
click at [631, 369] on img at bounding box center [637, 375] width 38 height 38
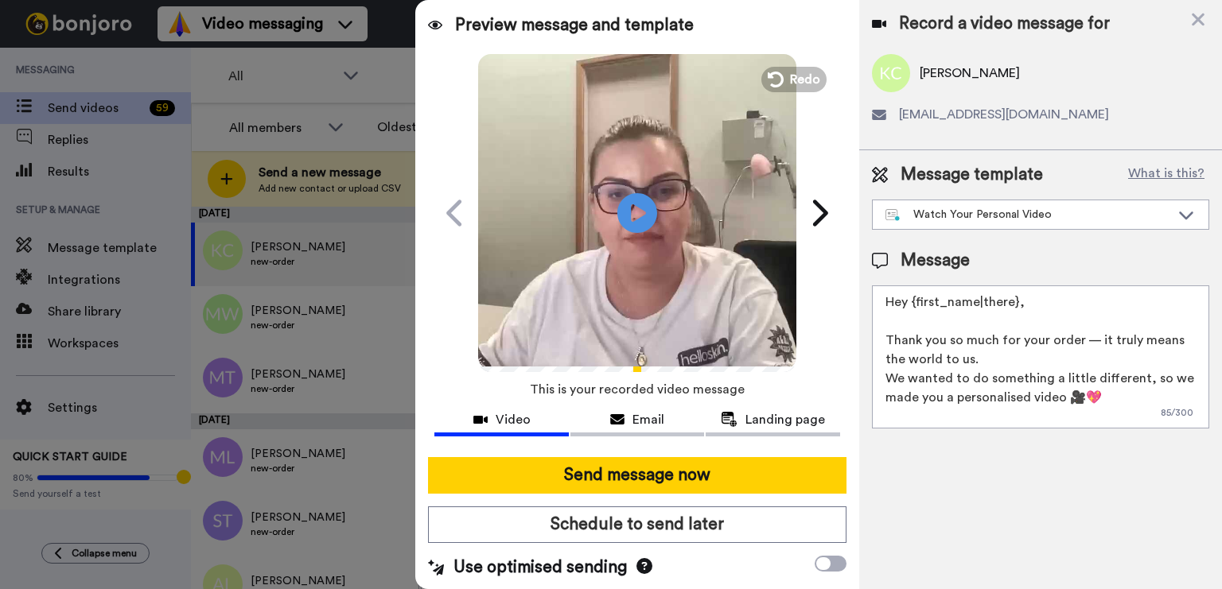
drag, startPoint x: 1041, startPoint y: 306, endPoint x: 912, endPoint y: 299, distance: 129.0
click at [912, 299] on textarea "Hey {first_name|there}, Thank you so much for your order — it truly means the w…" at bounding box center [1040, 356] width 337 height 143
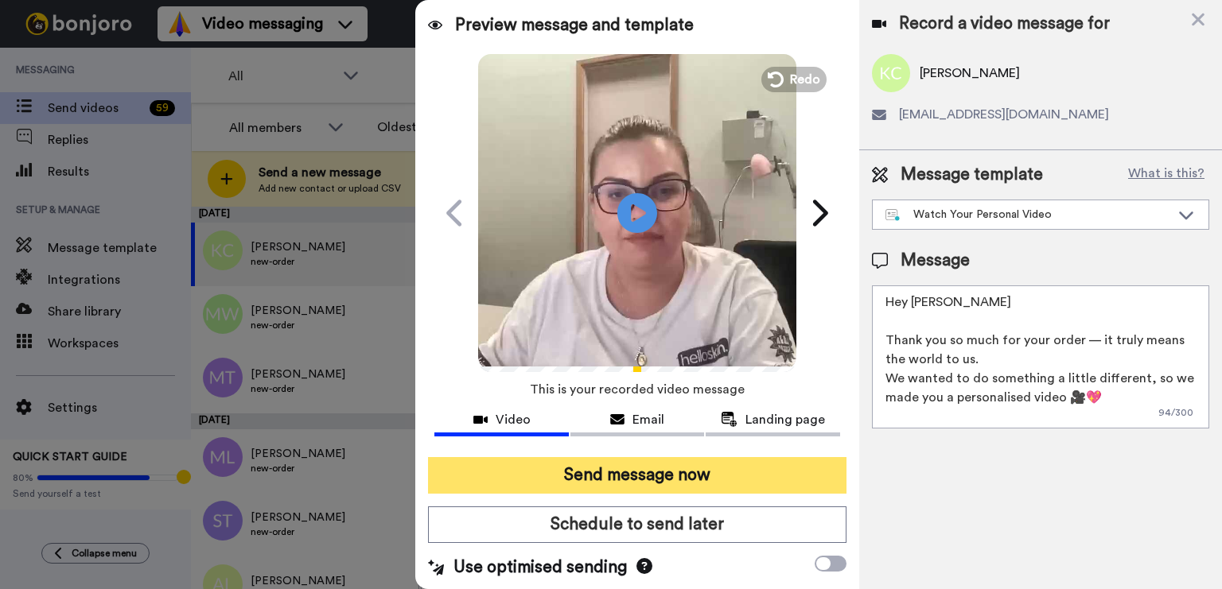
type textarea "Hey Katharine Thank you so much for your order — it truly means the world to us…"
click at [703, 478] on button "Send message now" at bounding box center [637, 475] width 418 height 37
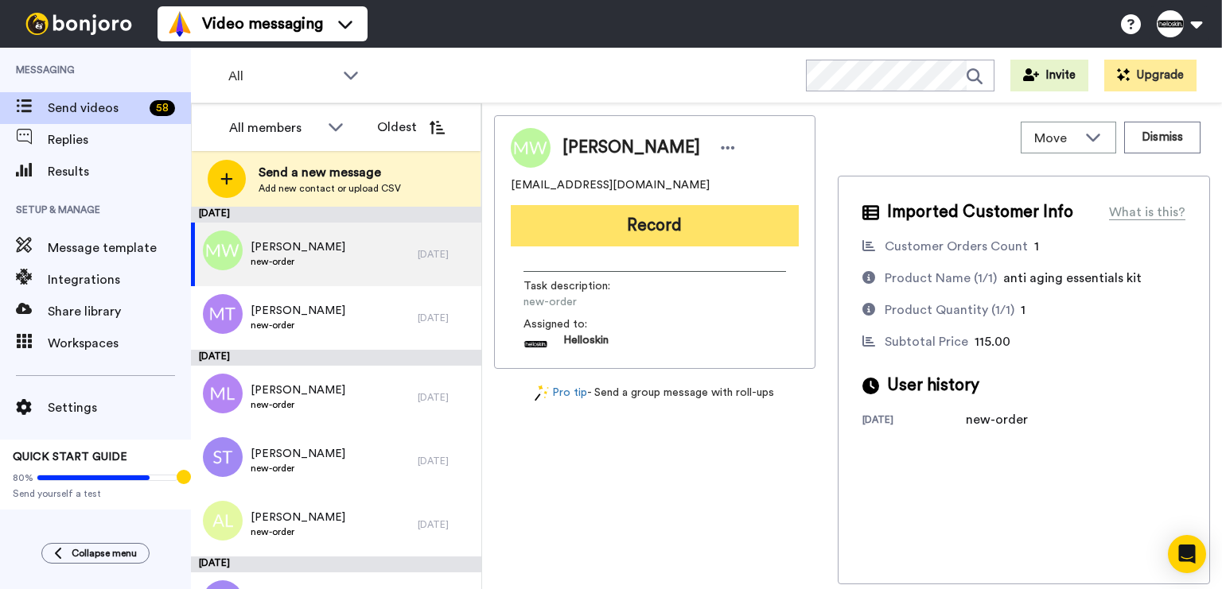
click at [649, 230] on button "Record" at bounding box center [655, 225] width 288 height 41
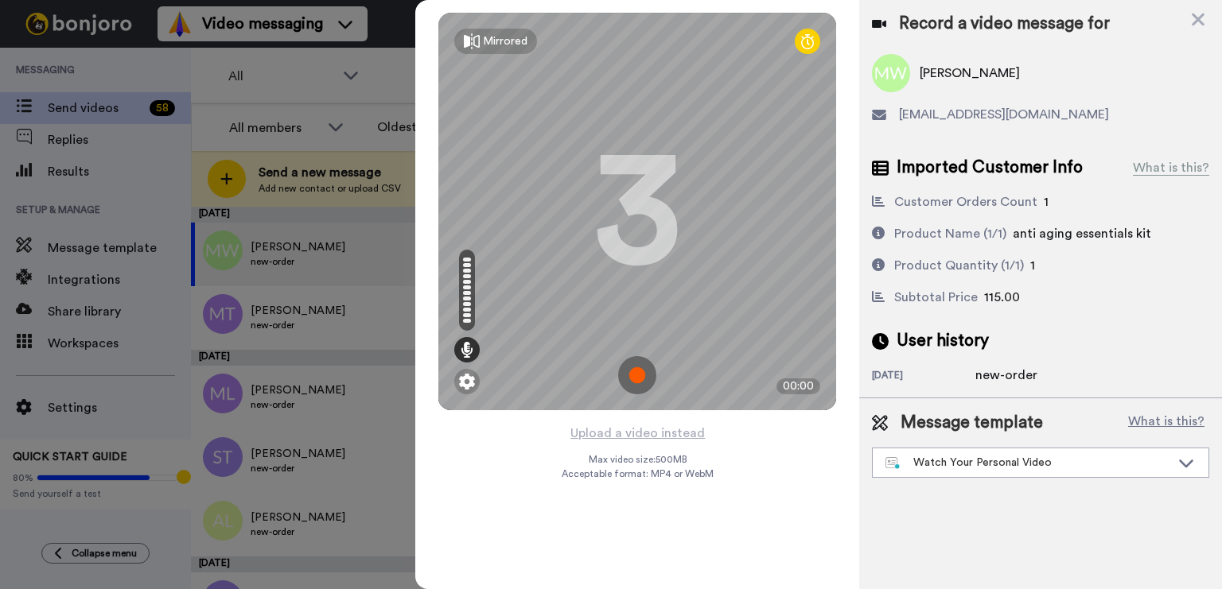
click at [637, 387] on img at bounding box center [637, 375] width 38 height 38
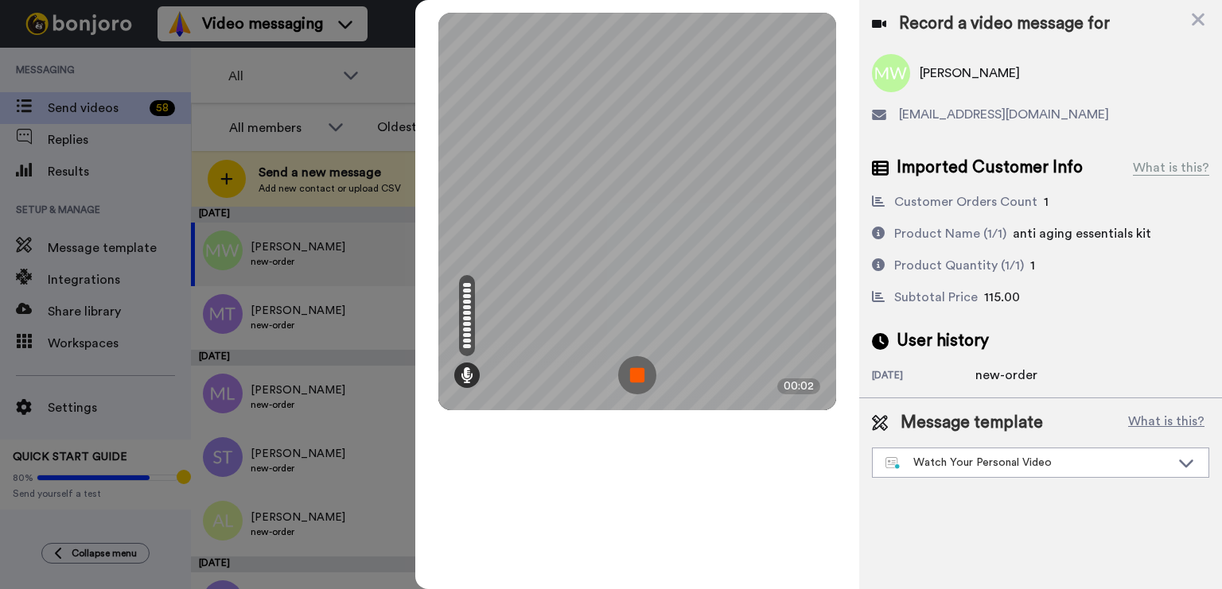
click at [639, 376] on img at bounding box center [637, 375] width 38 height 38
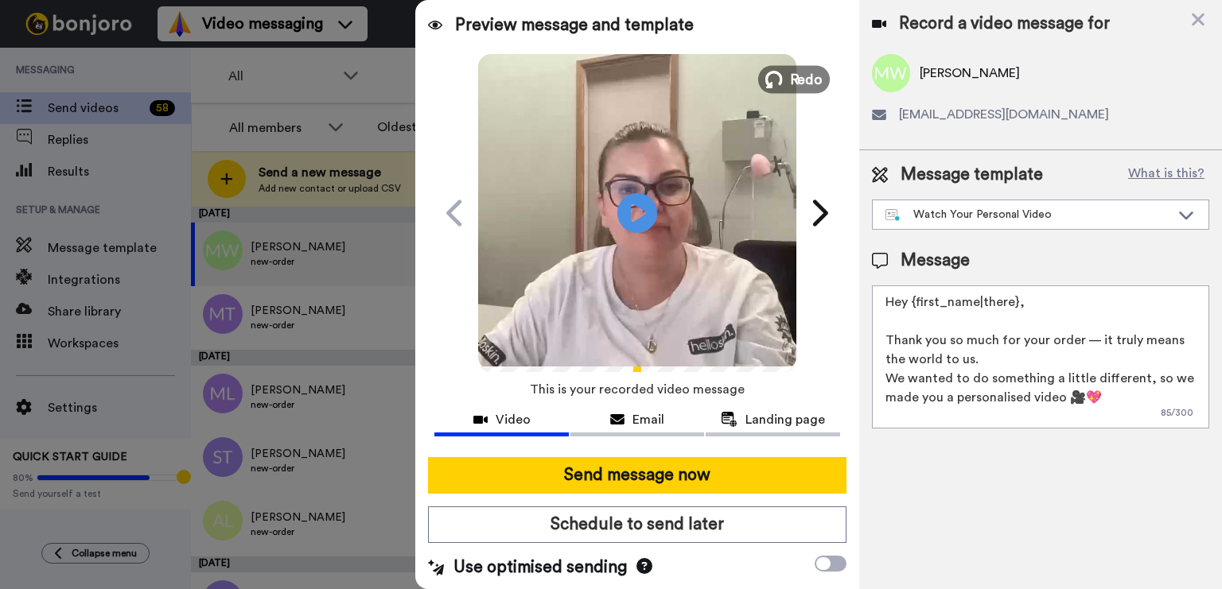
click at [790, 68] on span "Redo" at bounding box center [806, 78] width 33 height 21
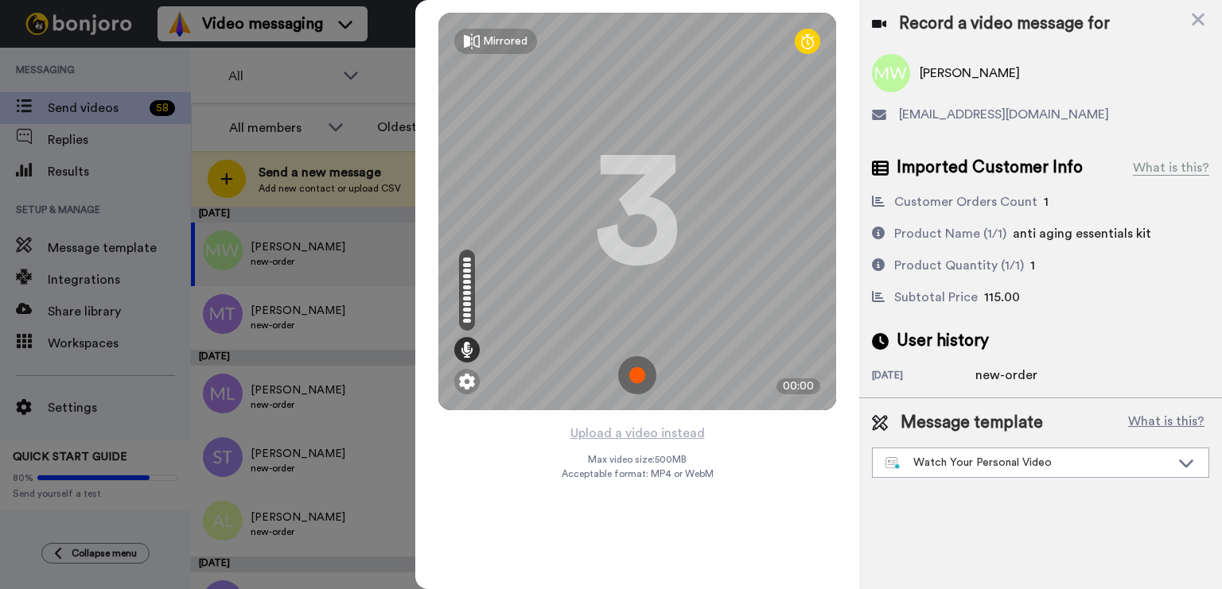
click at [627, 364] on img at bounding box center [637, 375] width 38 height 38
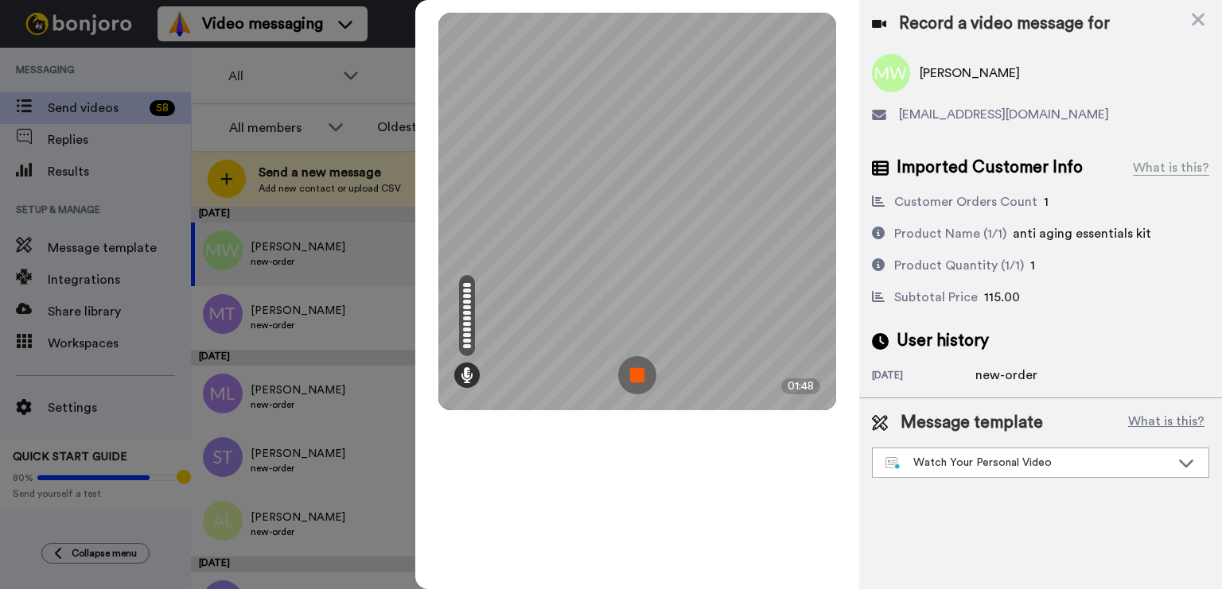
click at [645, 379] on img at bounding box center [637, 375] width 38 height 38
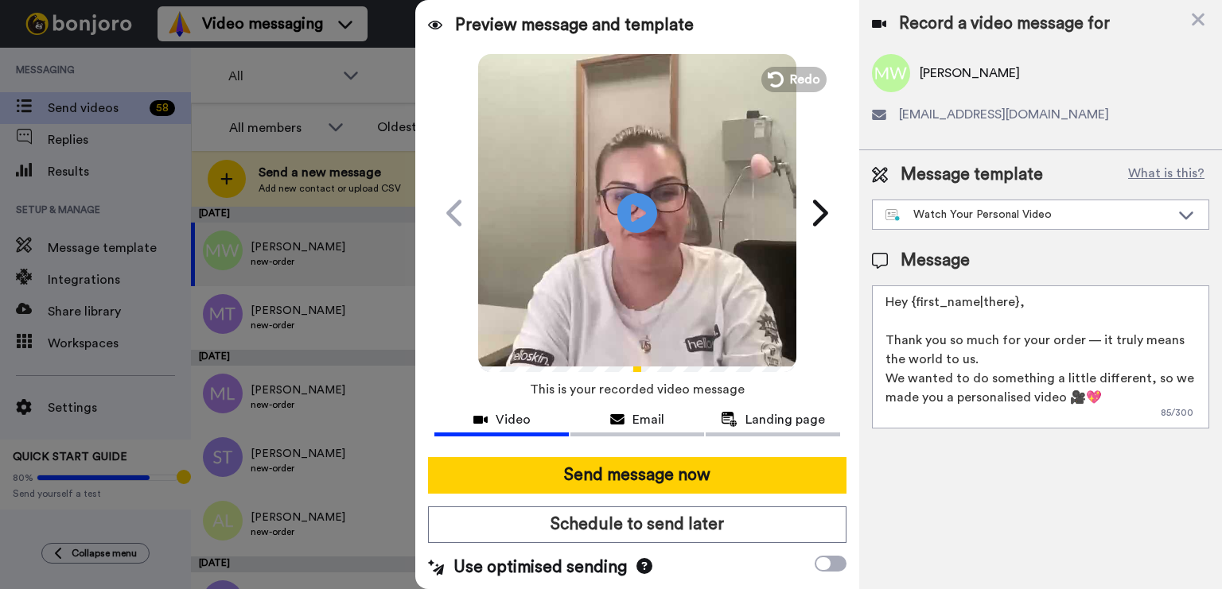
drag, startPoint x: 1051, startPoint y: 306, endPoint x: 918, endPoint y: 308, distance: 132.8
click at [918, 308] on textarea "Hey {first_name|there}, Thank you so much for your order — it truly means the w…" at bounding box center [1040, 356] width 337 height 143
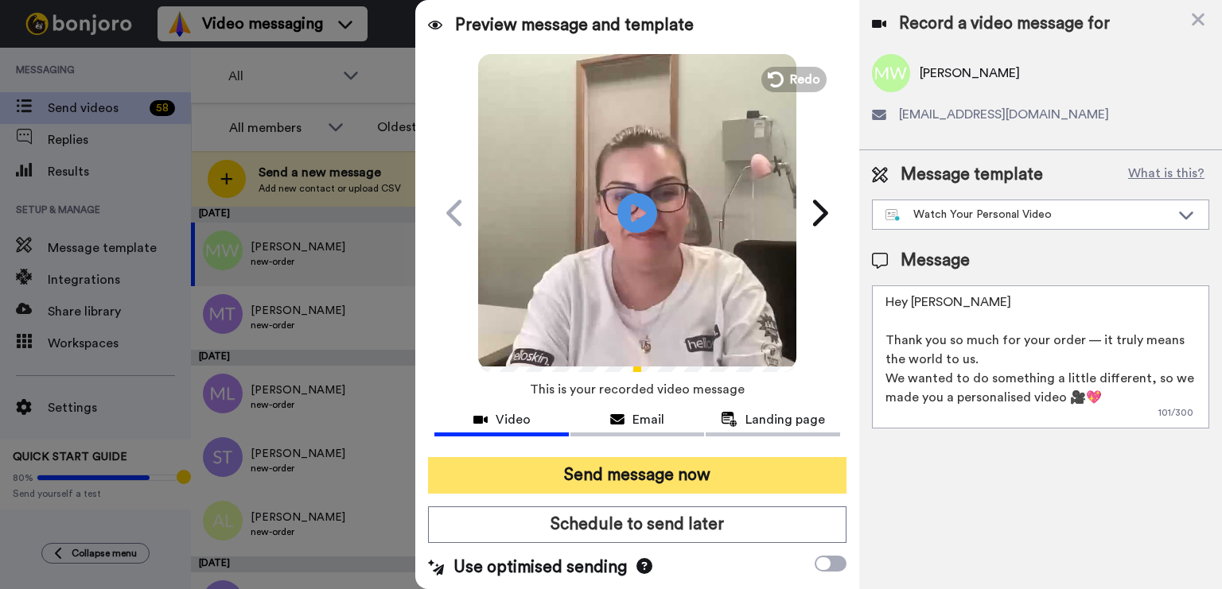
type textarea "Hey [PERSON_NAME] Thank you so much for your order — it truly means the world t…"
click at [736, 471] on button "Send message now" at bounding box center [637, 475] width 418 height 37
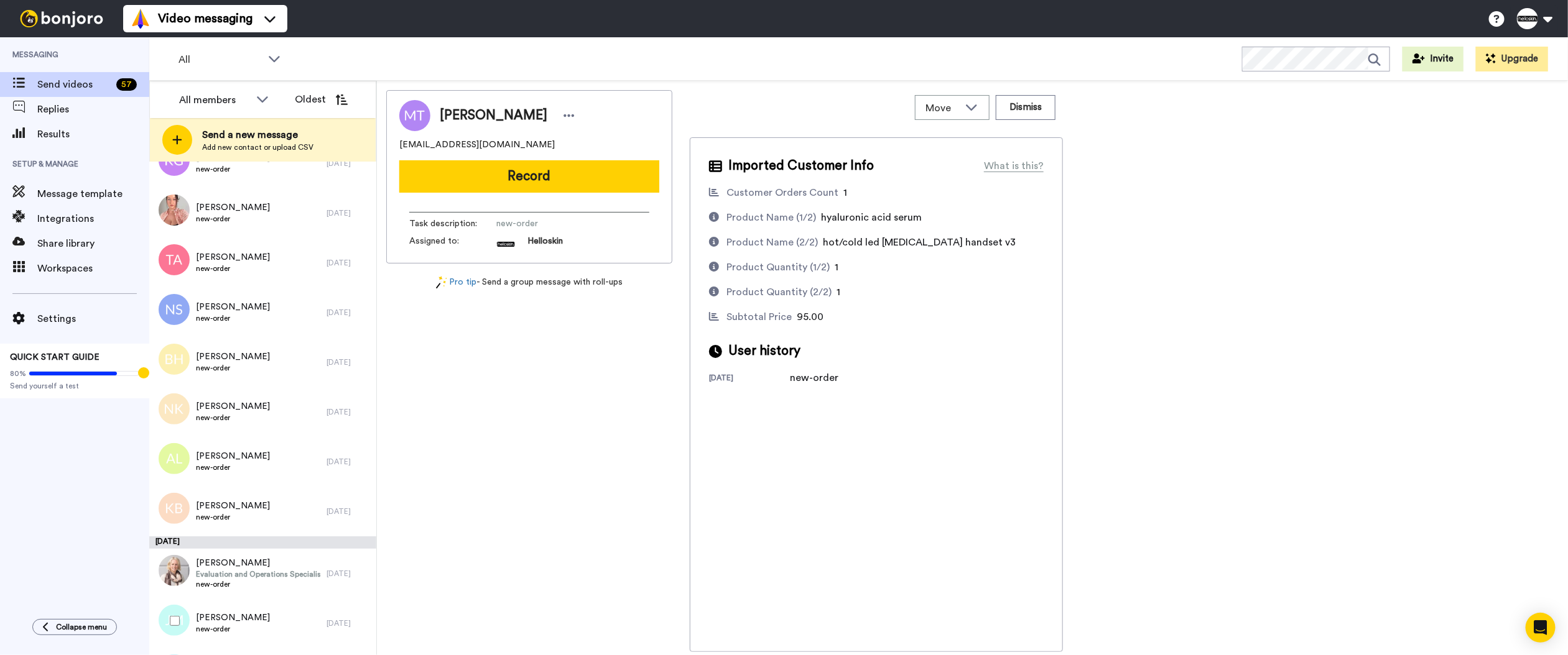
scroll to position [2117, 0]
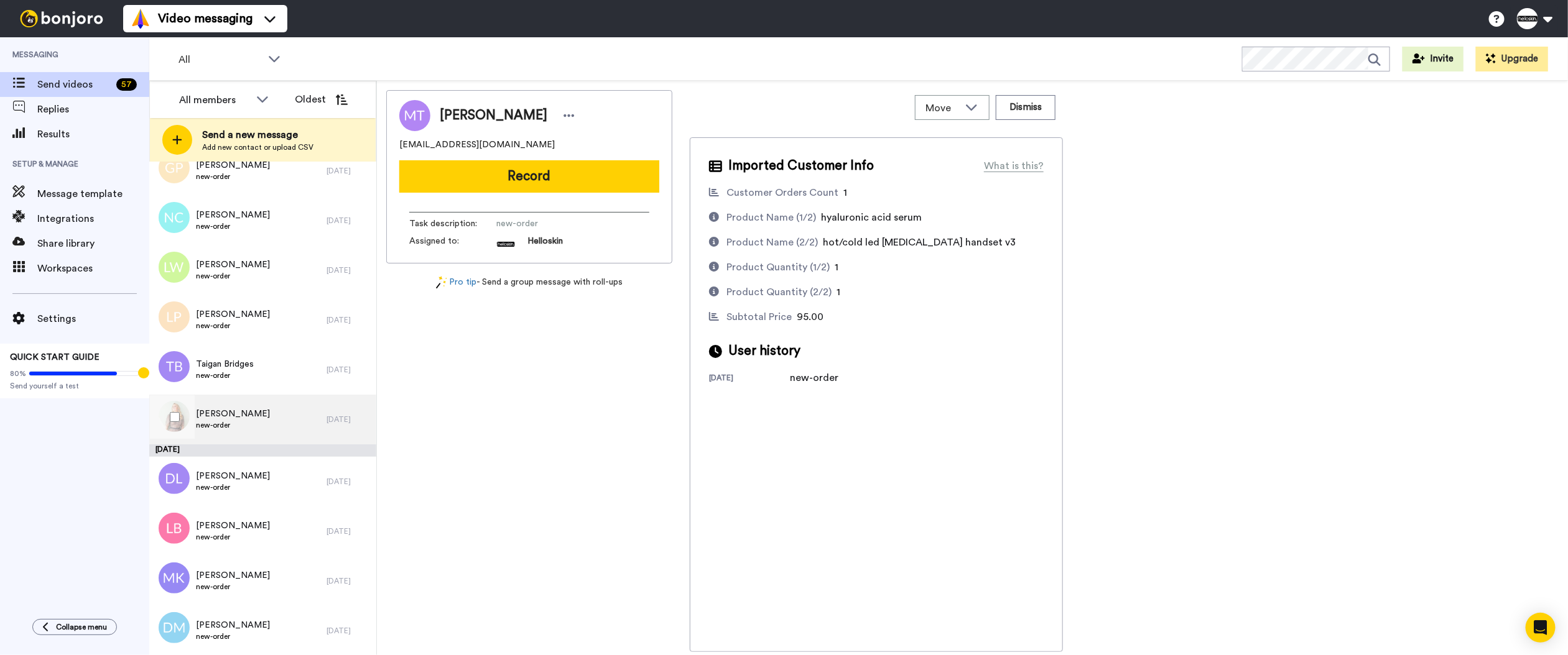
click at [287, 406] on div "[PERSON_NAME] new-order" at bounding box center [238, 420] width 178 height 50
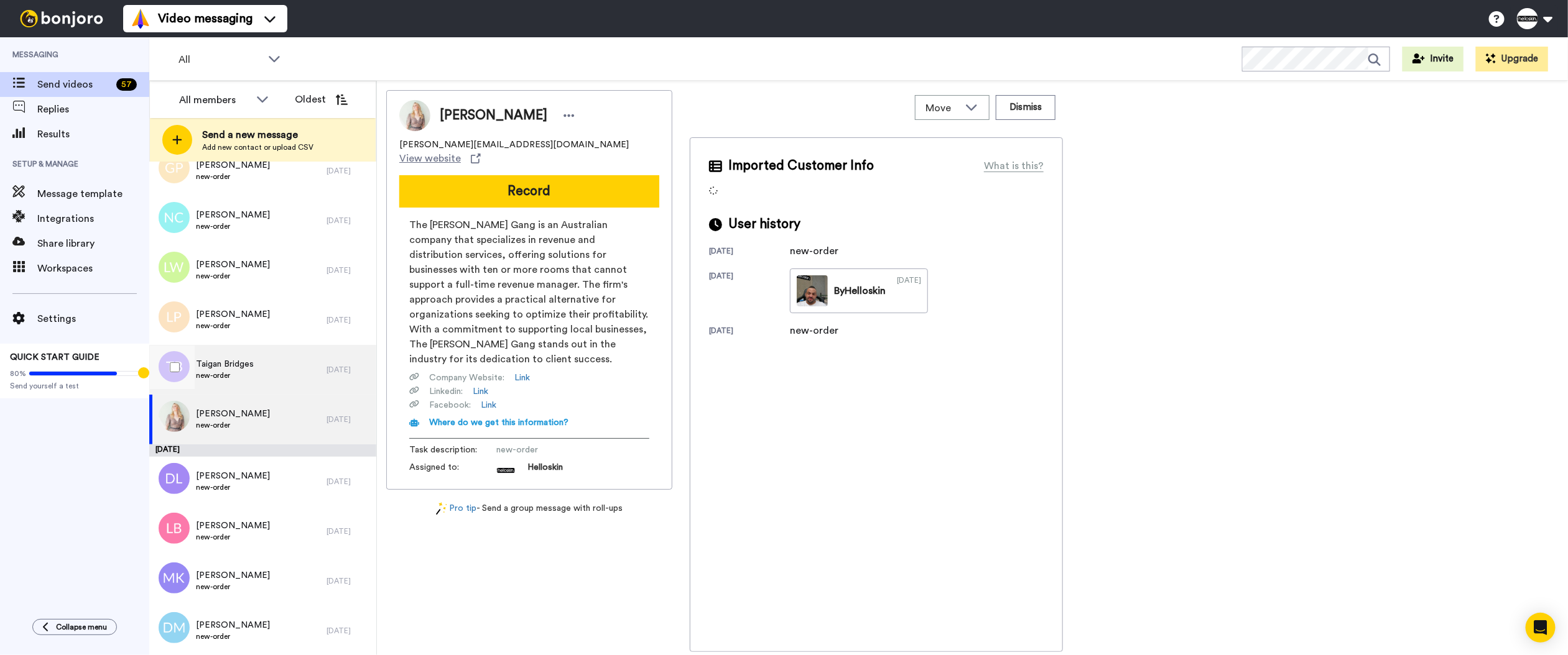
click at [311, 370] on div "Taigan Bridges new-order" at bounding box center [238, 370] width 178 height 50
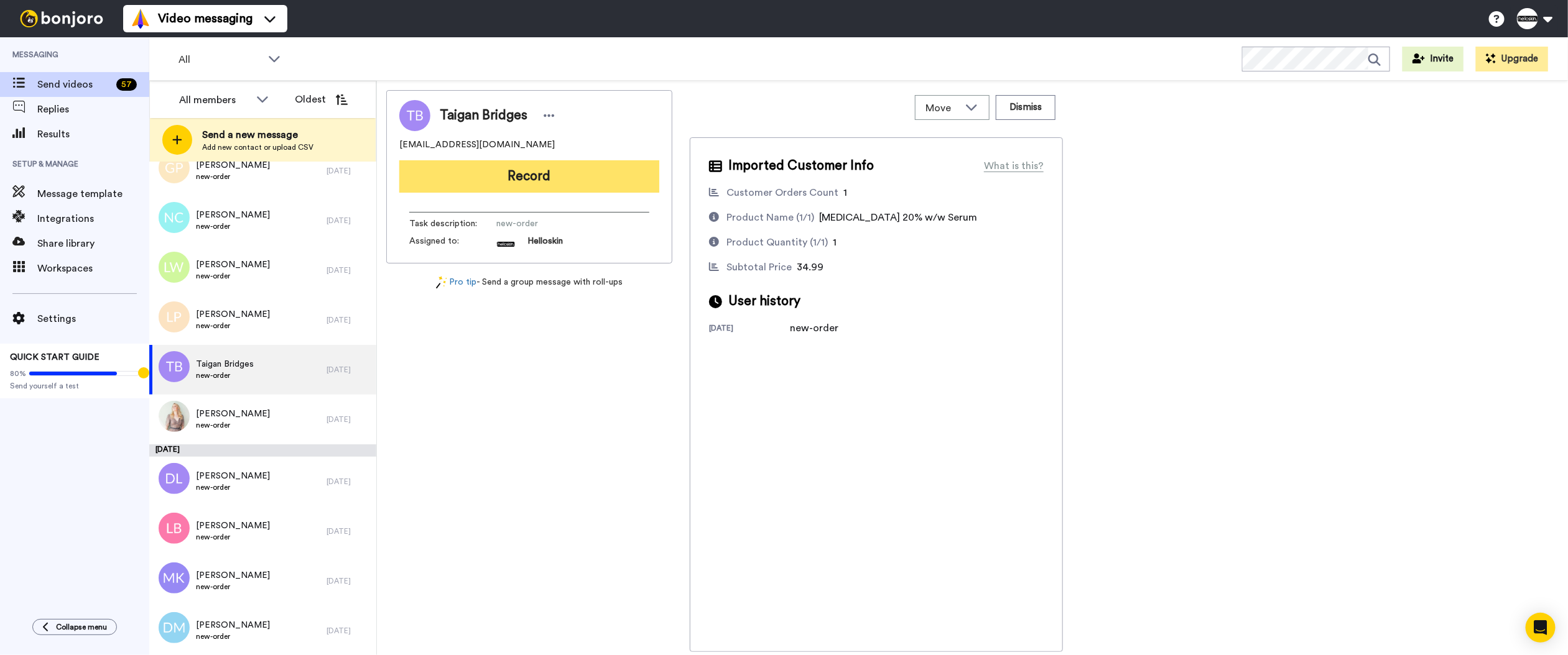
click at [431, 185] on button "Record" at bounding box center [529, 176] width 260 height 32
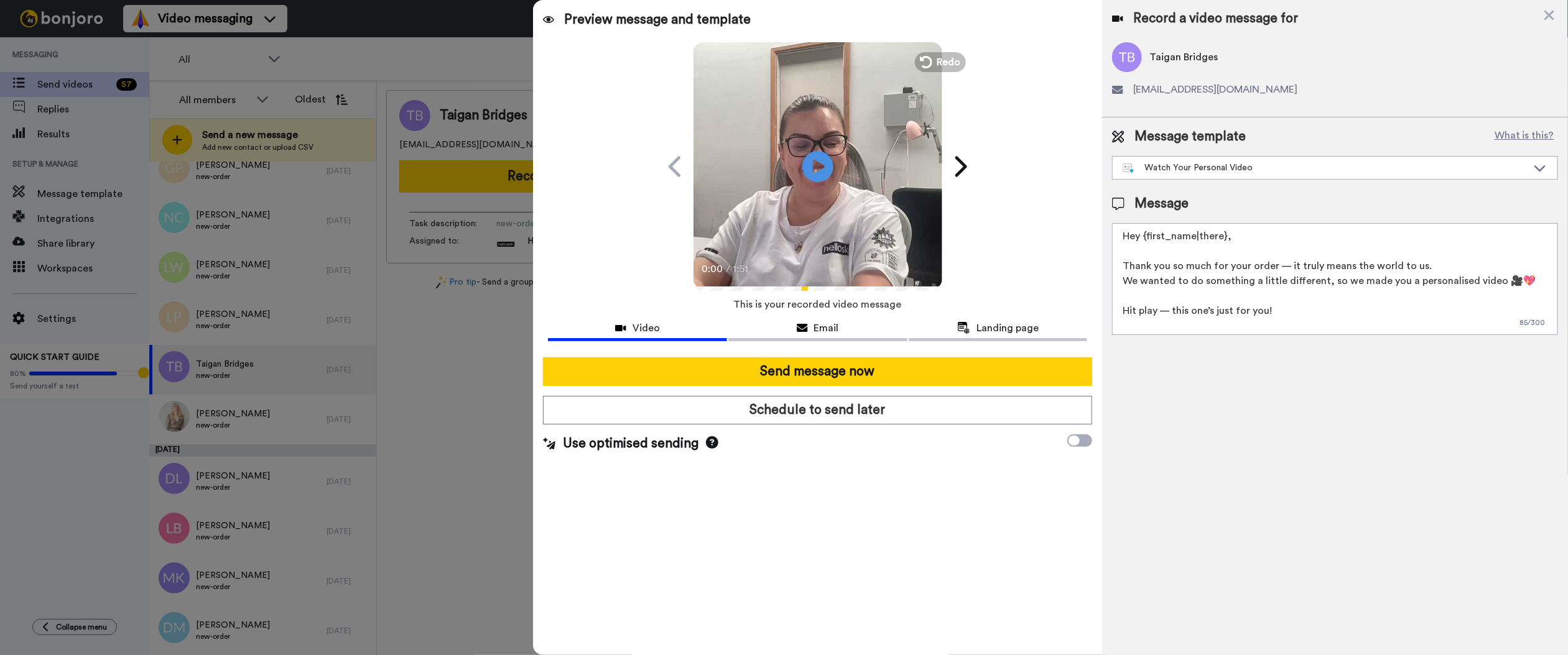
drag, startPoint x: 1229, startPoint y: 234, endPoint x: 1149, endPoint y: 243, distance: 80.5
click at [955, 243] on textarea "Hey {first_name|there}, Thank you so much for your order — it truly means the w…" at bounding box center [1335, 278] width 446 height 112
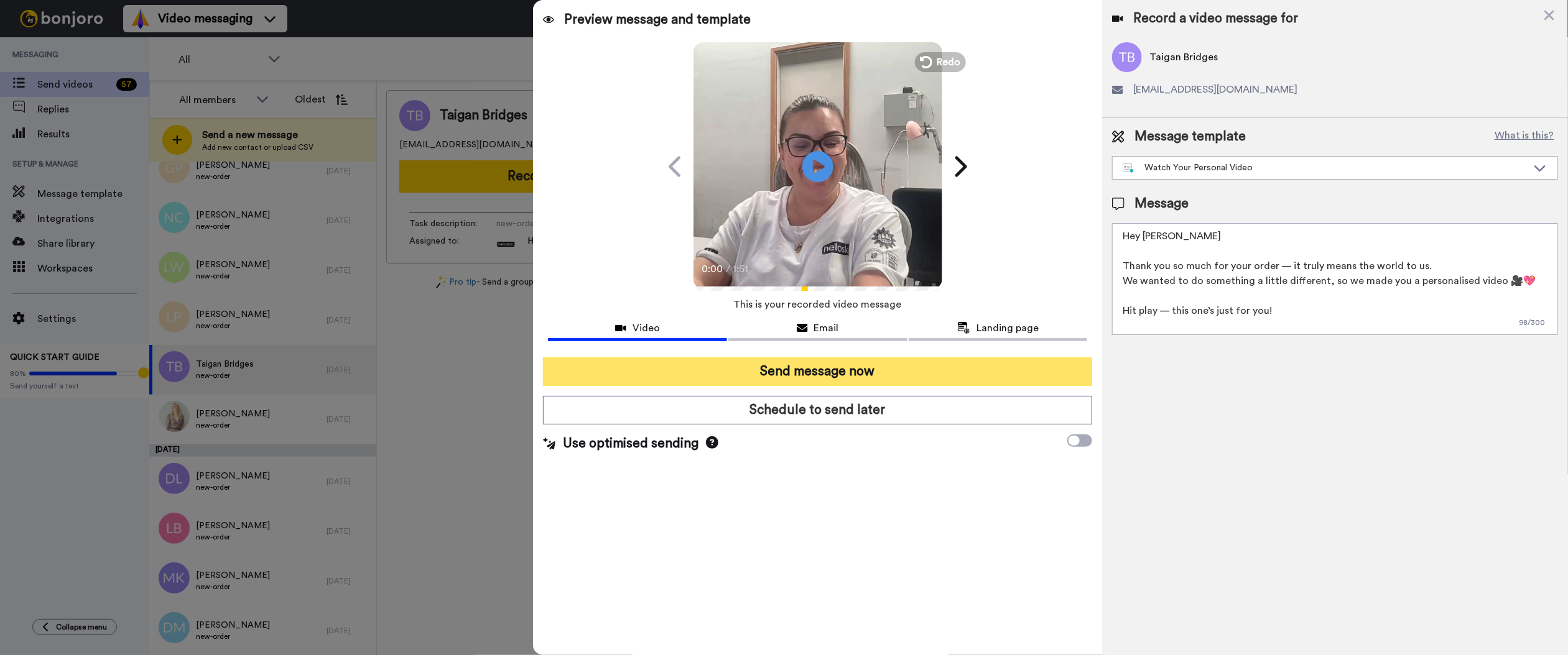
type textarea "Hey [PERSON_NAME] Thank you so much for your order — it truly means the world t…"
click at [955, 365] on button "Send message now" at bounding box center [817, 371] width 549 height 29
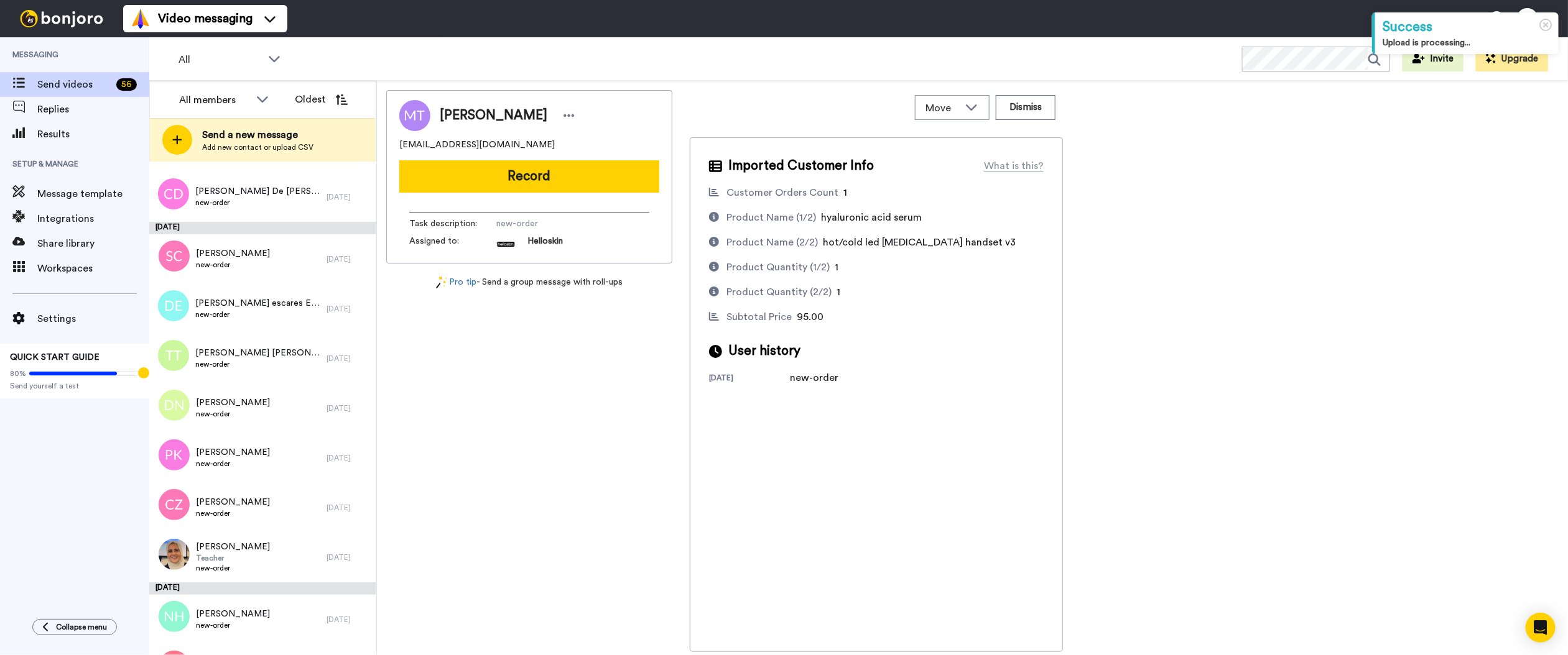
scroll to position [836, 0]
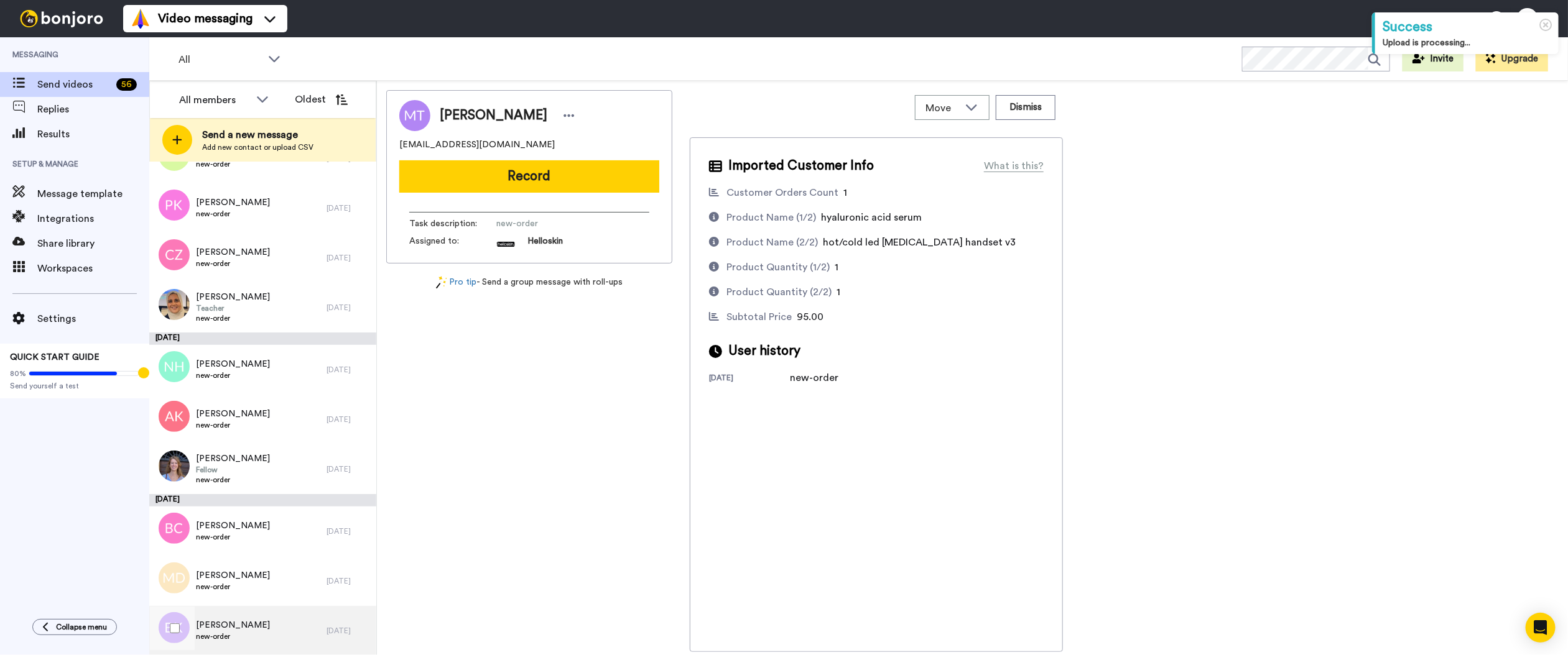
click at [272, 618] on div "BRENDA KOLB new-order" at bounding box center [238, 631] width 178 height 50
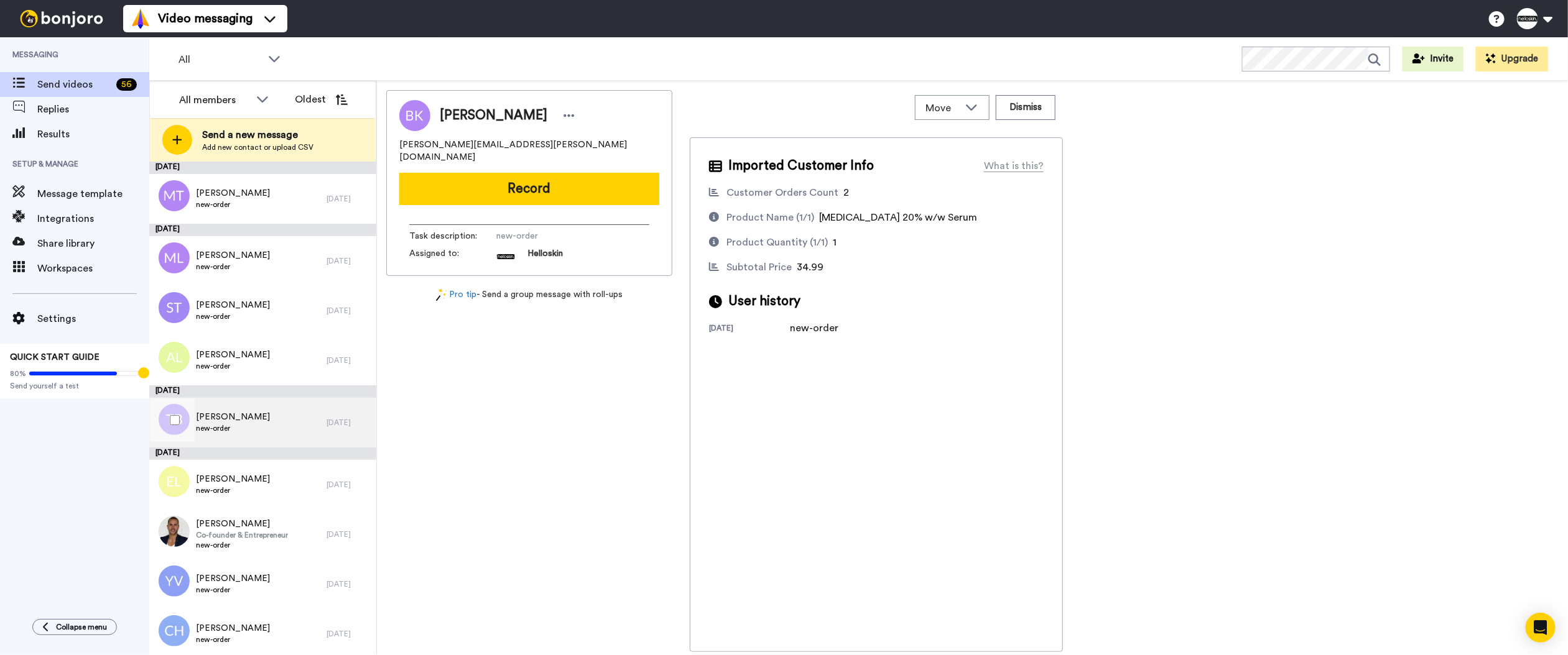
click at [295, 434] on div "Tori Berecry new-order" at bounding box center [238, 423] width 178 height 50
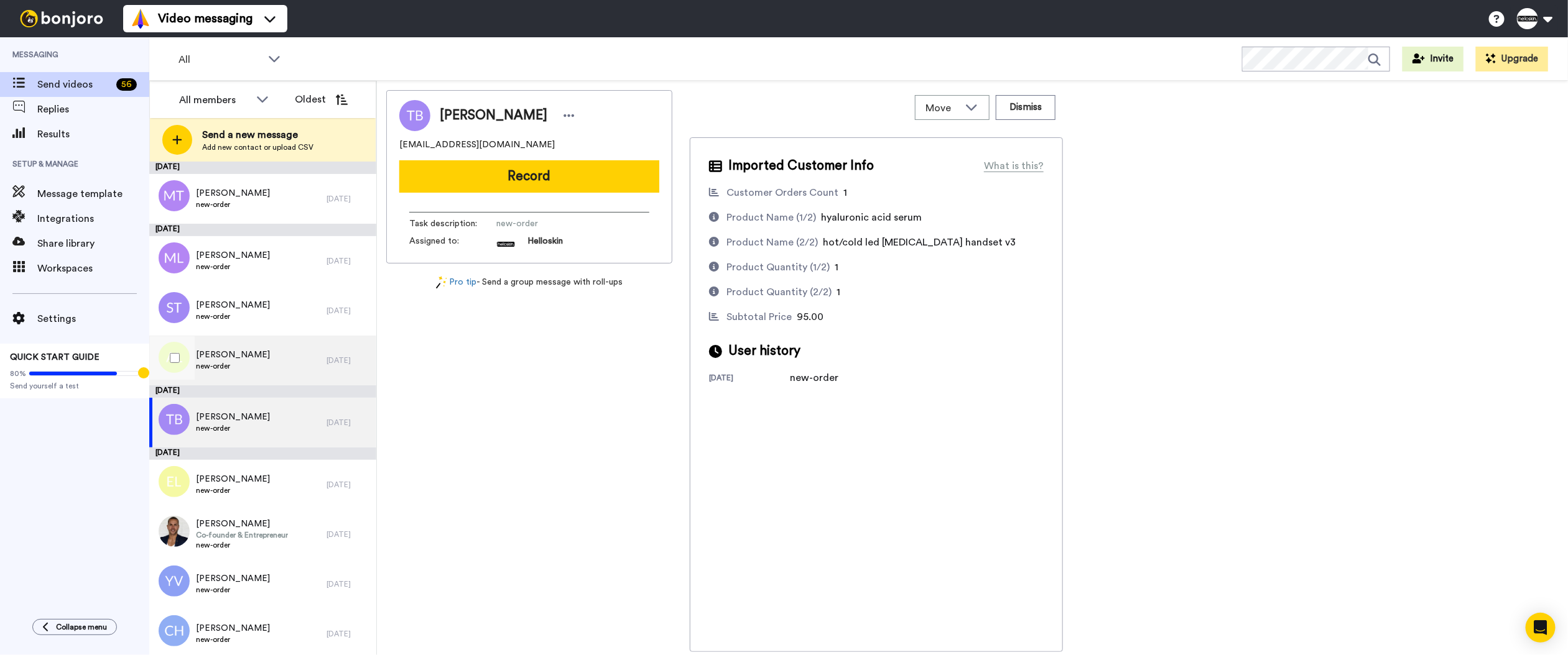
click at [263, 355] on div "Angela Lasic new-order" at bounding box center [238, 360] width 178 height 50
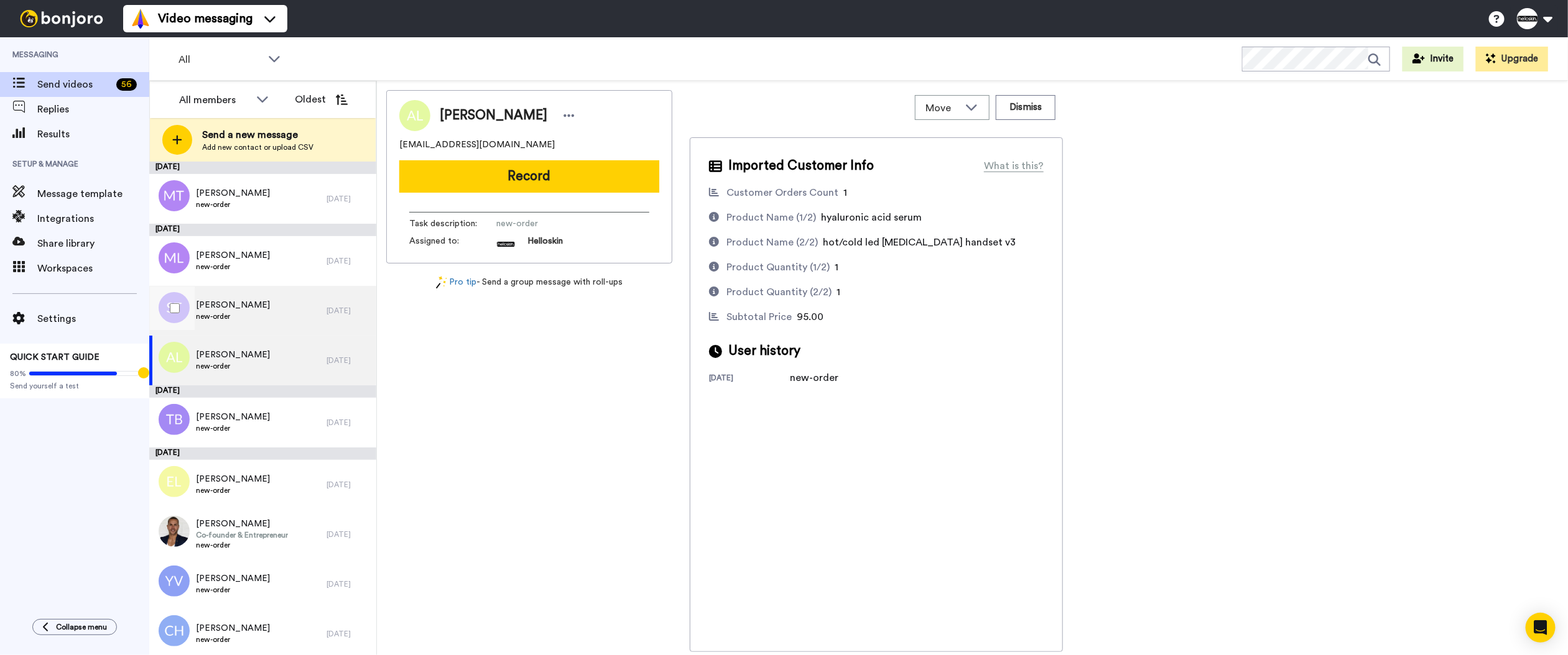
click at [303, 313] on div "Sabrina Trocini new-order" at bounding box center [238, 311] width 178 height 50
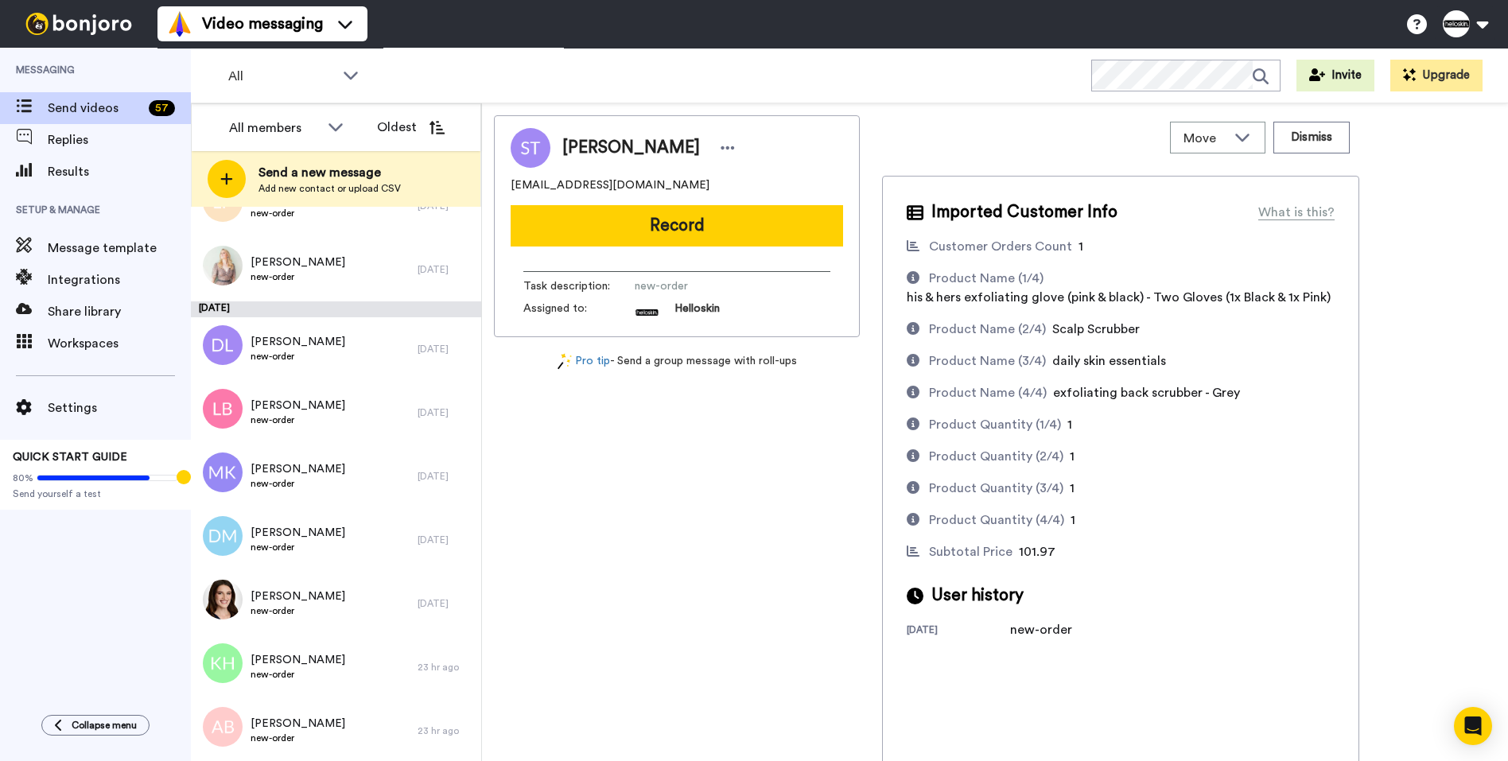
scroll to position [2911, 0]
